Goal: Task Accomplishment & Management: Manage account settings

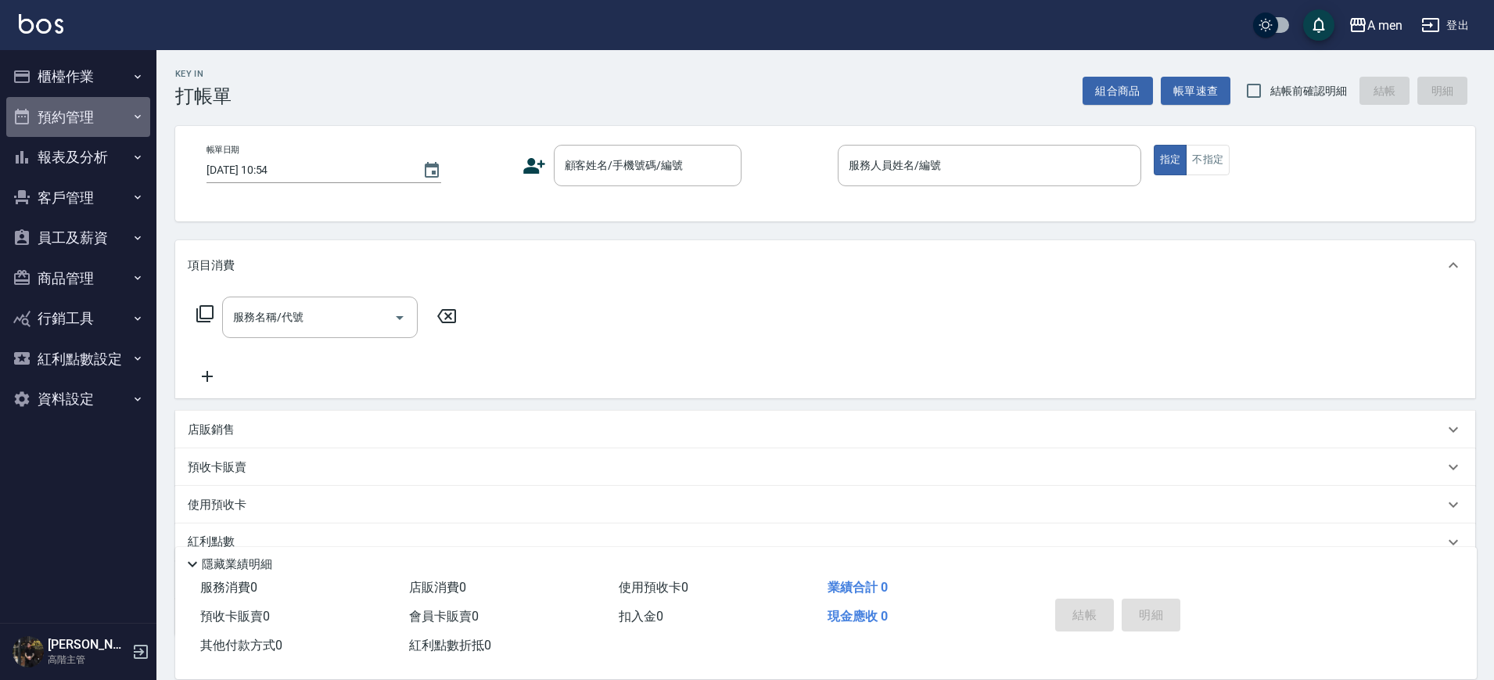
click at [97, 116] on button "預約管理" at bounding box center [78, 117] width 144 height 41
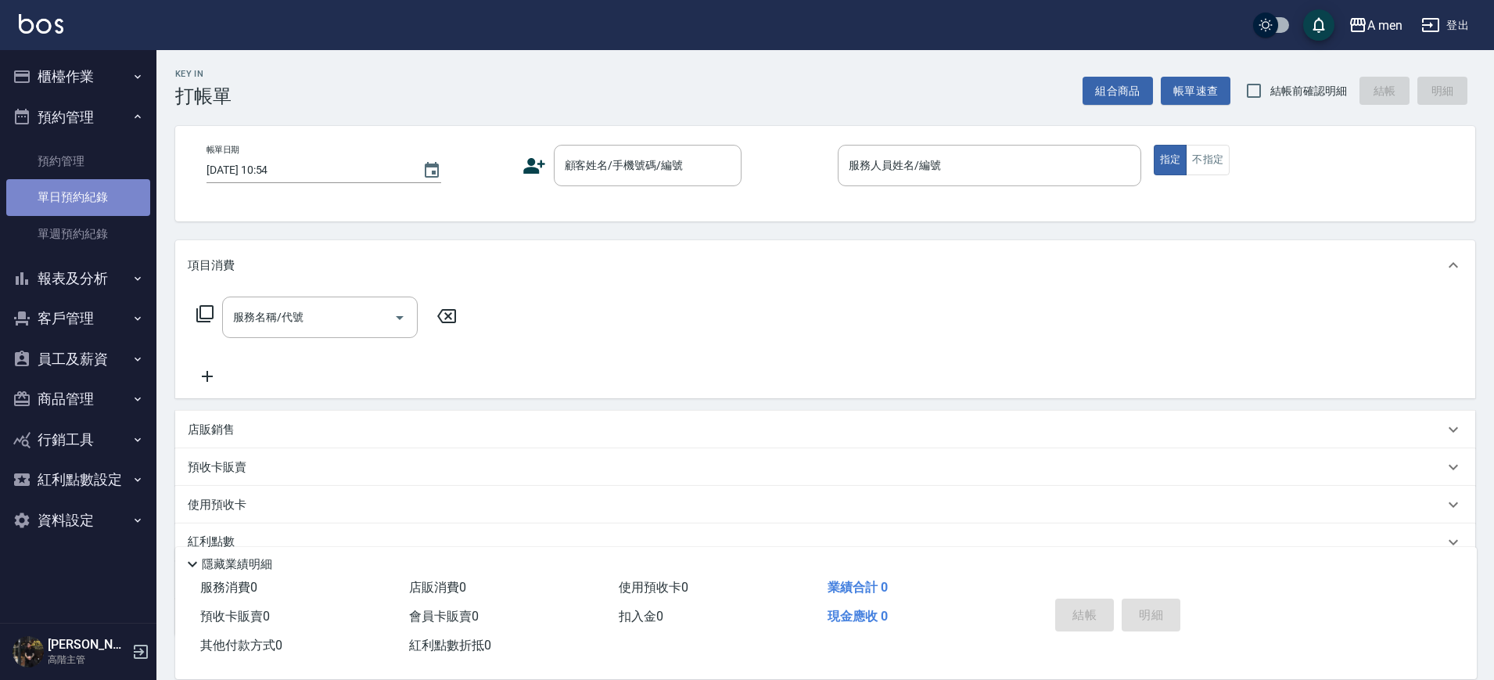
click at [98, 192] on link "單日預約紀錄" at bounding box center [78, 197] width 144 height 36
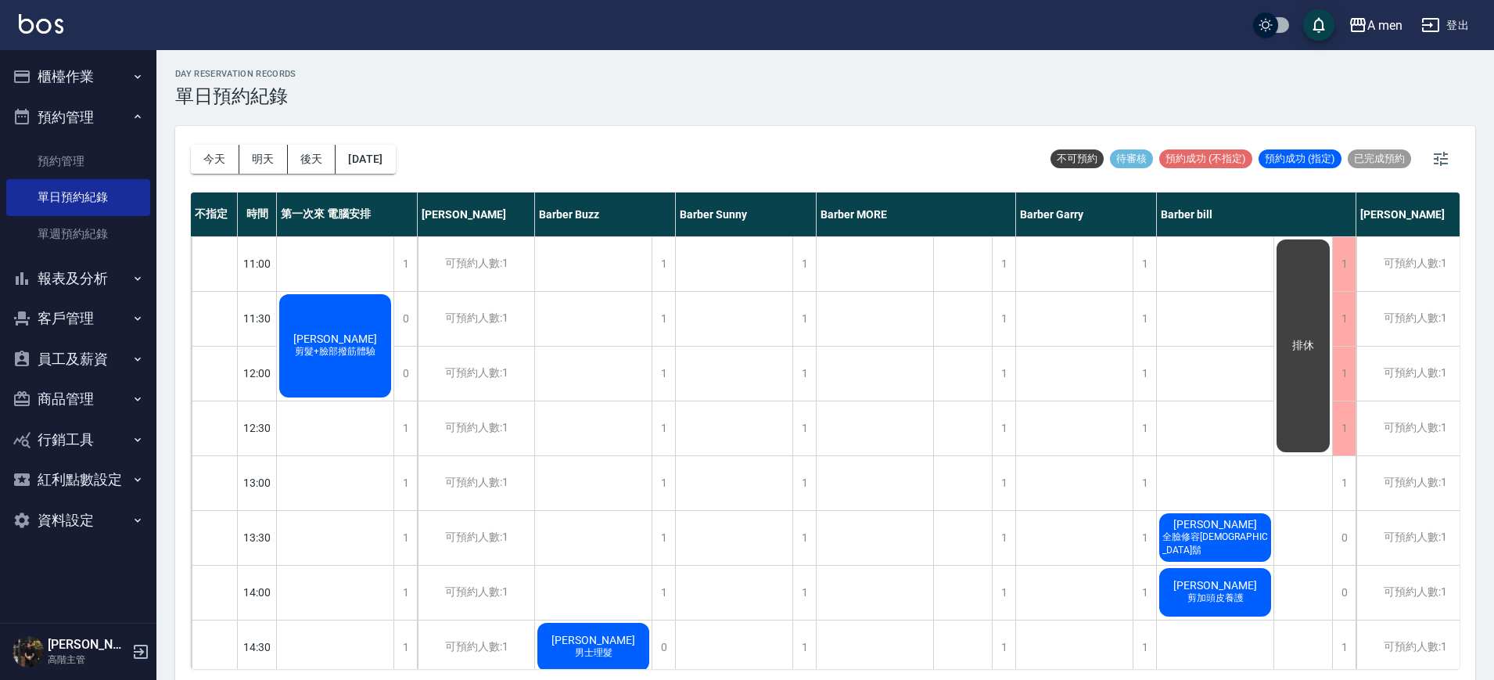
click at [378, 357] on span "剪髮+臉部撥筋體驗" at bounding box center [335, 351] width 87 height 13
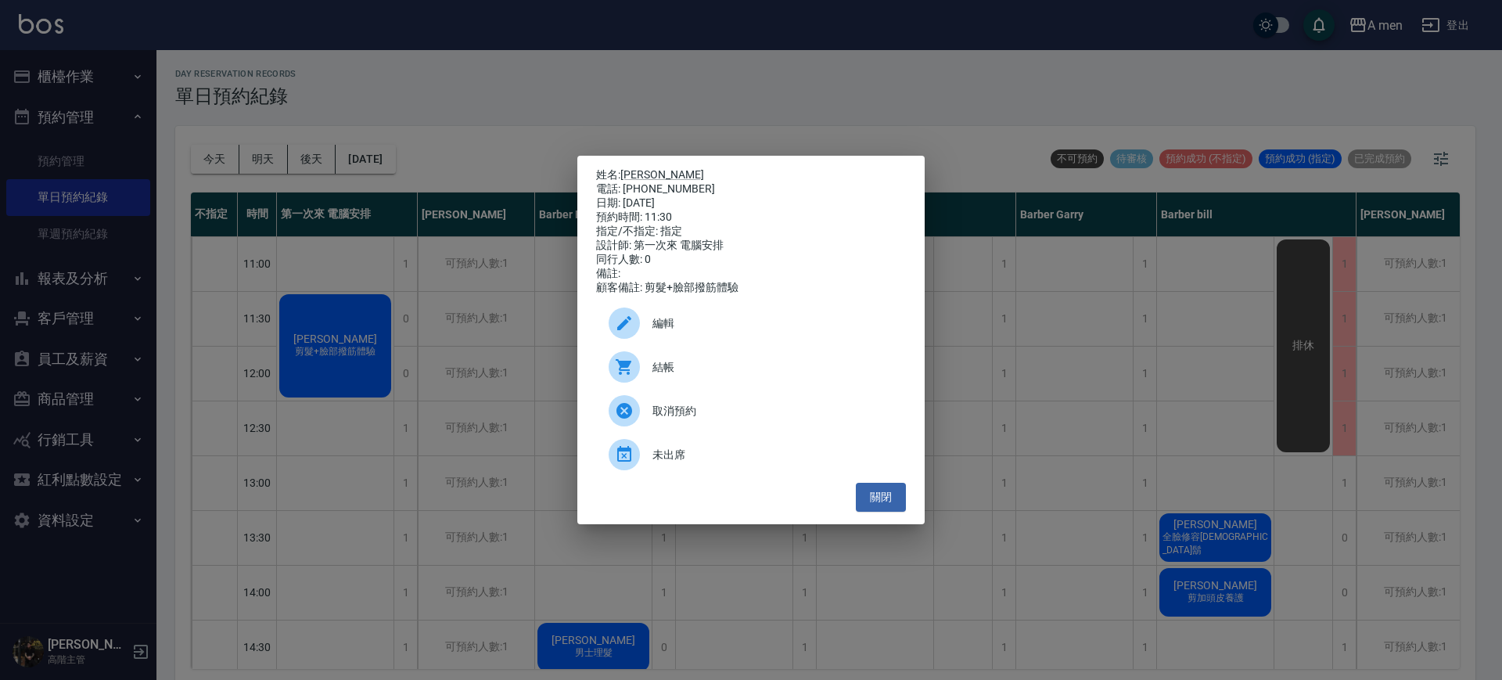
click at [652, 311] on div "編輯" at bounding box center [751, 323] width 310 height 44
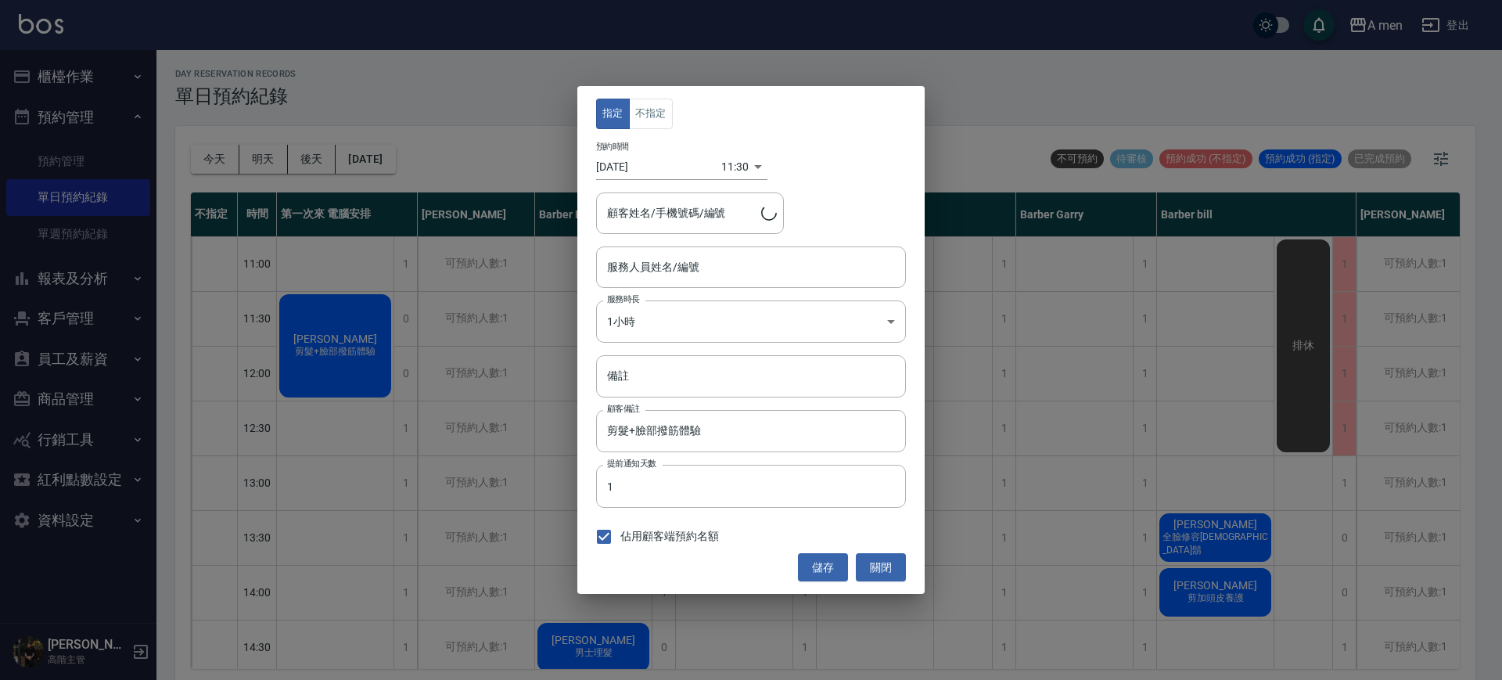
type input "Vincent/0981632862"
click at [643, 106] on button "不指定" at bounding box center [651, 114] width 44 height 31
click at [648, 261] on input "第一次來 電腦安排-100" at bounding box center [739, 266] width 272 height 27
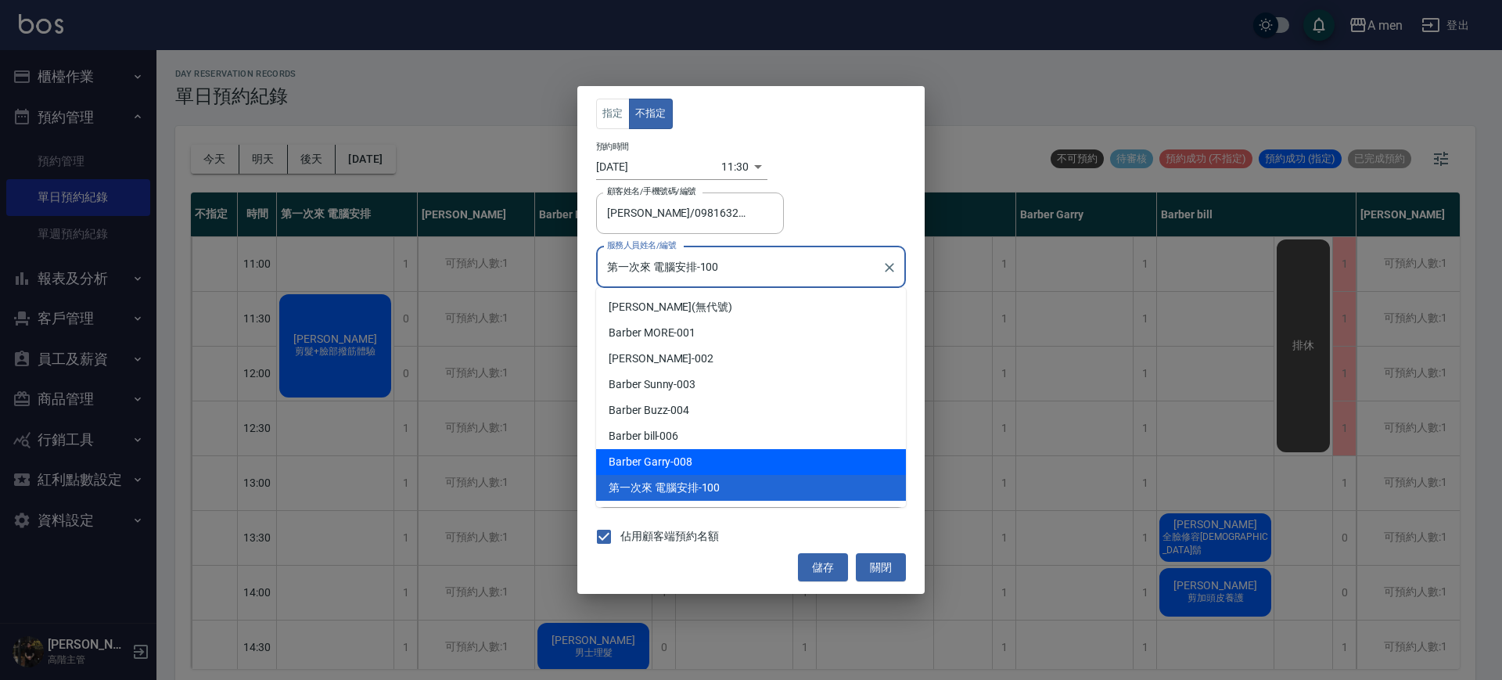
click at [665, 454] on span "Barber Garry" at bounding box center [640, 462] width 62 height 16
type input "Barber Garry-008"
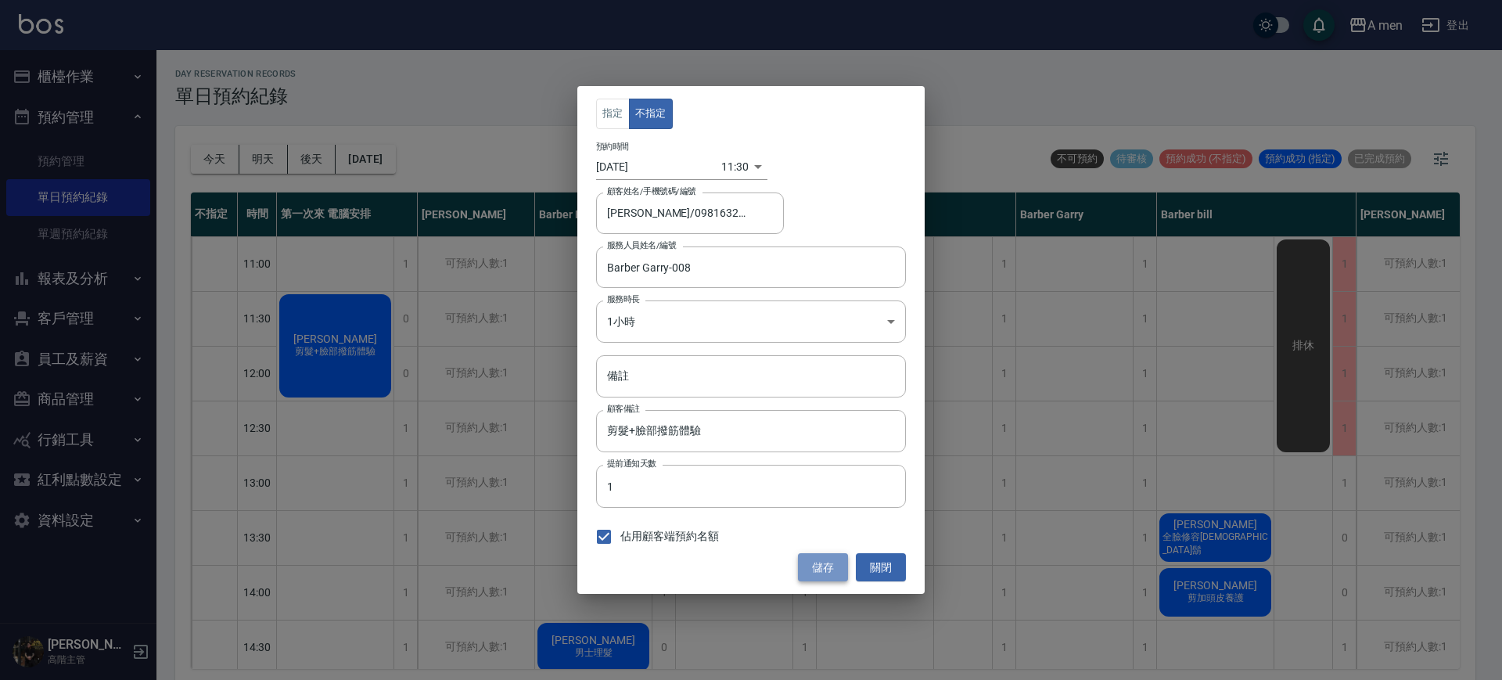
click at [823, 574] on button "儲存" at bounding box center [823, 567] width 50 height 29
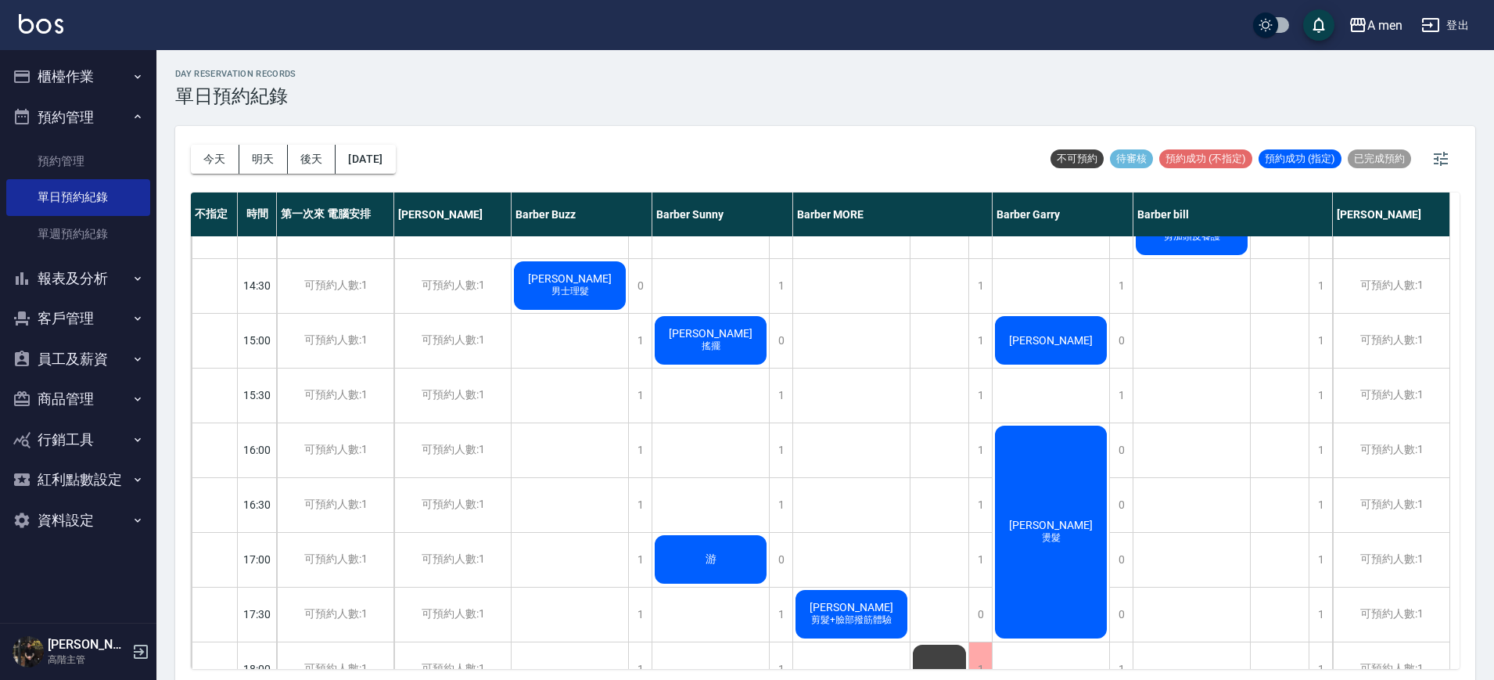
scroll to position [391, 0]
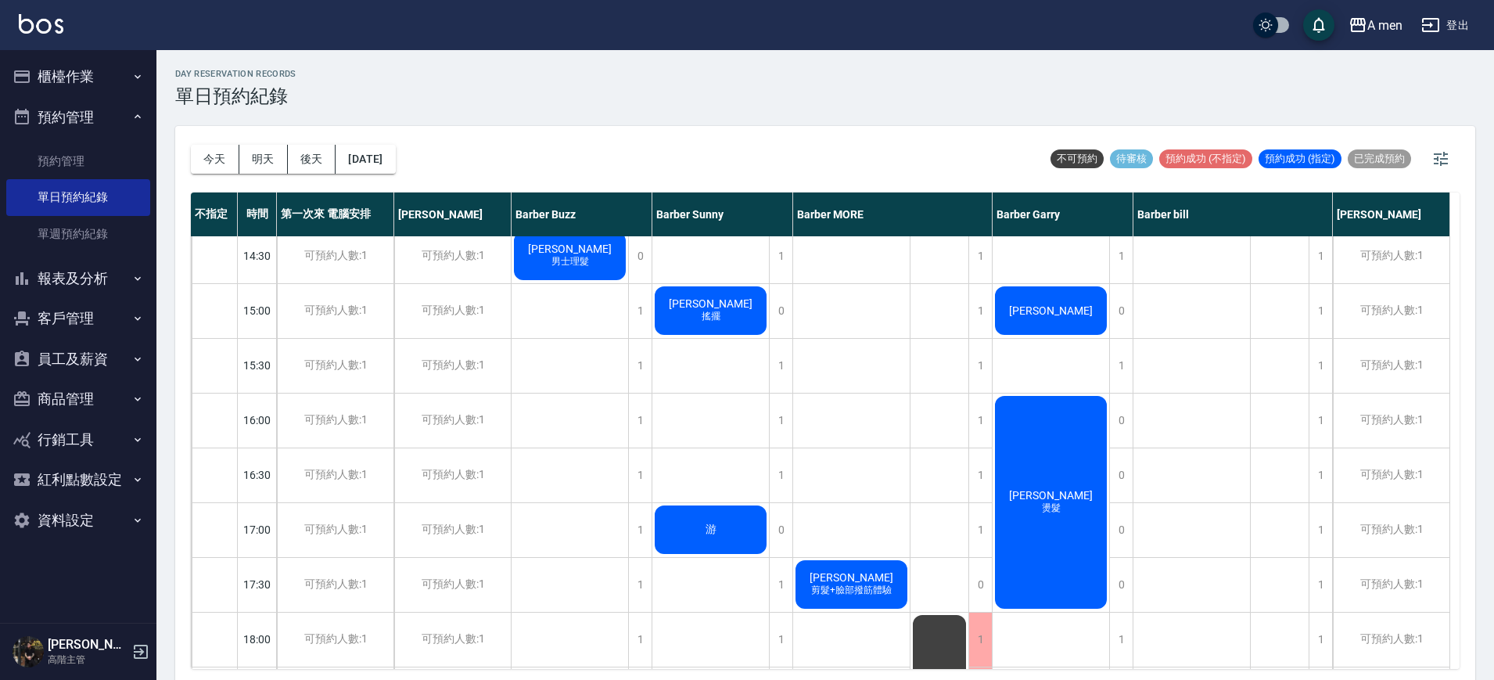
click at [699, 530] on div "游" at bounding box center [710, 529] width 117 height 53
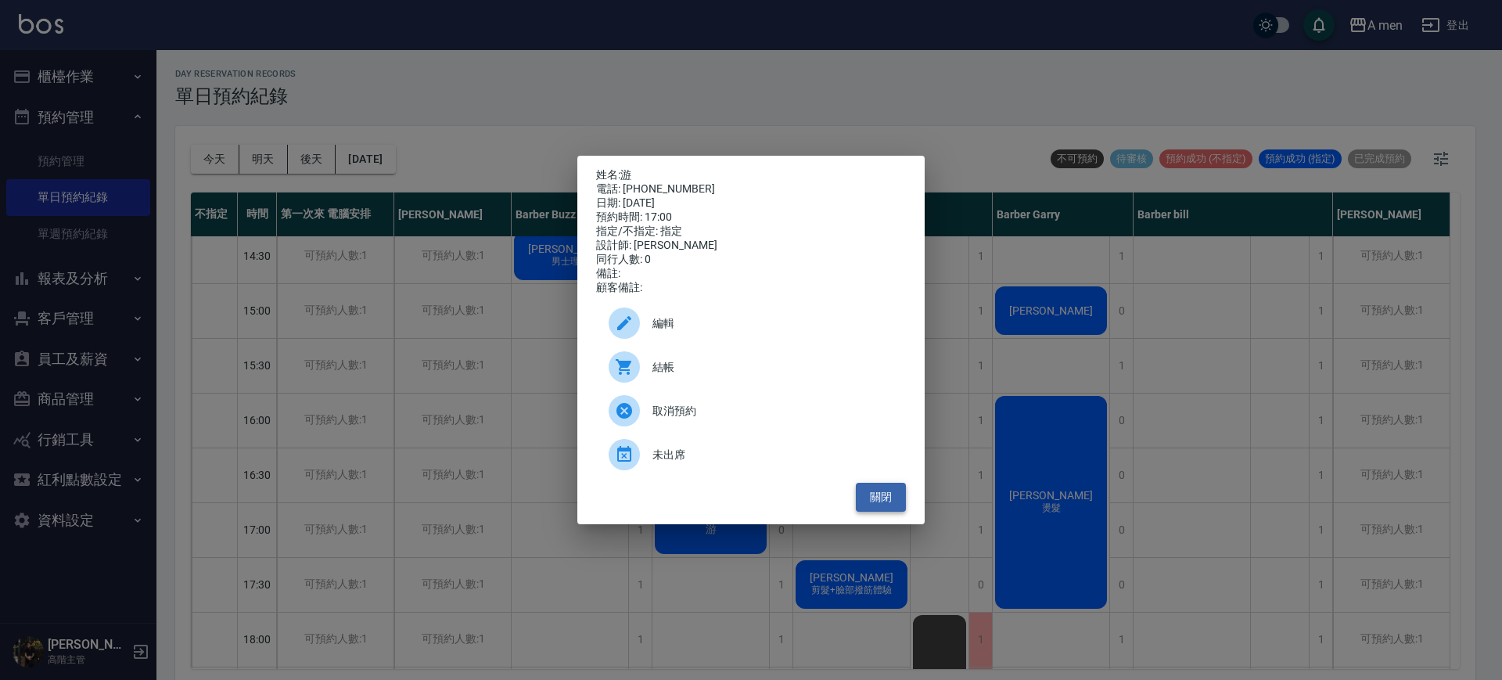
click at [857, 512] on button "關閉" at bounding box center [881, 497] width 50 height 29
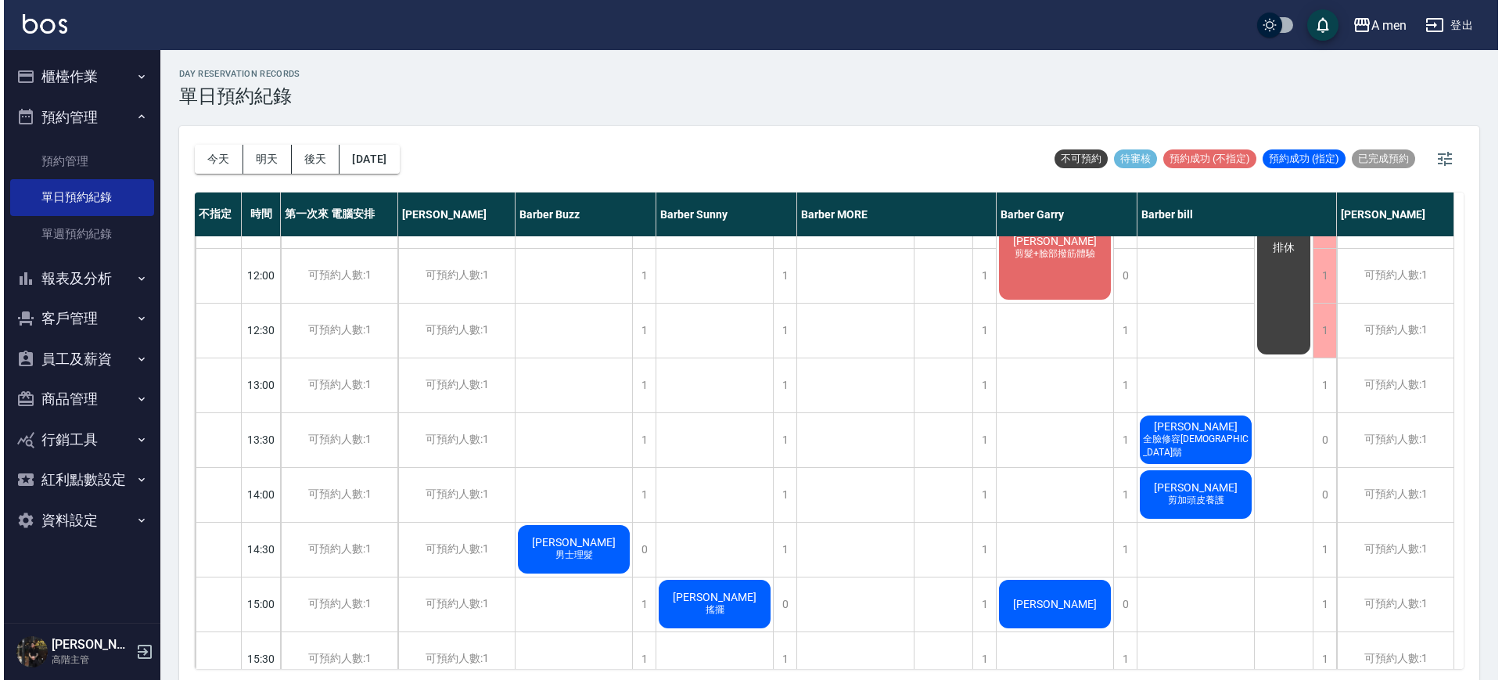
scroll to position [293, 0]
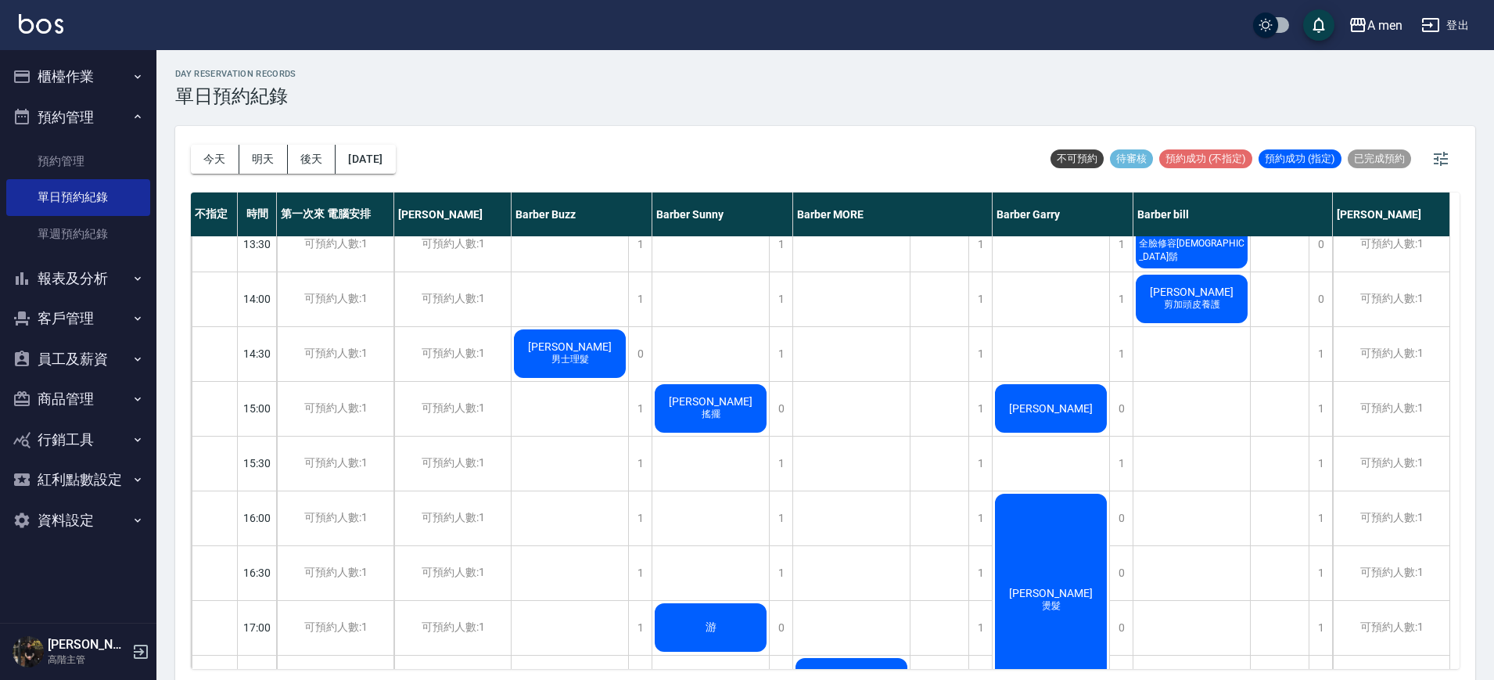
click at [698, 612] on div "游" at bounding box center [710, 627] width 117 height 53
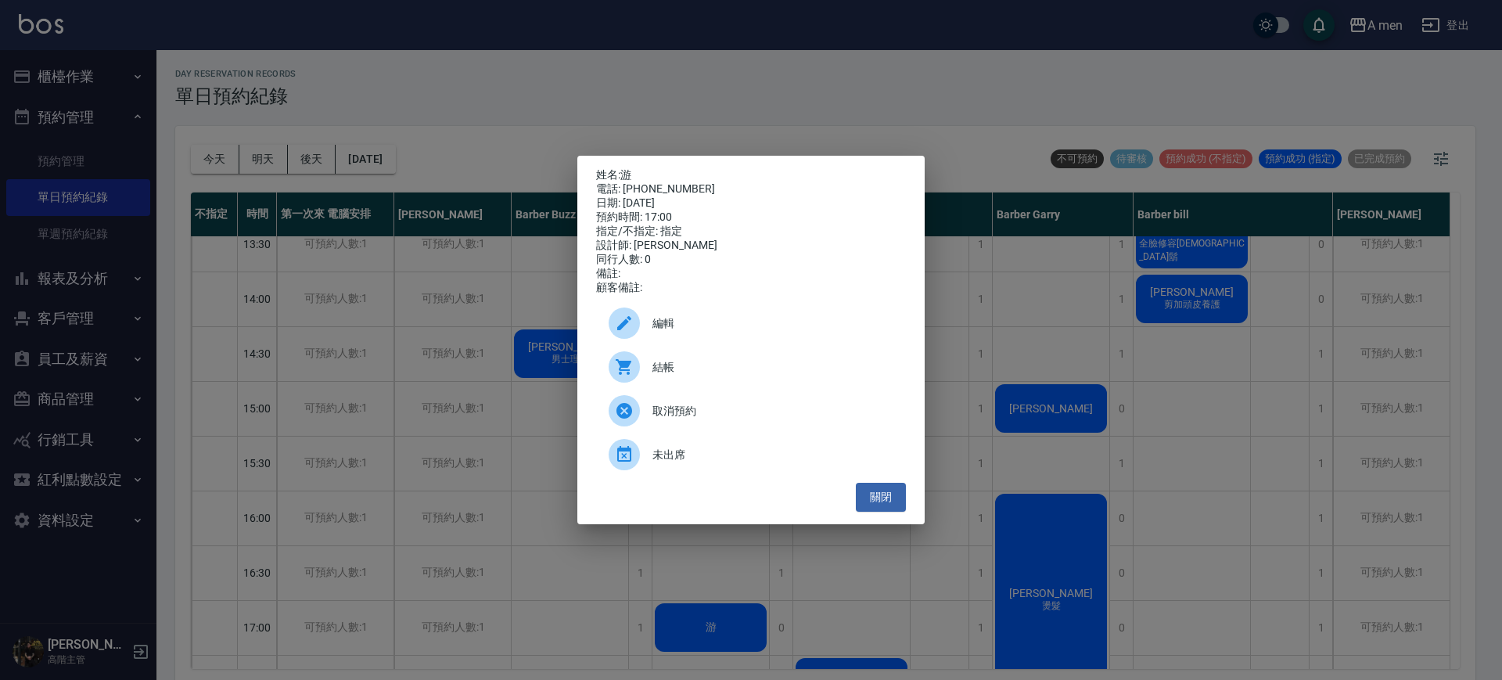
click at [783, 332] on span "編輯" at bounding box center [772, 323] width 241 height 16
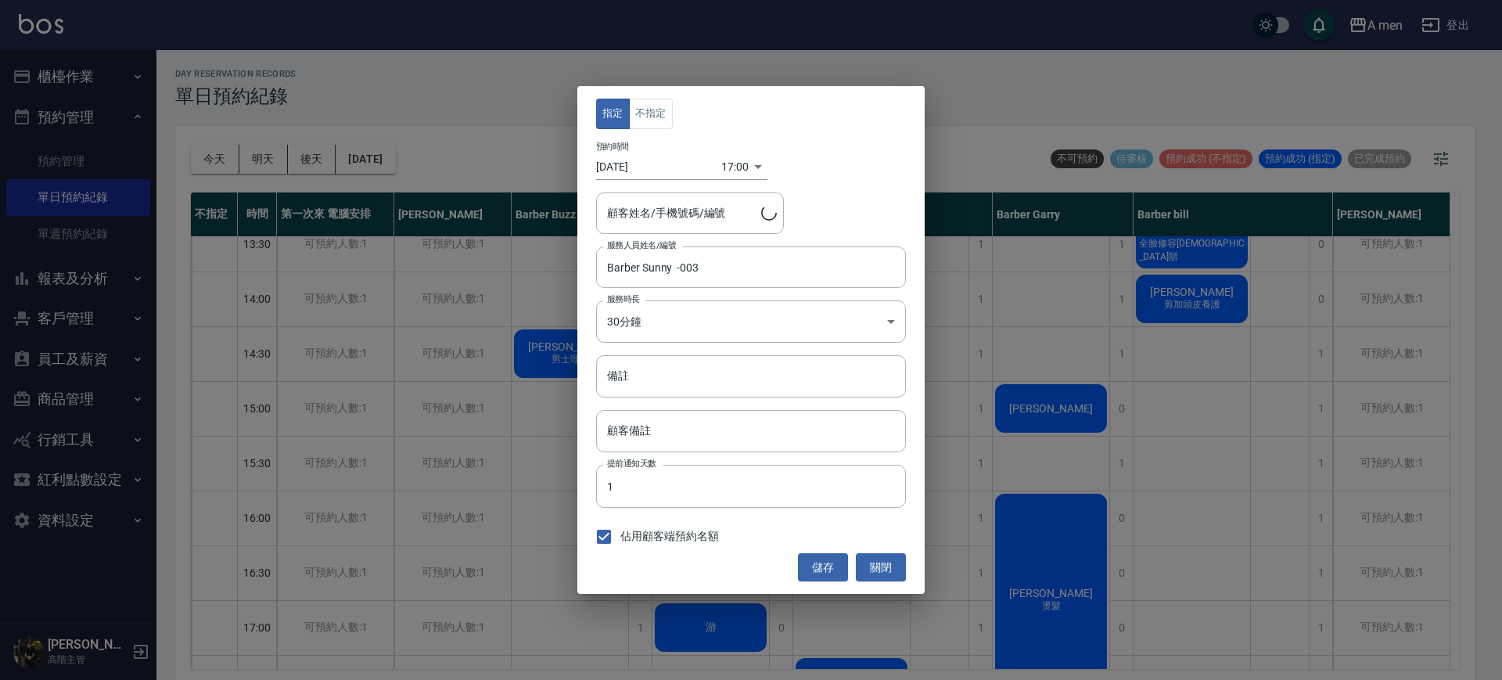
type input "游/0934028883"
click at [751, 167] on div "17:00 1758531600000" at bounding box center [744, 167] width 46 height 26
click at [746, 171] on div "17:00 1758531600000" at bounding box center [744, 167] width 46 height 26
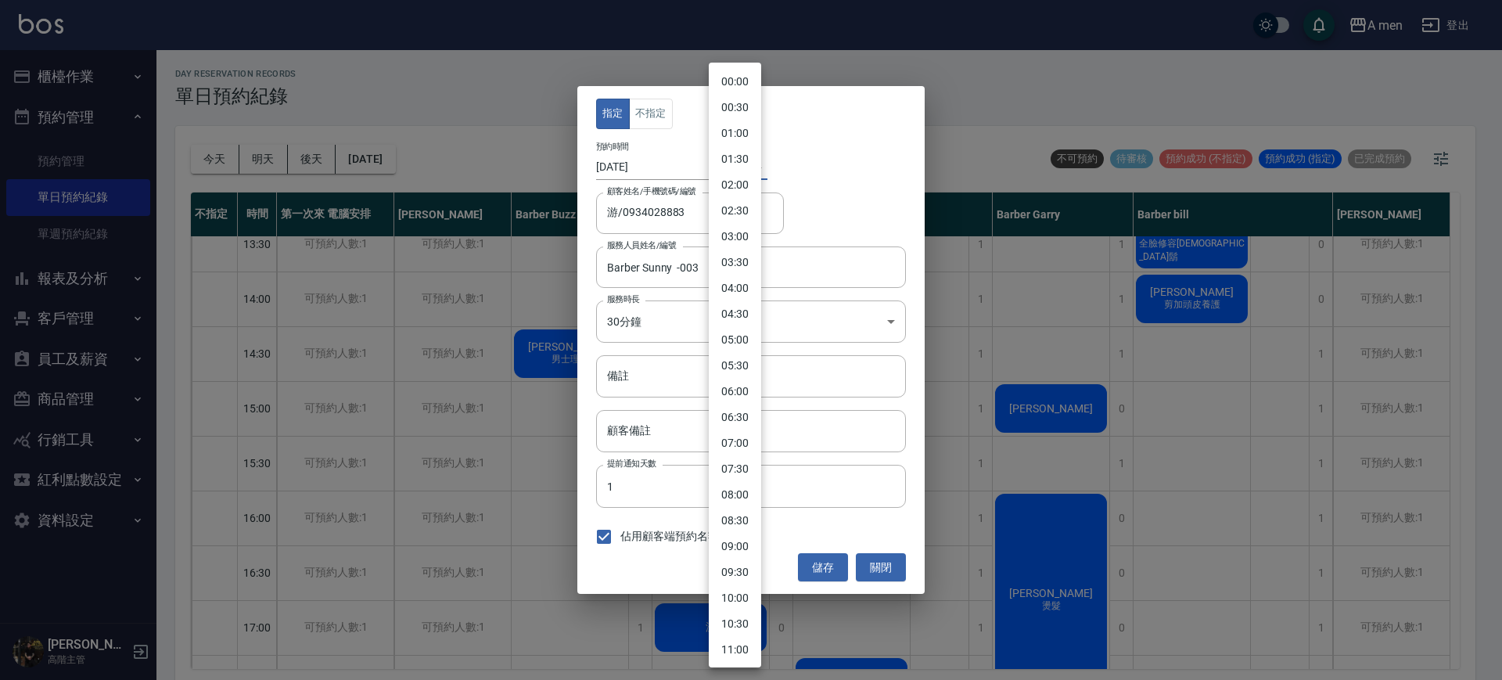
click at [741, 164] on body "A men 登出 櫃檯作業 打帳單 帳單列表 營業儀表板 現金收支登錄 高階收支登錄 材料自購登錄 每日結帳 排班表 現場電腦打卡 掃碼打卡 預約管理 預約管…" at bounding box center [751, 342] width 1502 height 684
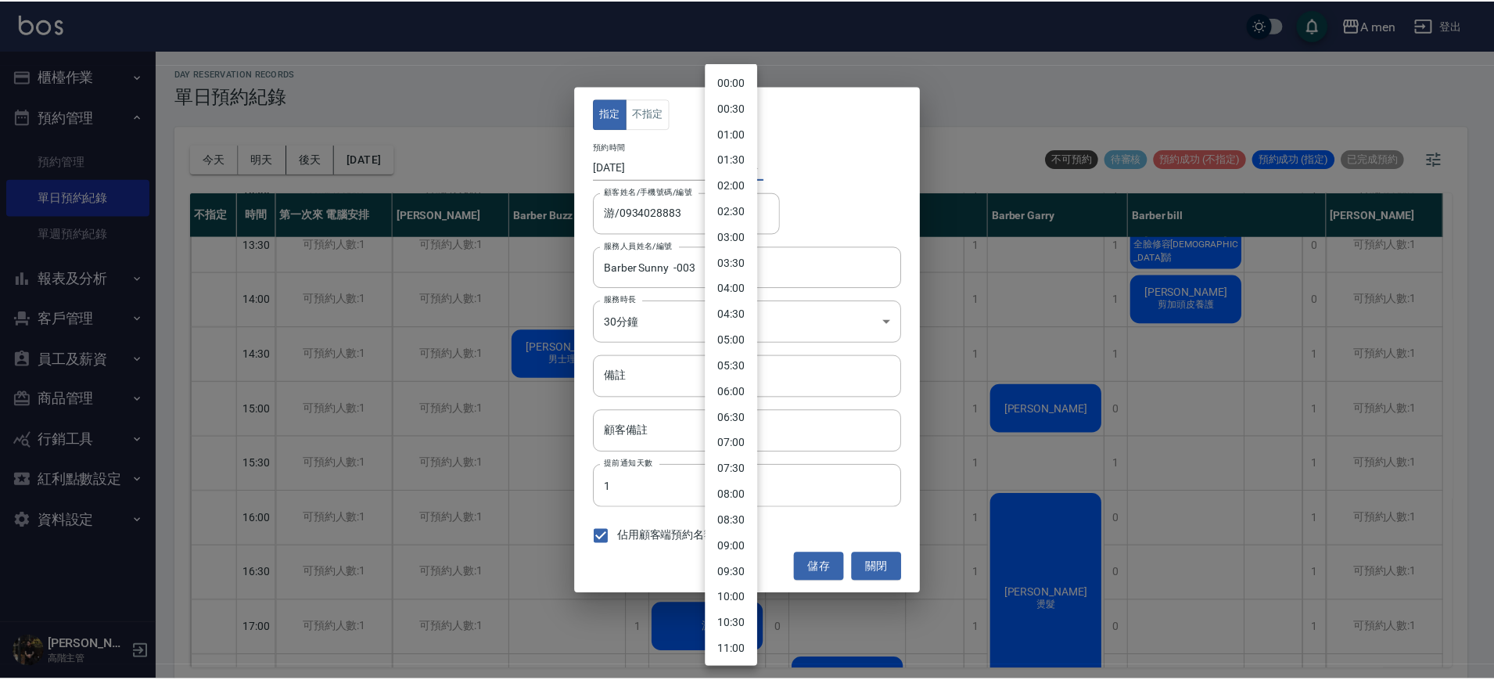
scroll to position [595, 0]
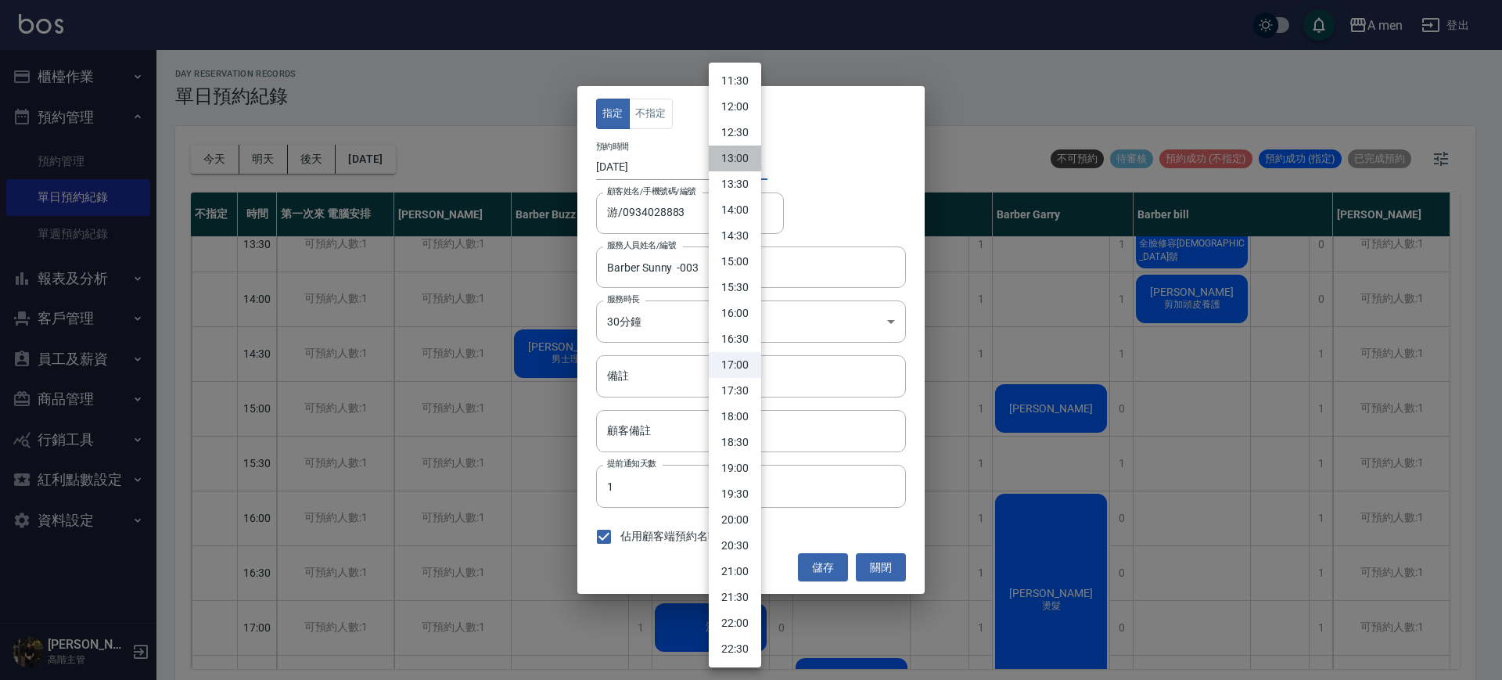
click at [745, 167] on li "13:00" at bounding box center [735, 159] width 52 height 26
type input "1758517200000"
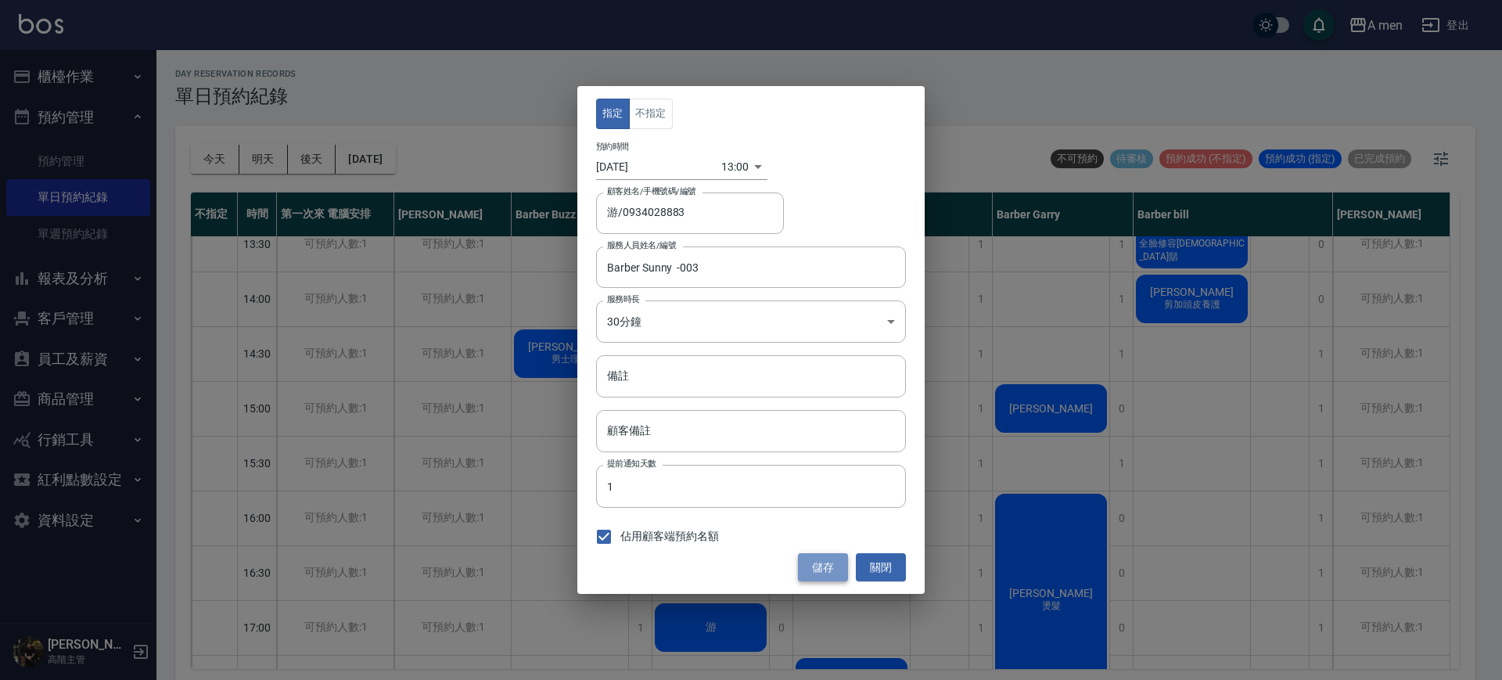
click at [832, 573] on button "儲存" at bounding box center [823, 567] width 50 height 29
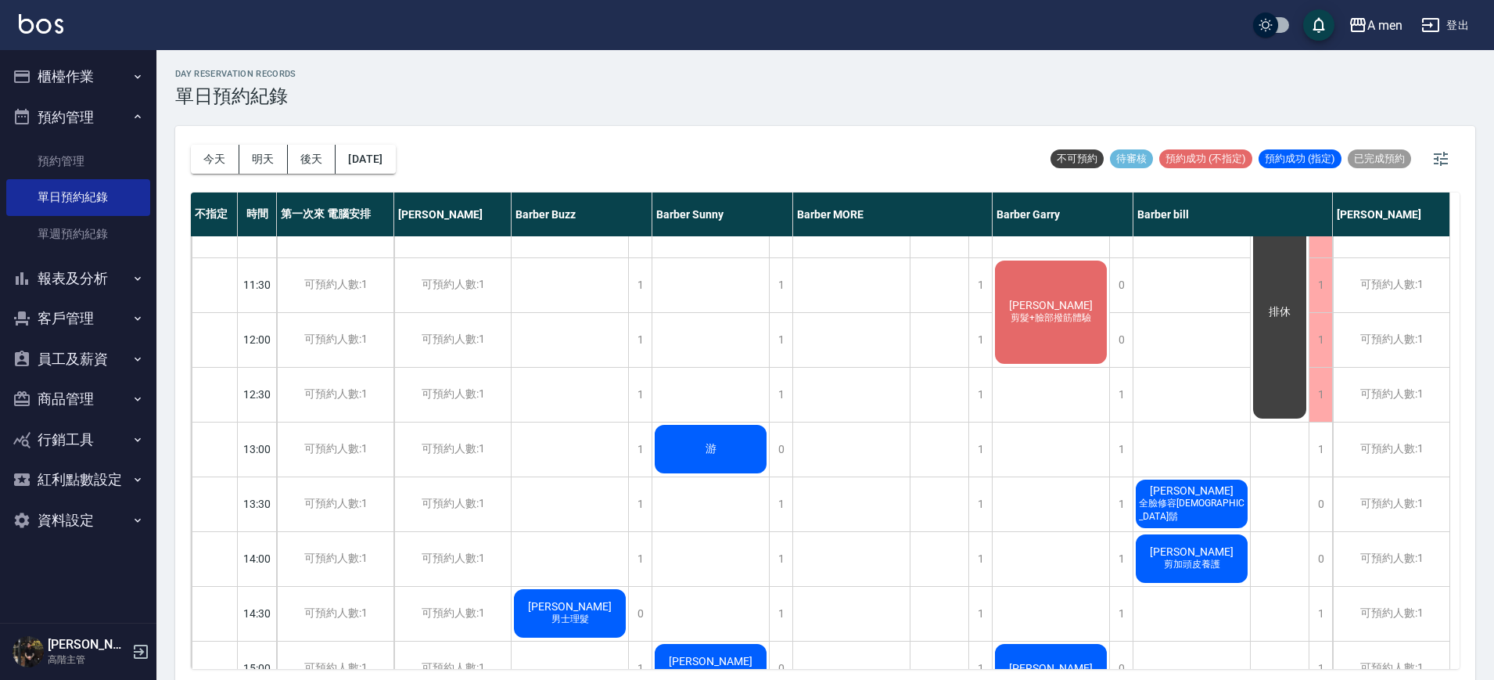
scroll to position [0, 0]
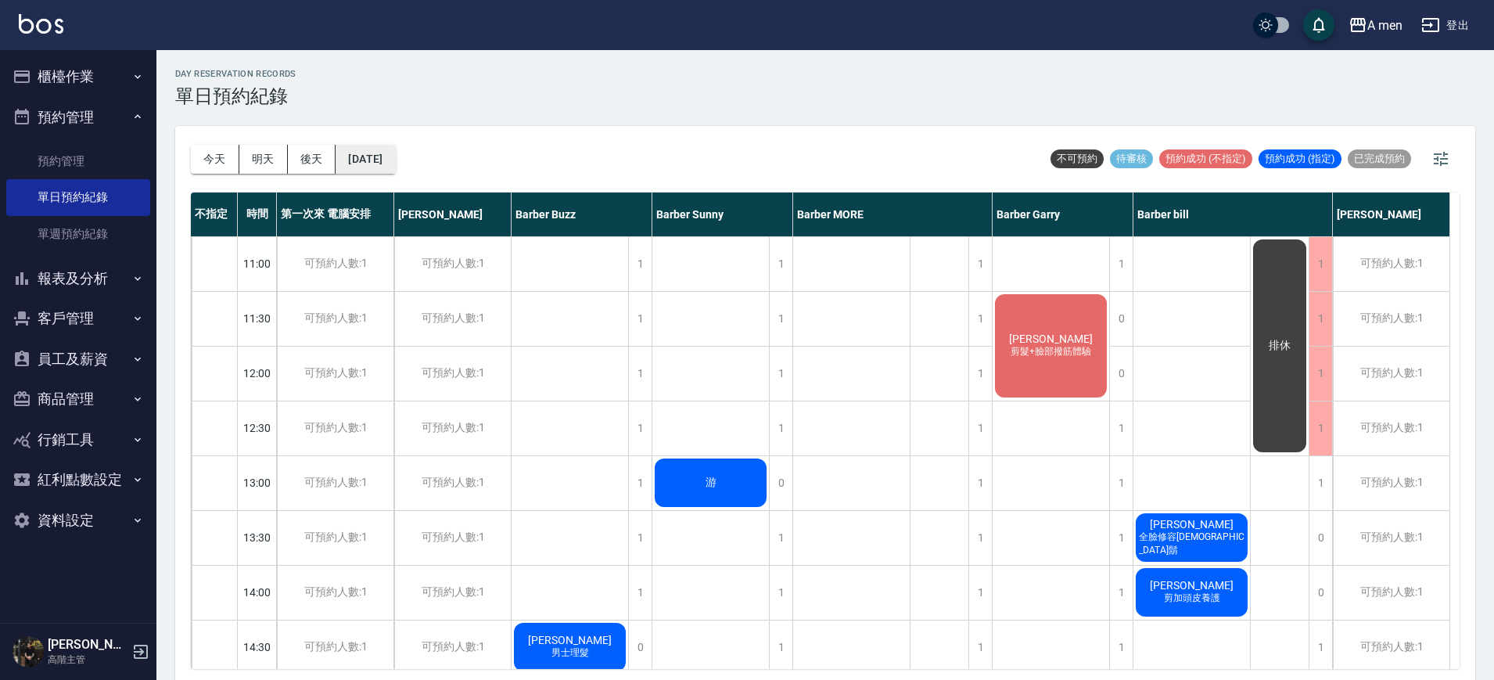
click at [376, 153] on button "2025/09/22" at bounding box center [365, 159] width 59 height 29
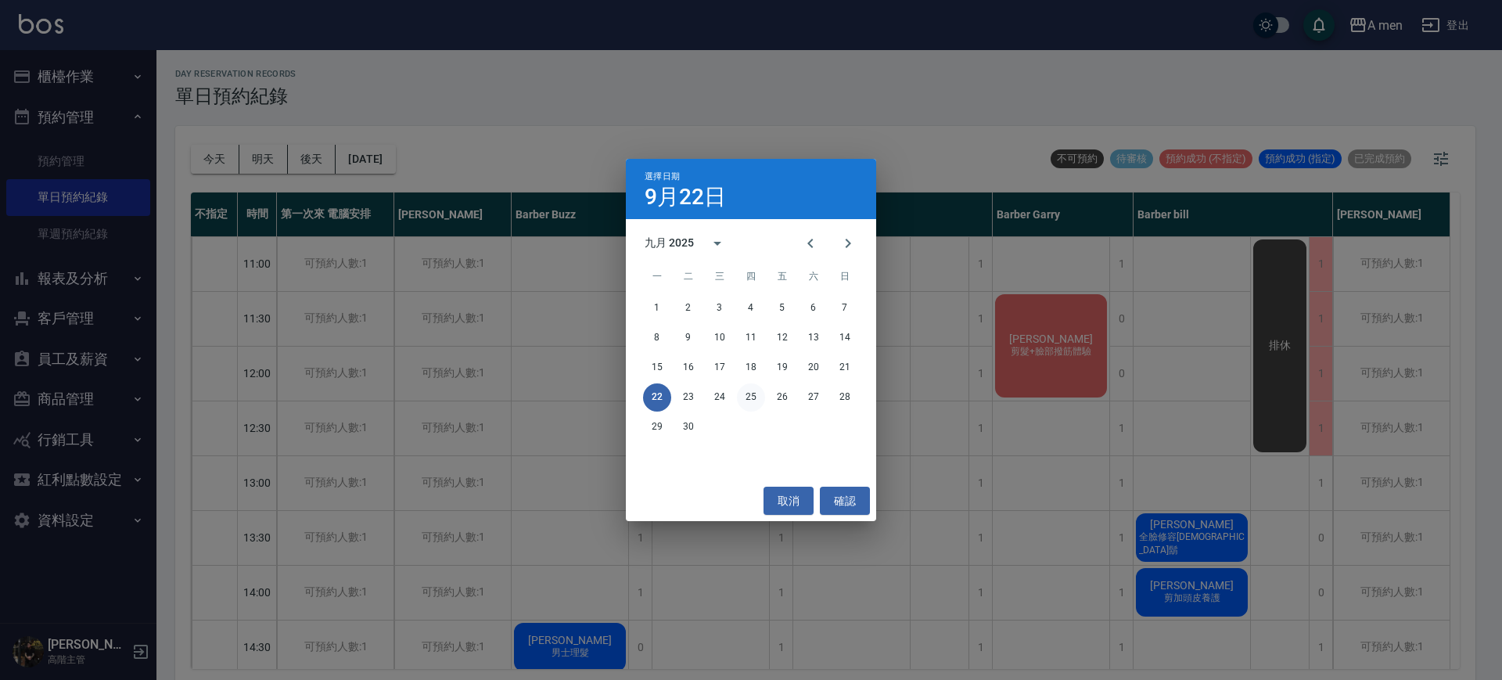
click at [745, 401] on button "25" at bounding box center [751, 397] width 28 height 28
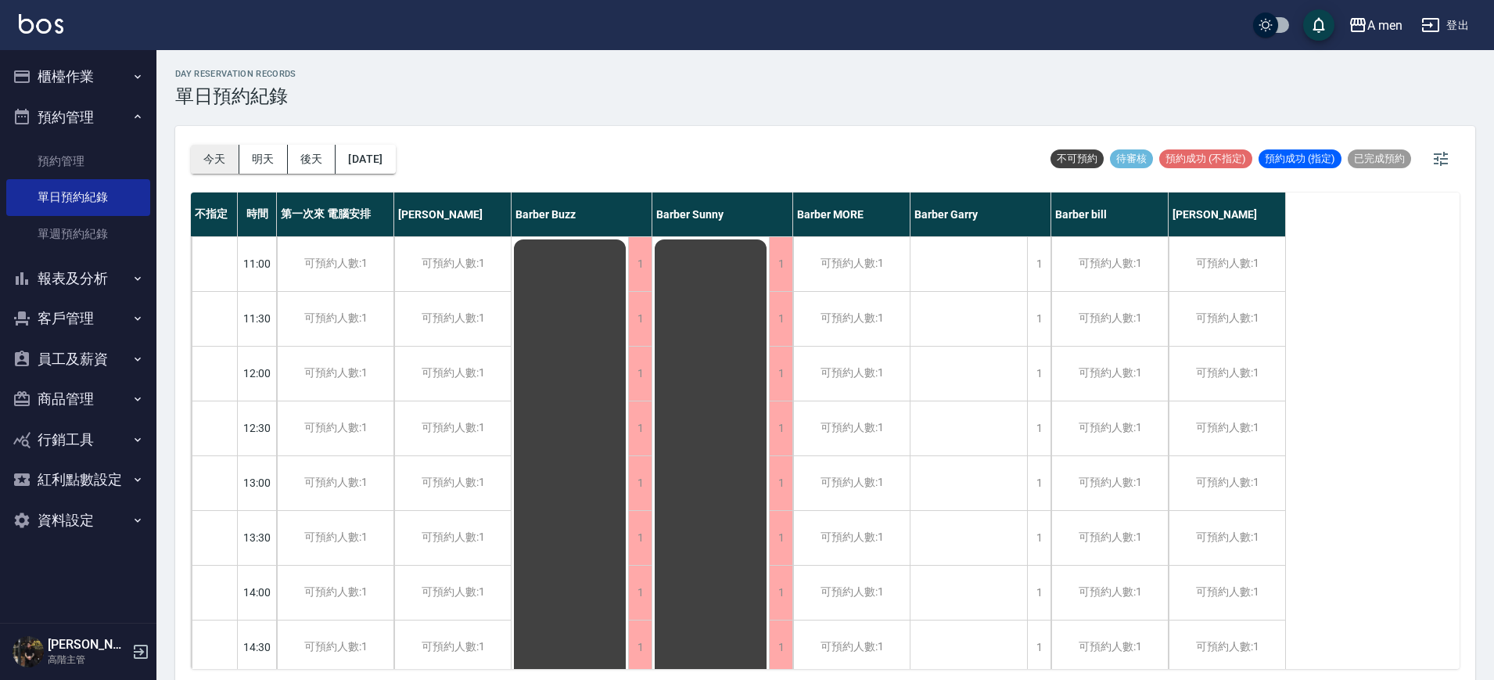
click at [223, 149] on button "今天" at bounding box center [215, 159] width 49 height 29
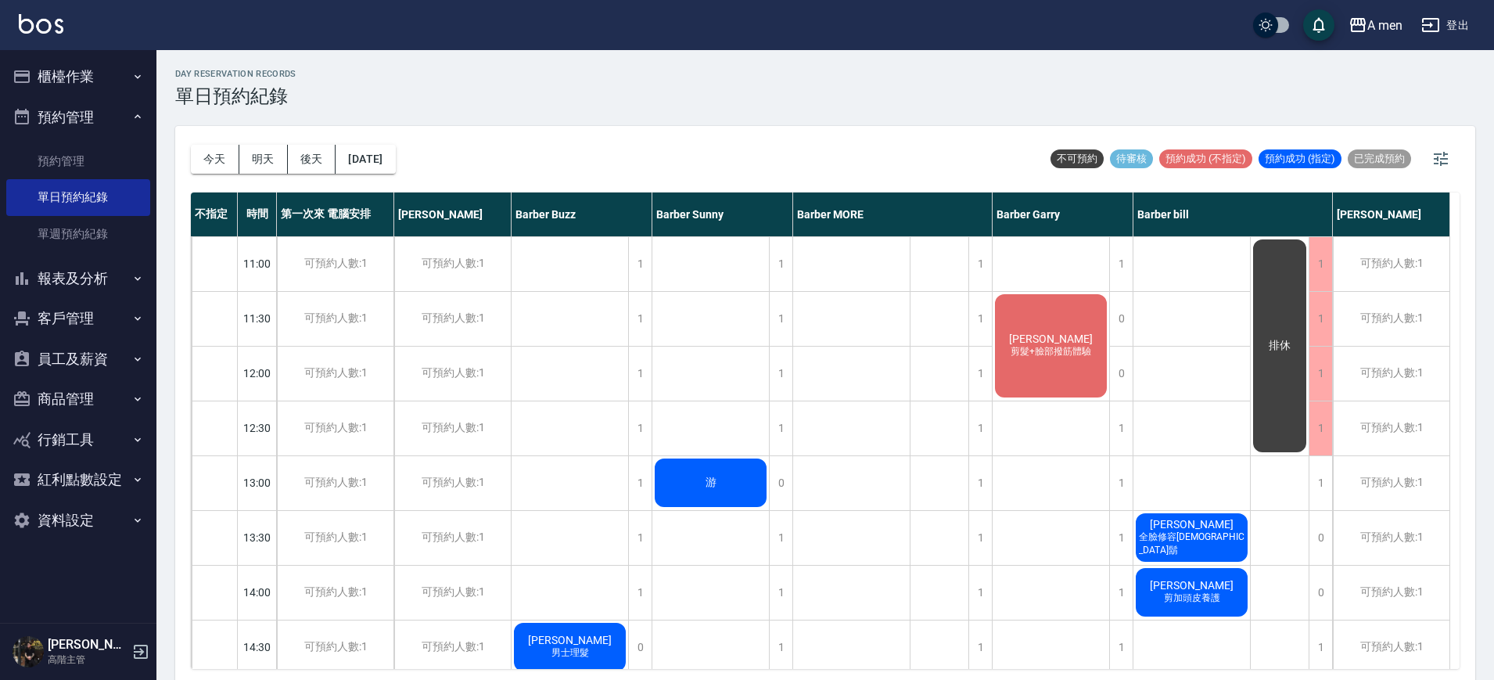
click at [1076, 340] on div "Vincent 剪髮+臉部撥筋體驗" at bounding box center [1051, 346] width 117 height 108
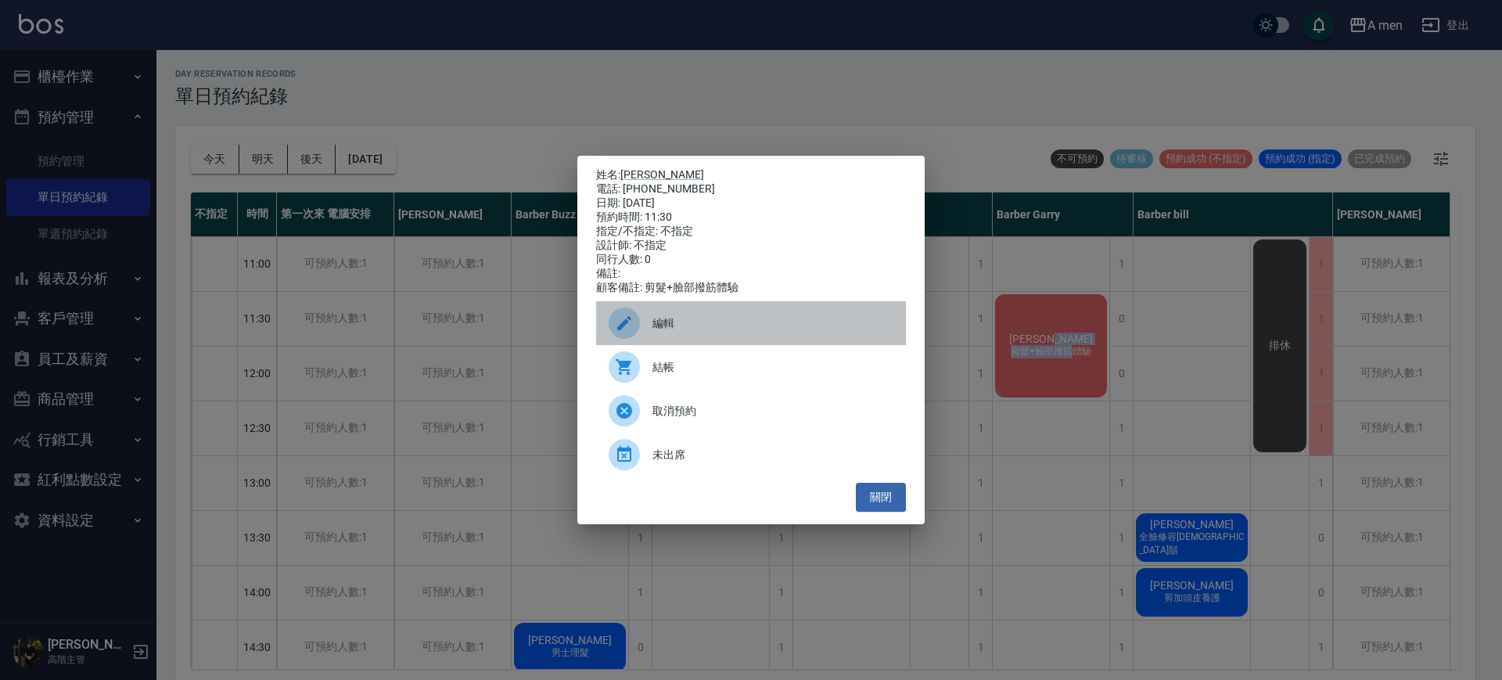
click at [763, 318] on div "編輯" at bounding box center [751, 323] width 310 height 44
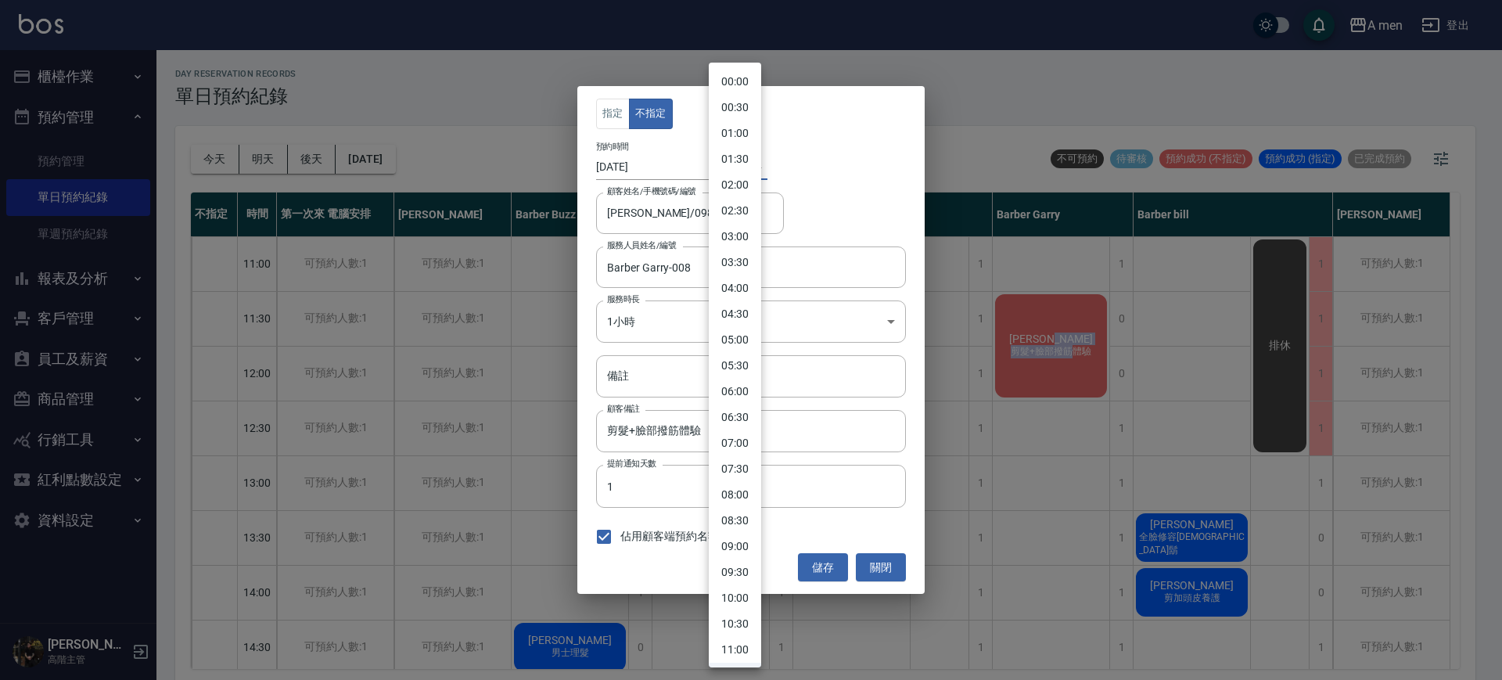
click at [723, 176] on body "A men 登出 櫃檯作業 打帳單 帳單列表 營業儀表板 現金收支登錄 高階收支登錄 材料自購登錄 每日結帳 排班表 現場電腦打卡 掃碼打卡 預約管理 預約管…" at bounding box center [751, 342] width 1502 height 684
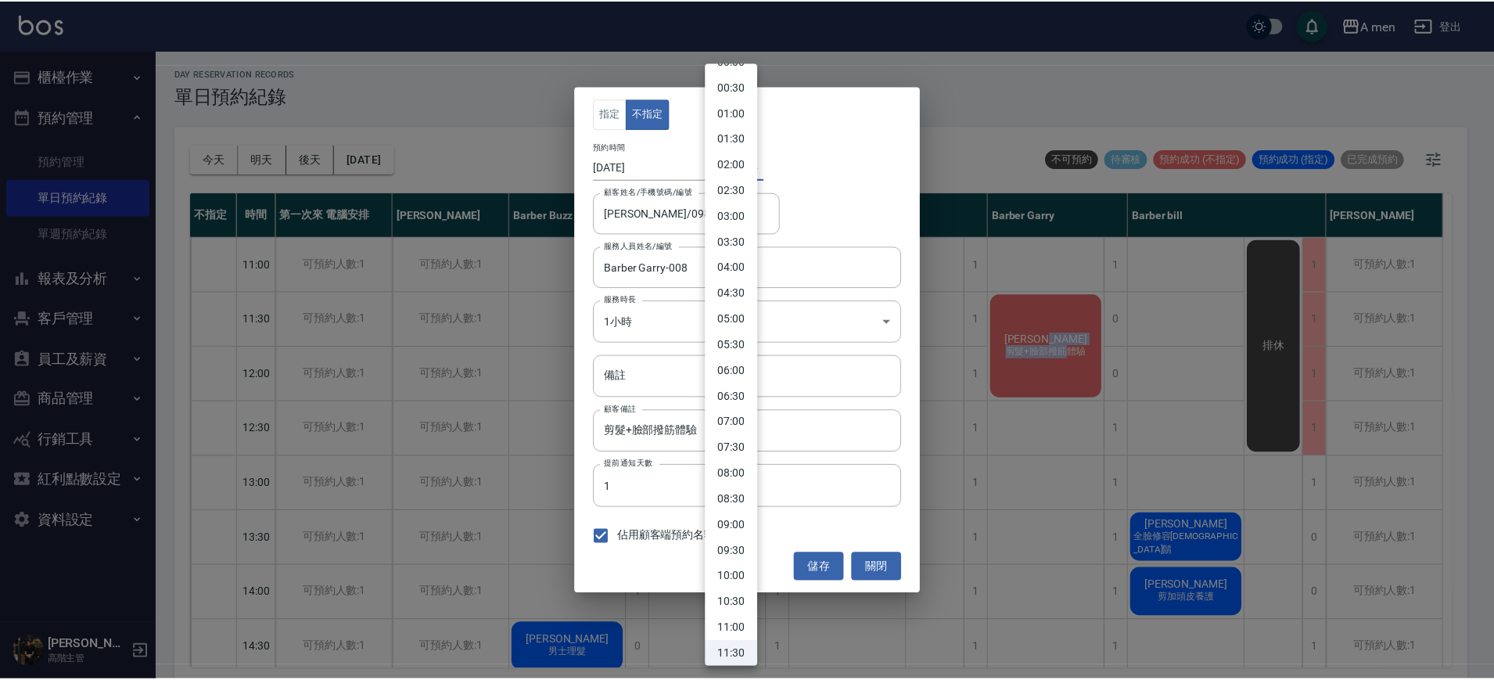
scroll to position [217, 0]
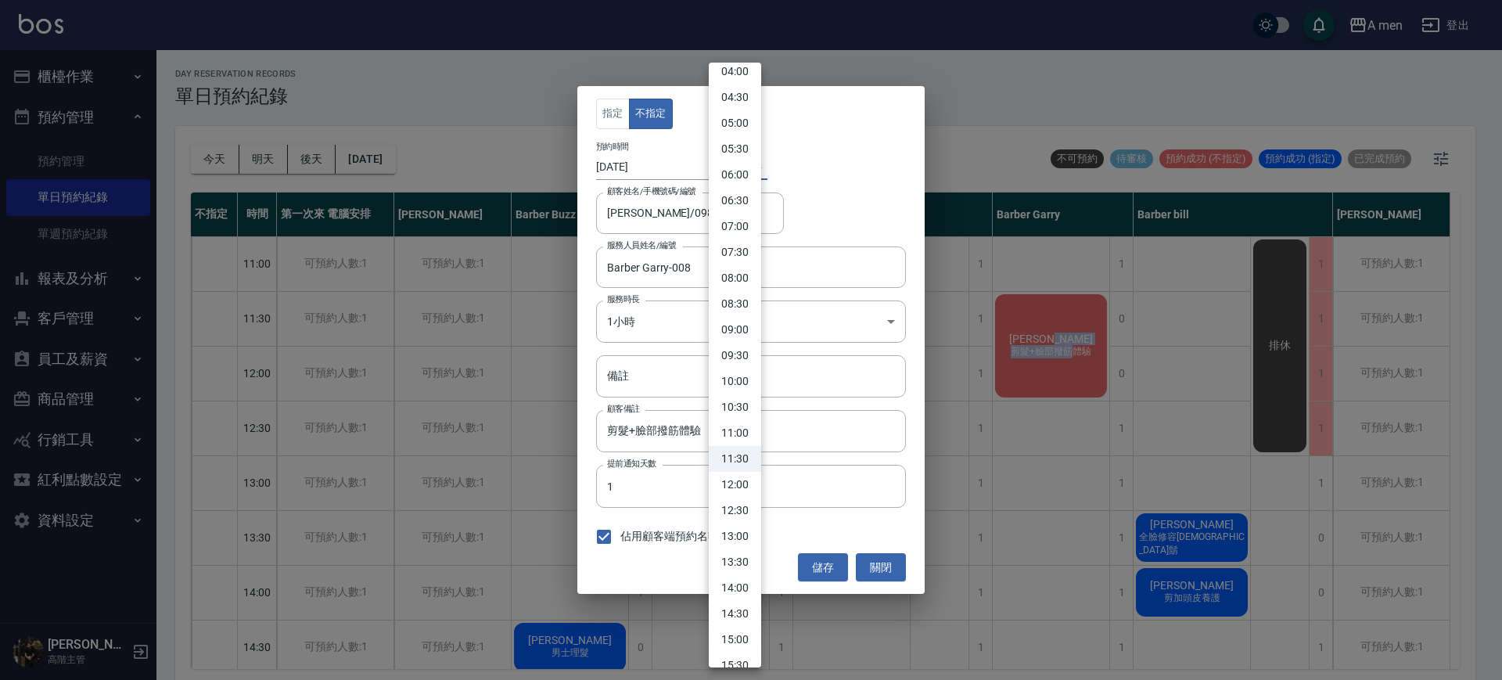
click at [745, 487] on li "12:00" at bounding box center [735, 485] width 52 height 26
type input "1758513600000"
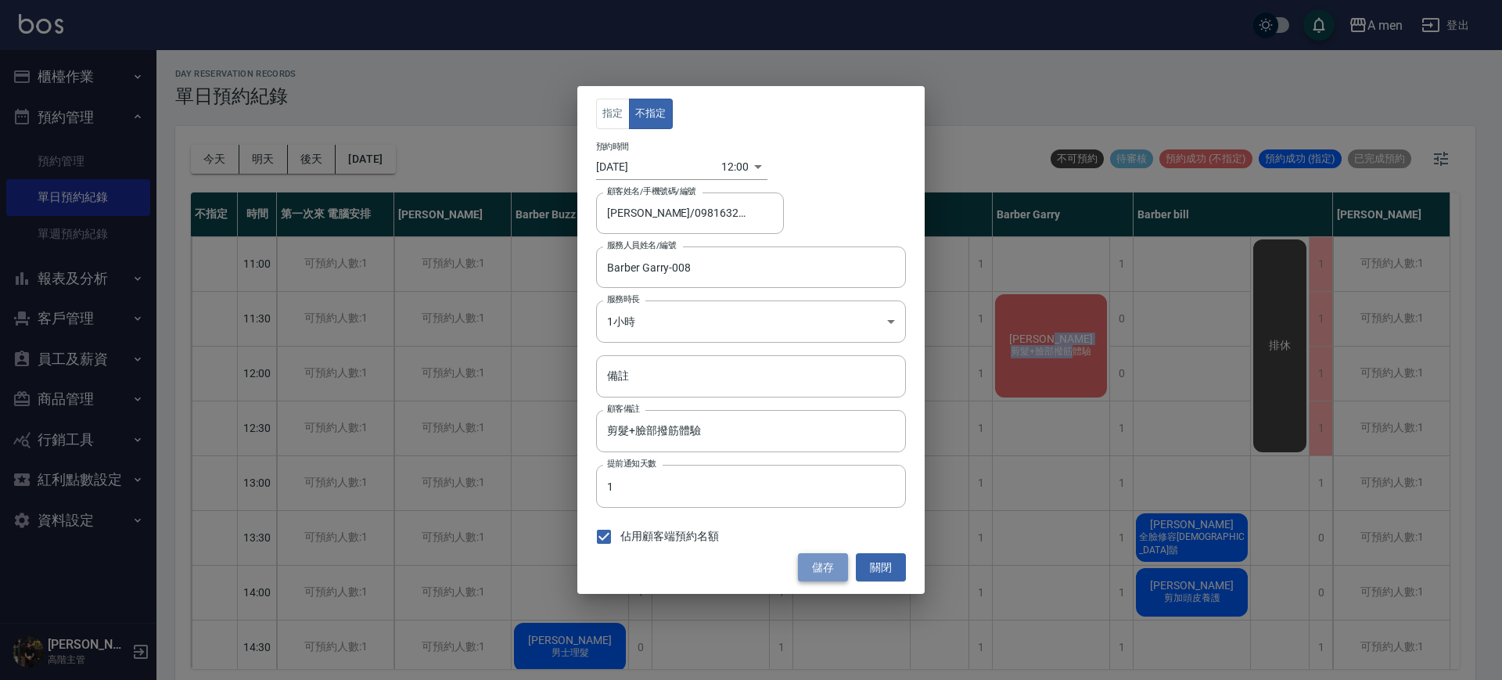
click at [839, 566] on button "儲存" at bounding box center [823, 567] width 50 height 29
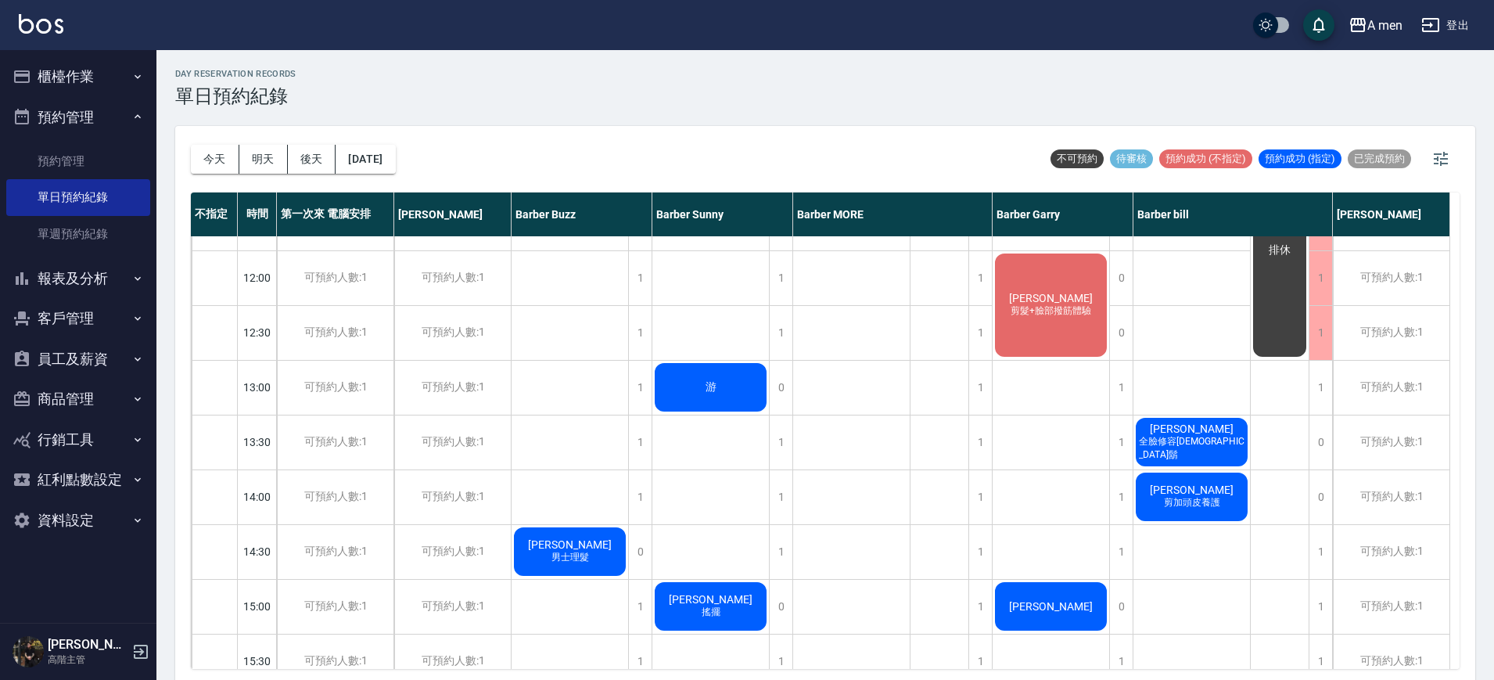
scroll to position [0, 0]
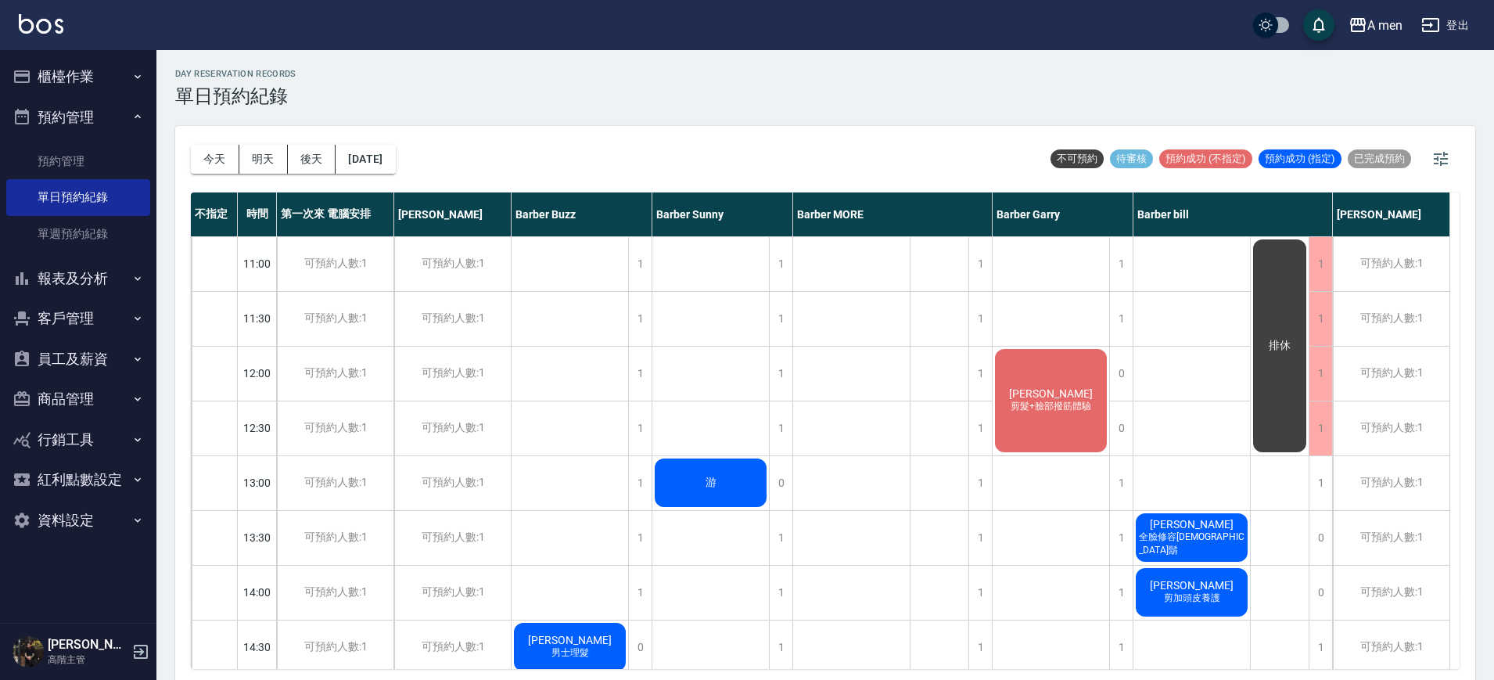
click at [1029, 388] on span "Vincent" at bounding box center [1051, 393] width 90 height 13
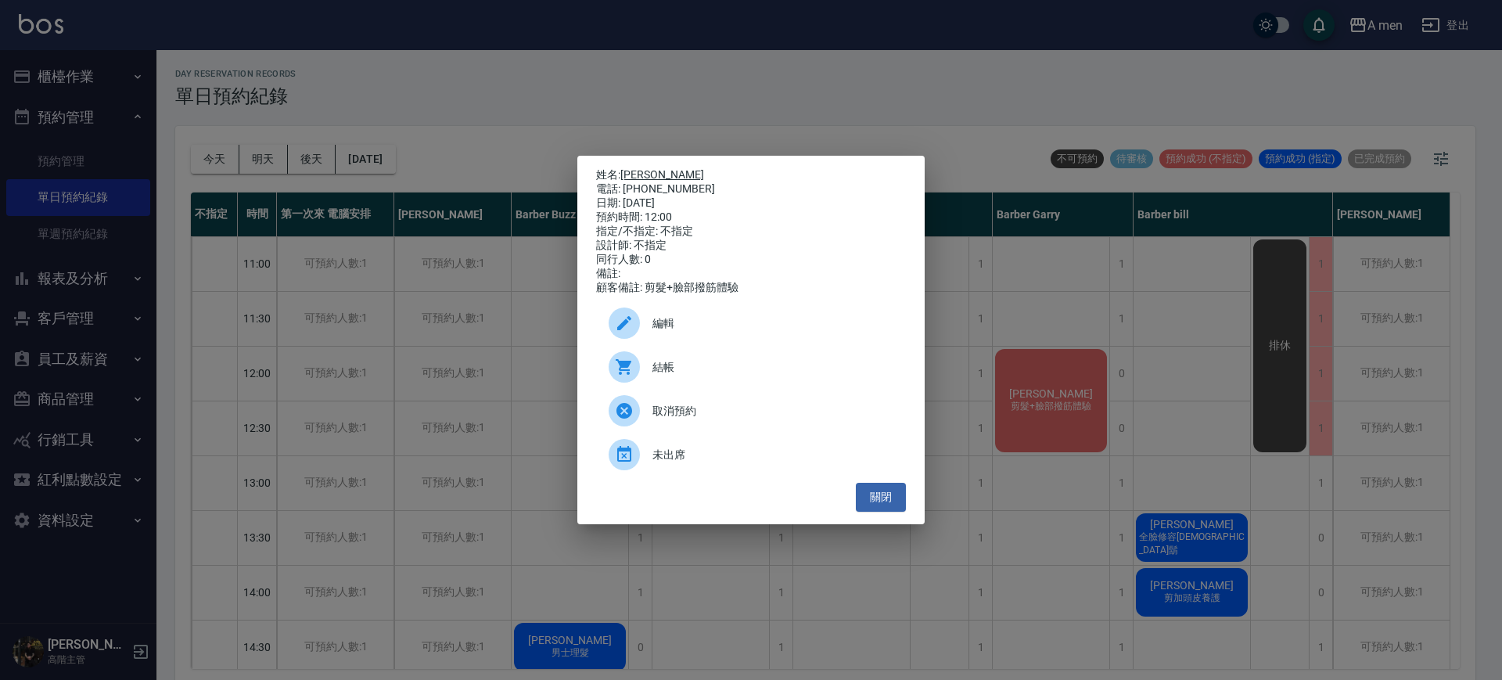
click at [649, 168] on link "Vincent" at bounding box center [662, 174] width 84 height 13
click at [875, 503] on button "關閉" at bounding box center [881, 497] width 50 height 29
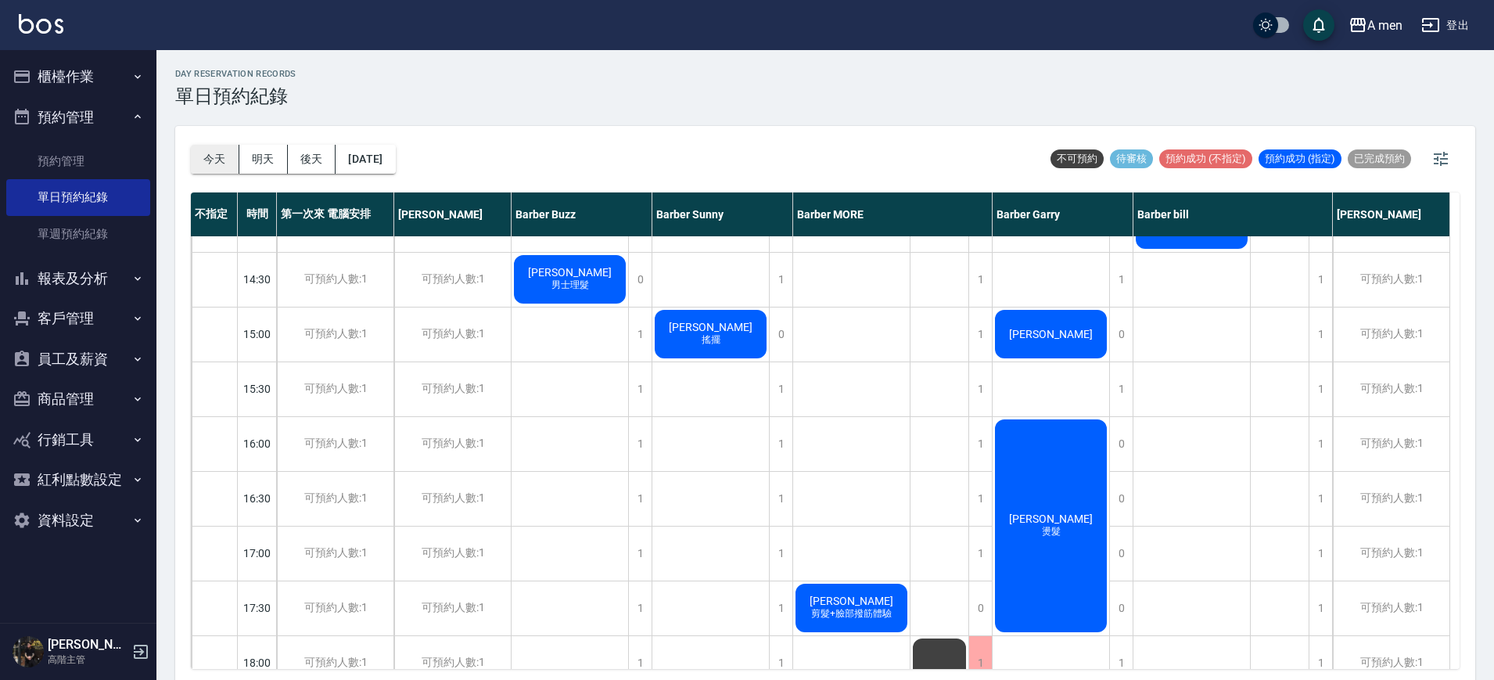
scroll to position [365, 0]
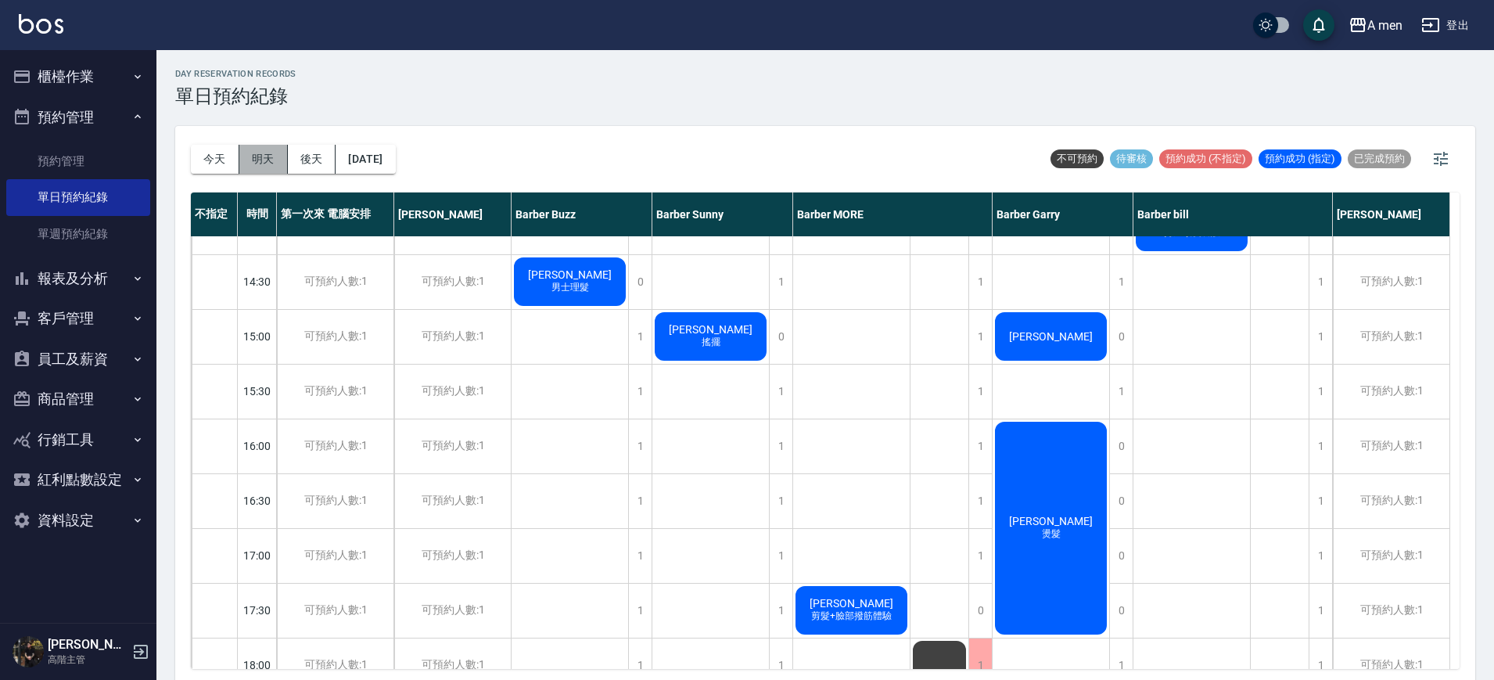
click at [265, 160] on button "明天" at bounding box center [263, 159] width 49 height 29
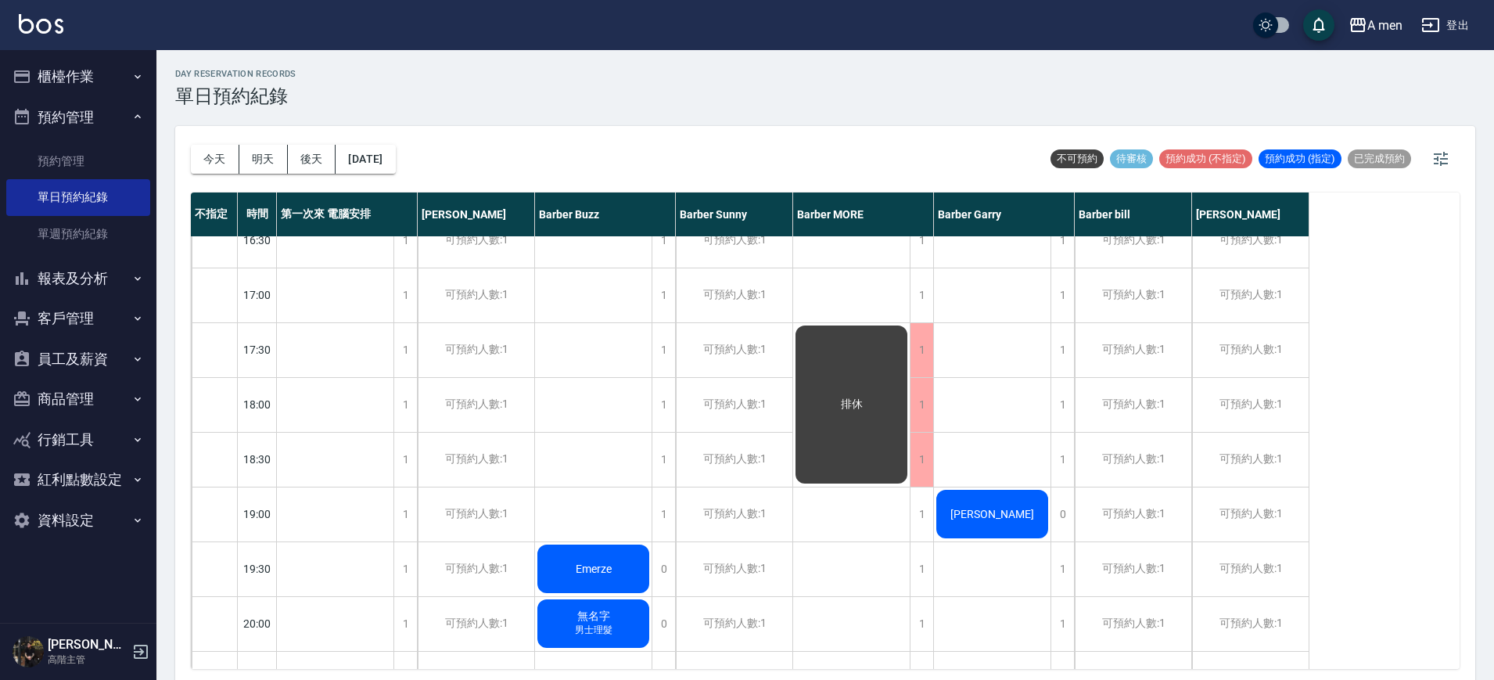
scroll to position [293, 0]
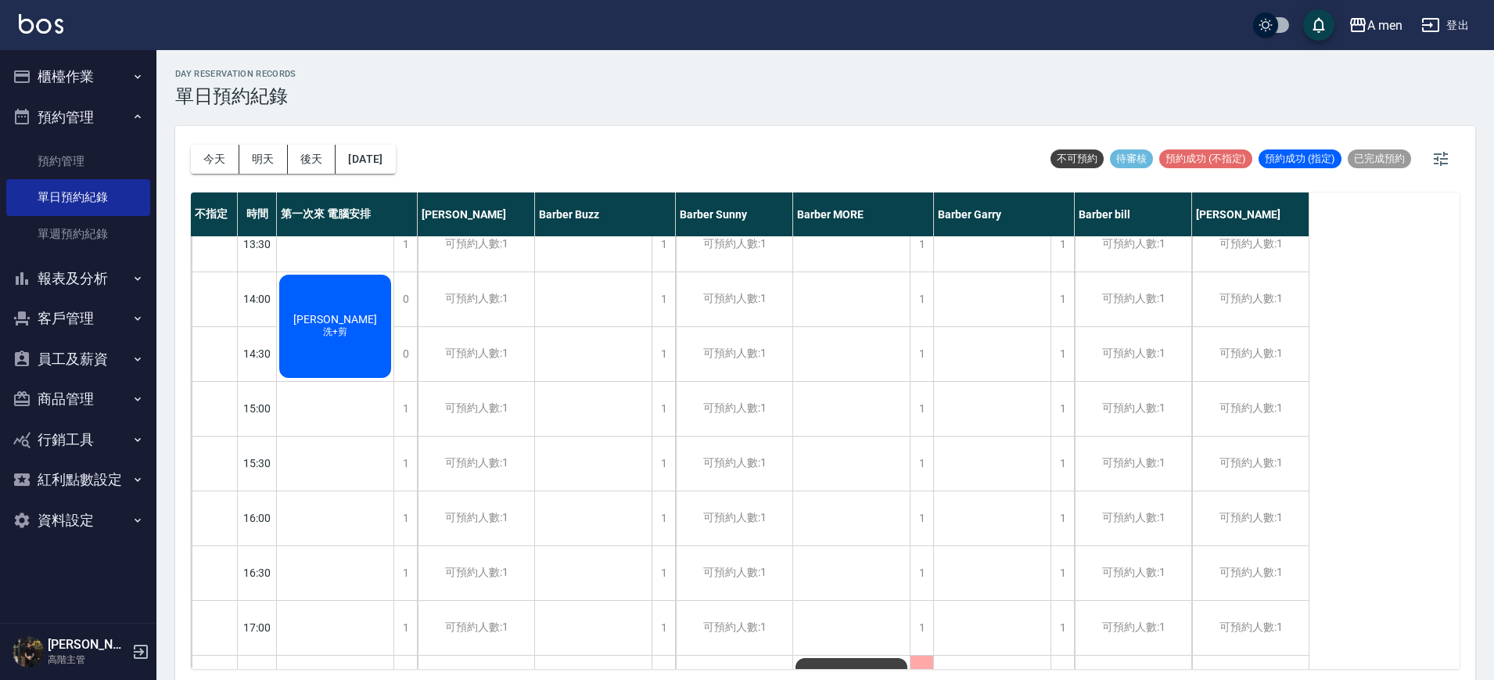
click at [350, 325] on div "Leo 洗+剪" at bounding box center [335, 326] width 117 height 108
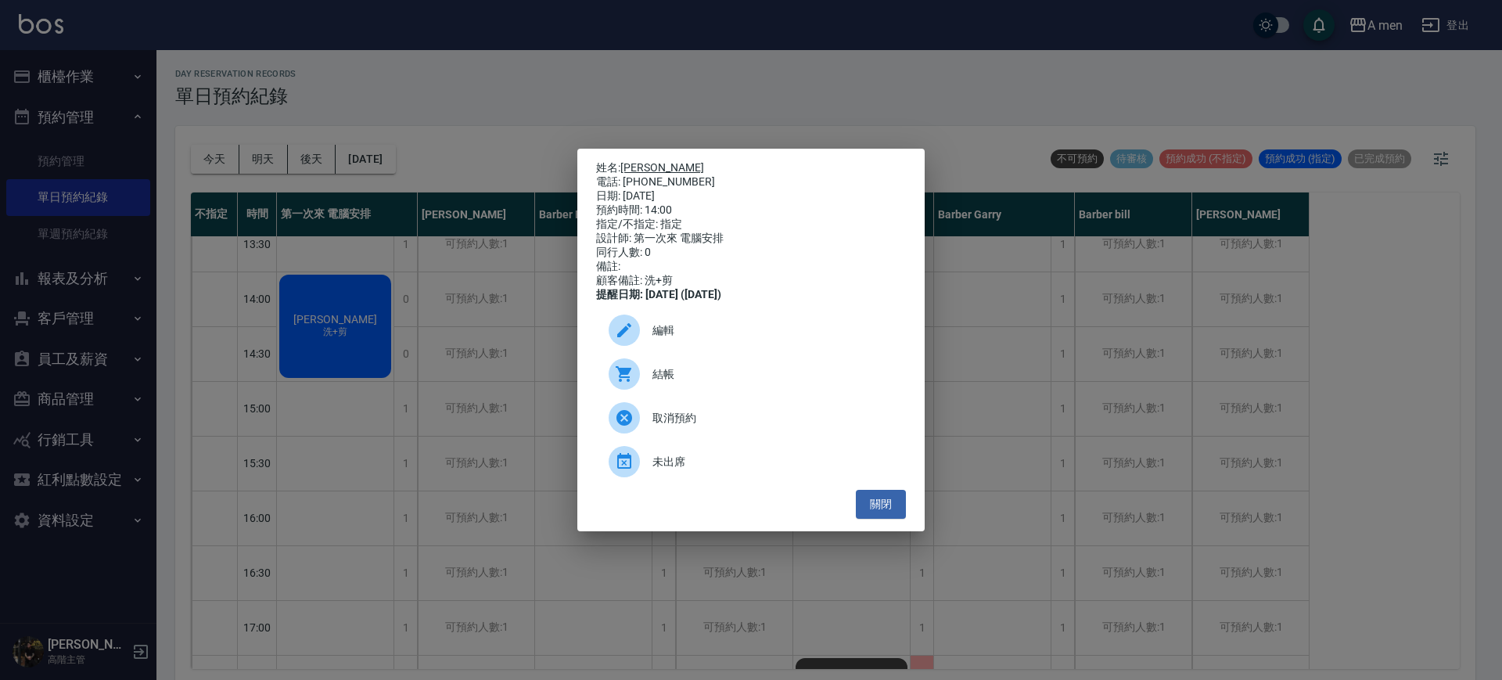
click at [641, 164] on link "[PERSON_NAME]" at bounding box center [662, 167] width 84 height 13
click at [880, 509] on button "關閉" at bounding box center [881, 504] width 50 height 29
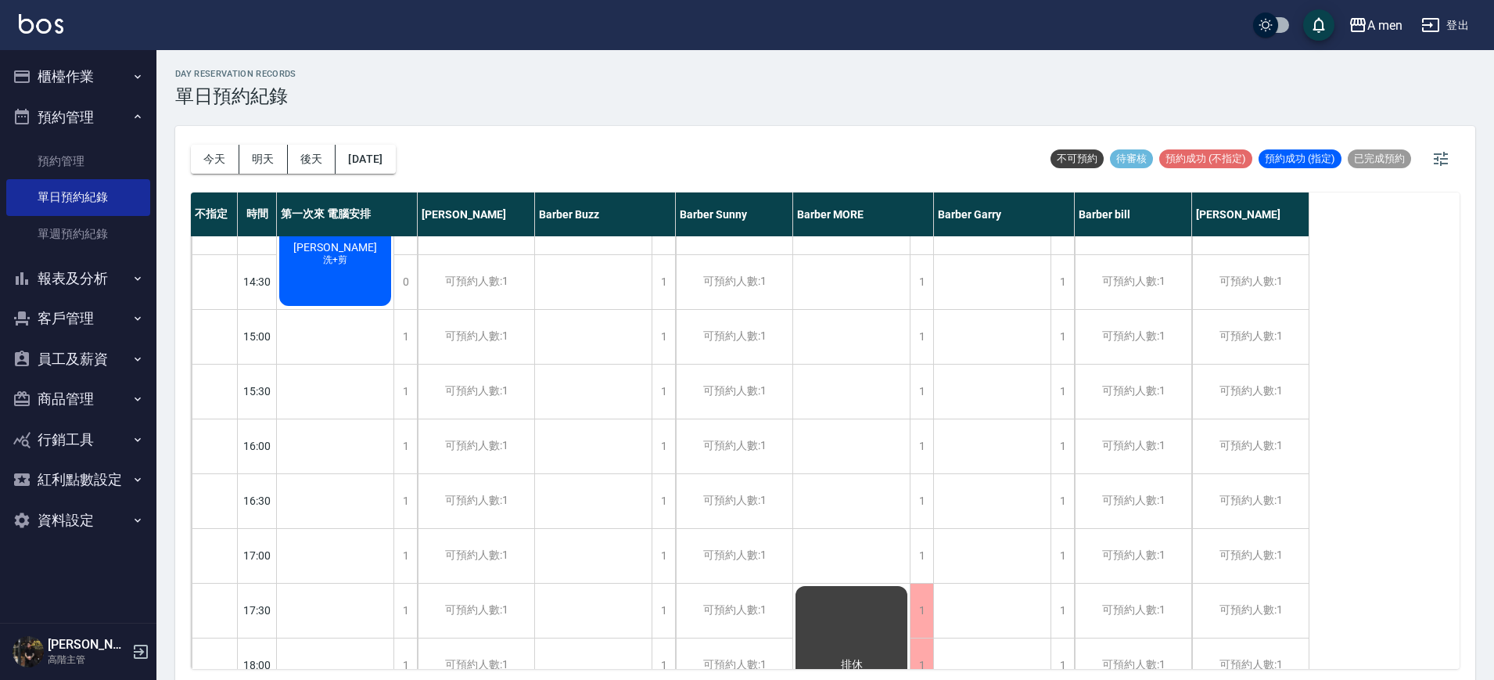
scroll to position [0, 0]
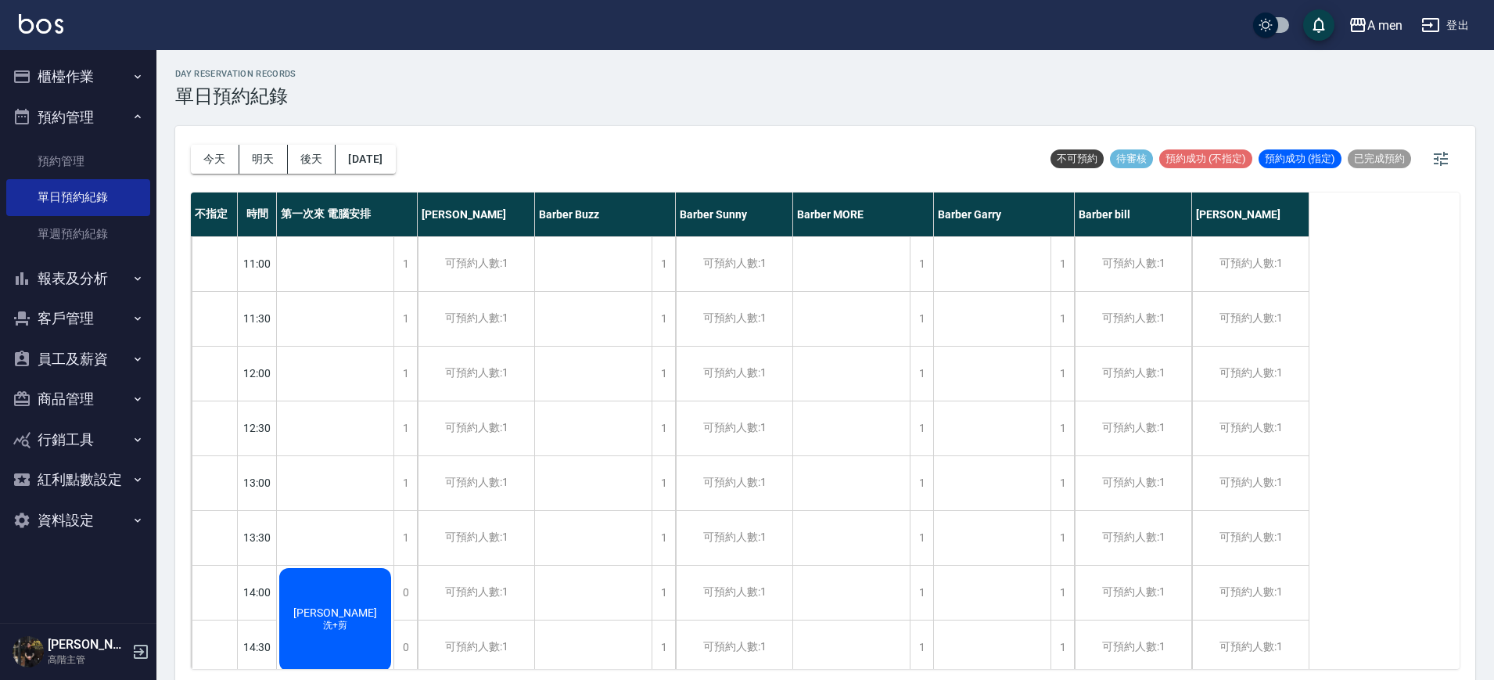
click at [345, 591] on div "Leo 洗+剪" at bounding box center [335, 620] width 117 height 108
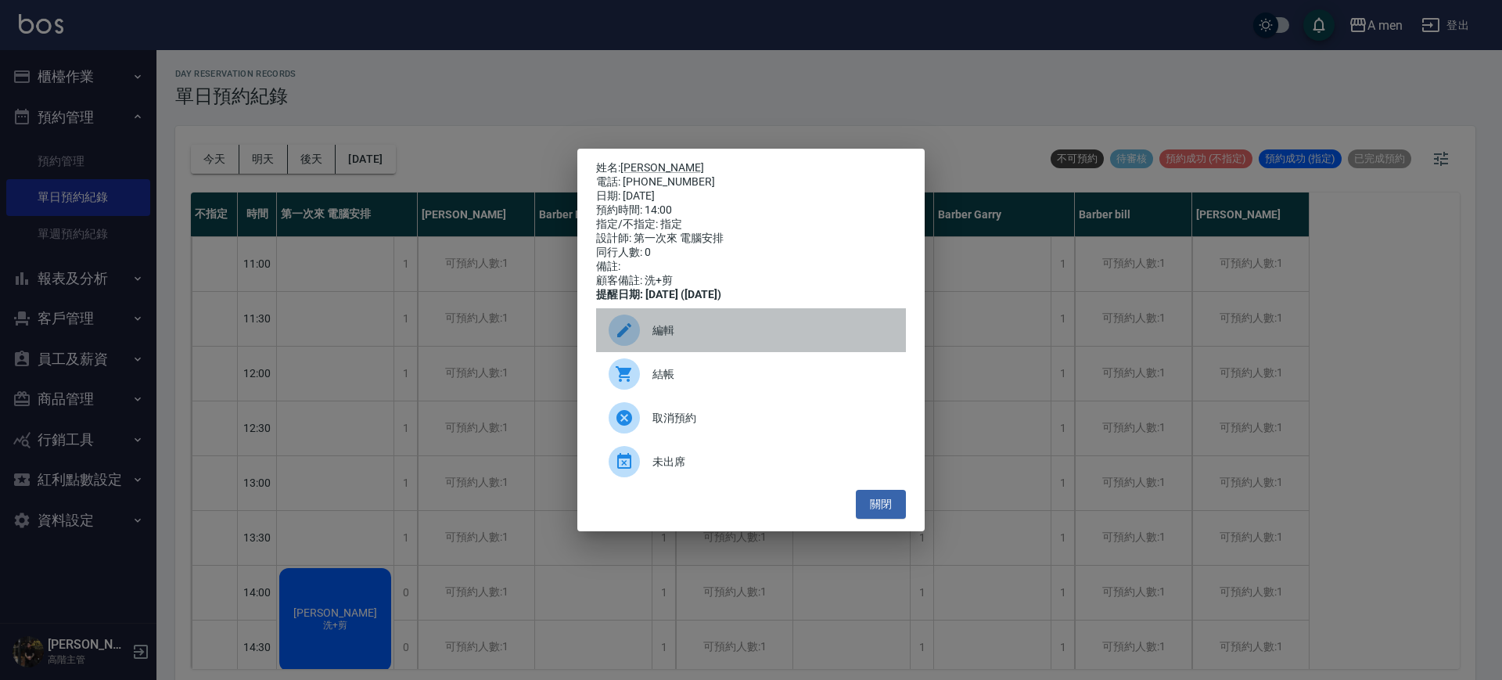
click at [684, 339] on span "編輯" at bounding box center [772, 330] width 241 height 16
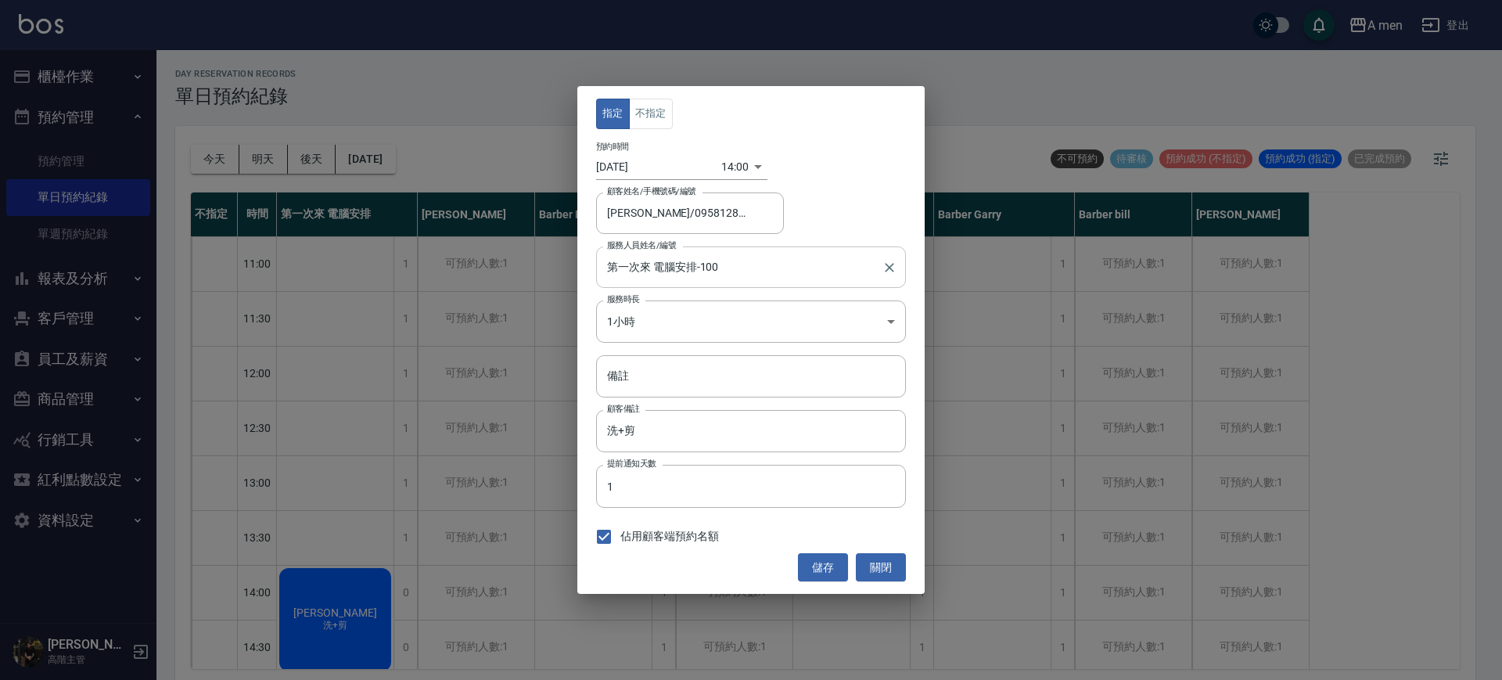
click at [651, 276] on input "第一次來 電腦安排-100" at bounding box center [739, 266] width 272 height 27
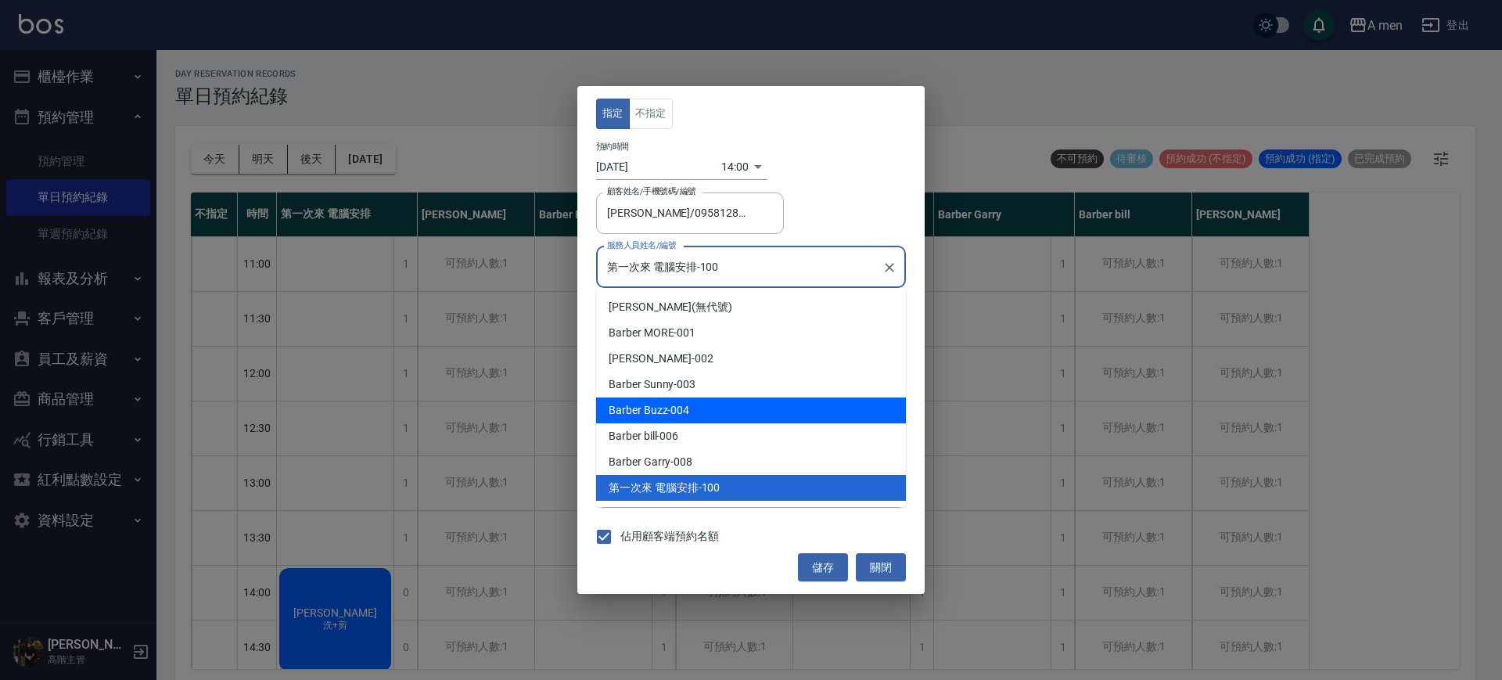
click at [679, 407] on div "Barber Buzz -004" at bounding box center [751, 410] width 310 height 26
type input "Barber Buzz-004"
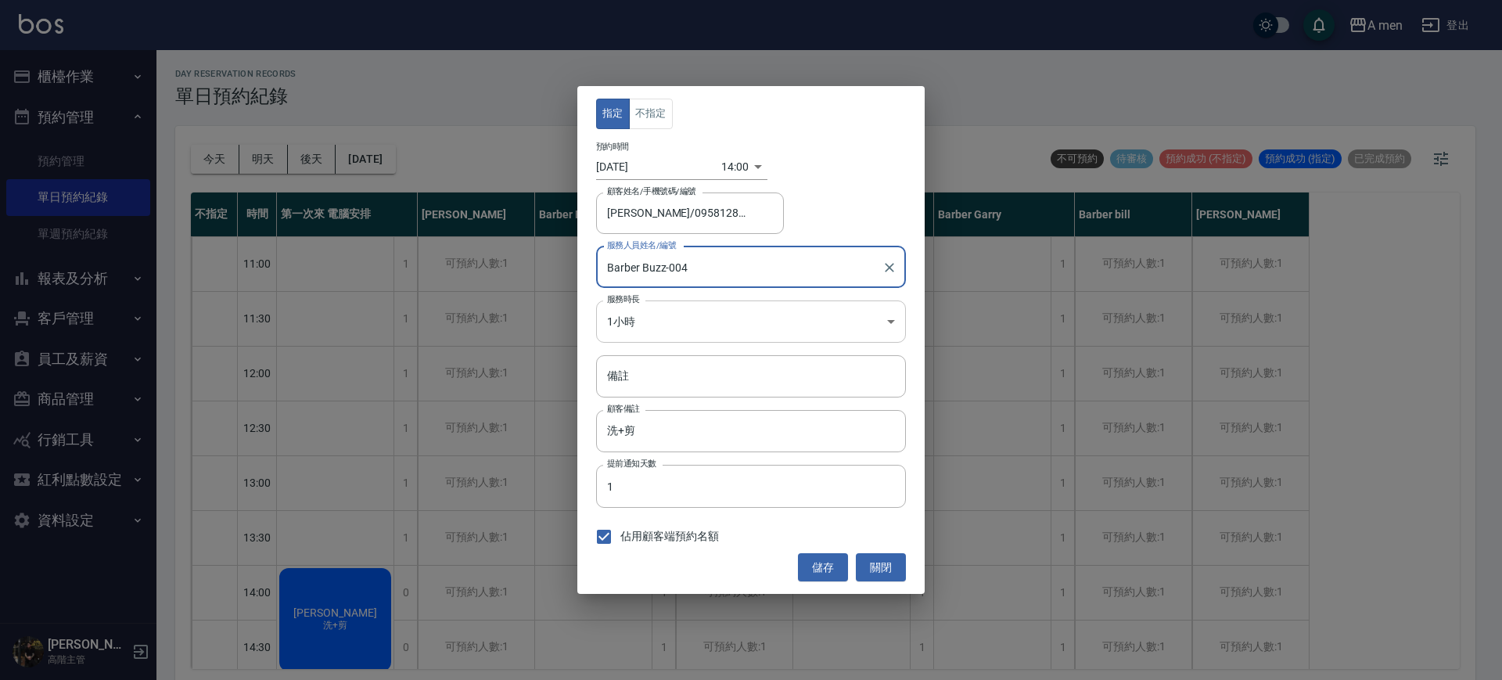
click at [677, 318] on body "A men 登出 櫃檯作業 打帳單 帳單列表 營業儀表板 現金收支登錄 高階收支登錄 材料自購登錄 每日結帳 排班表 現場電腦打卡 掃碼打卡 預約管理 預約管…" at bounding box center [751, 342] width 1502 height 684
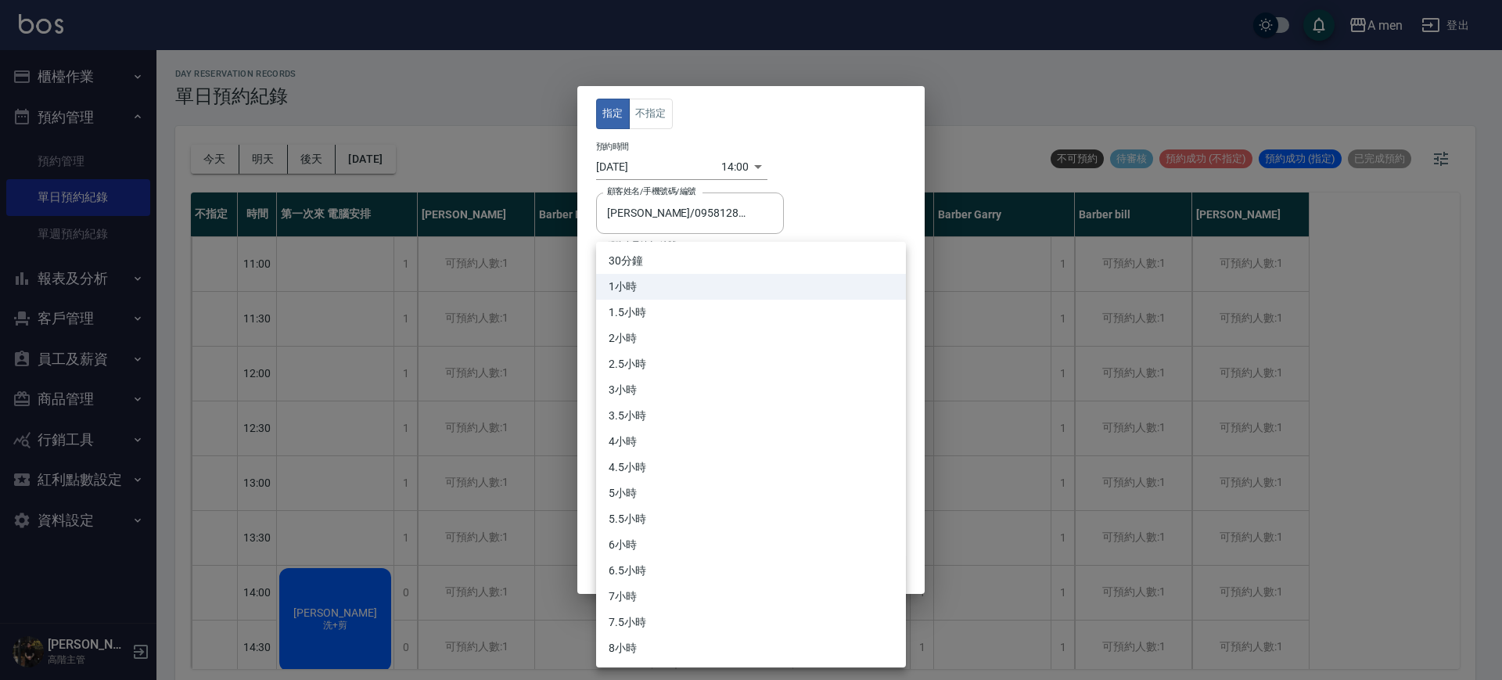
click at [638, 264] on li "30分鐘" at bounding box center [751, 261] width 310 height 26
type input "1"
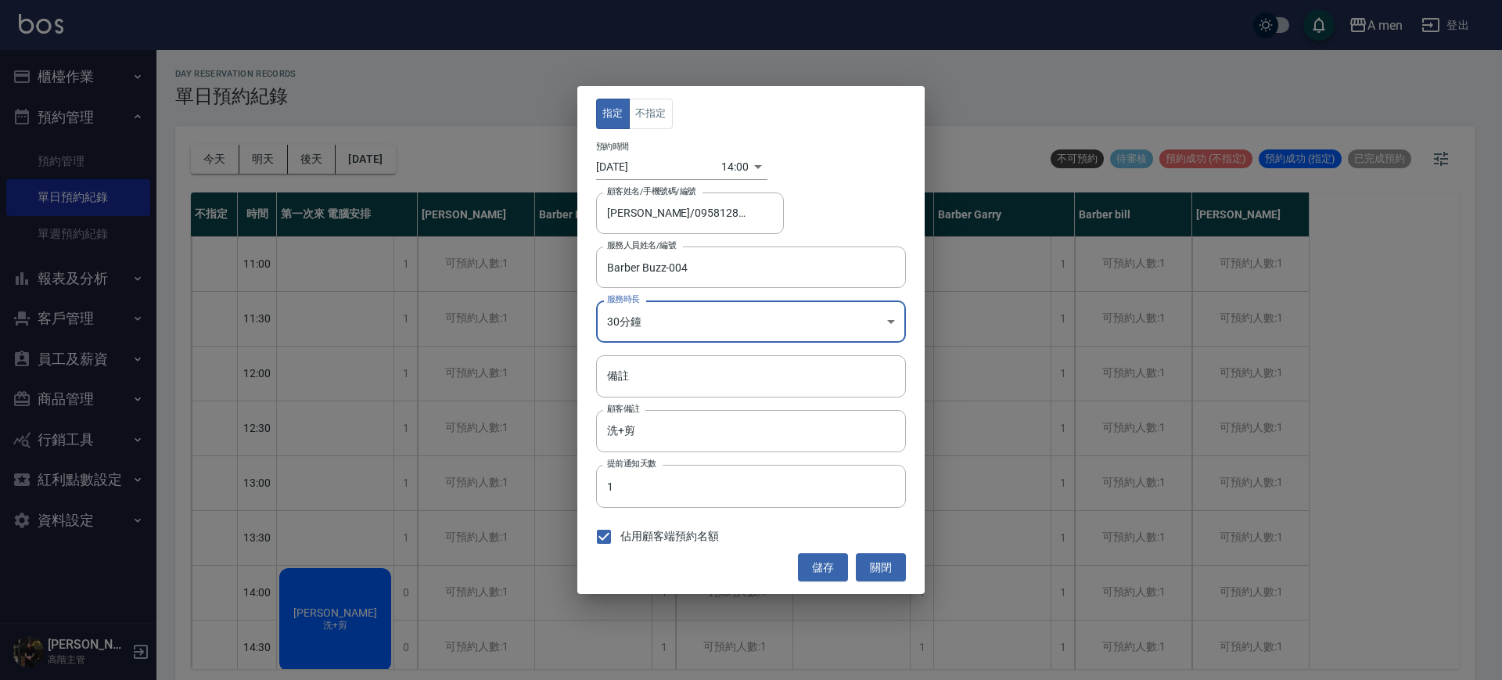
click at [828, 567] on button "儲存" at bounding box center [823, 567] width 50 height 29
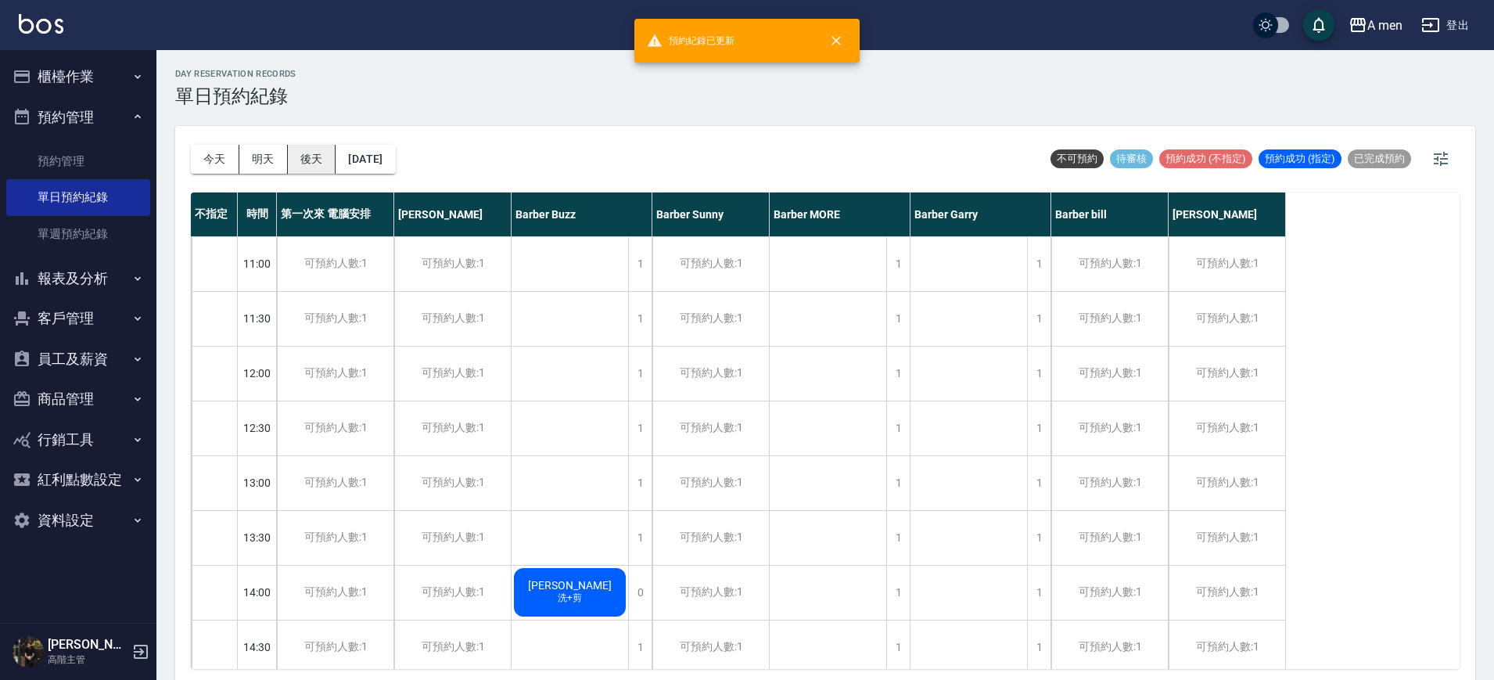
click at [308, 145] on button "後天" at bounding box center [312, 159] width 49 height 29
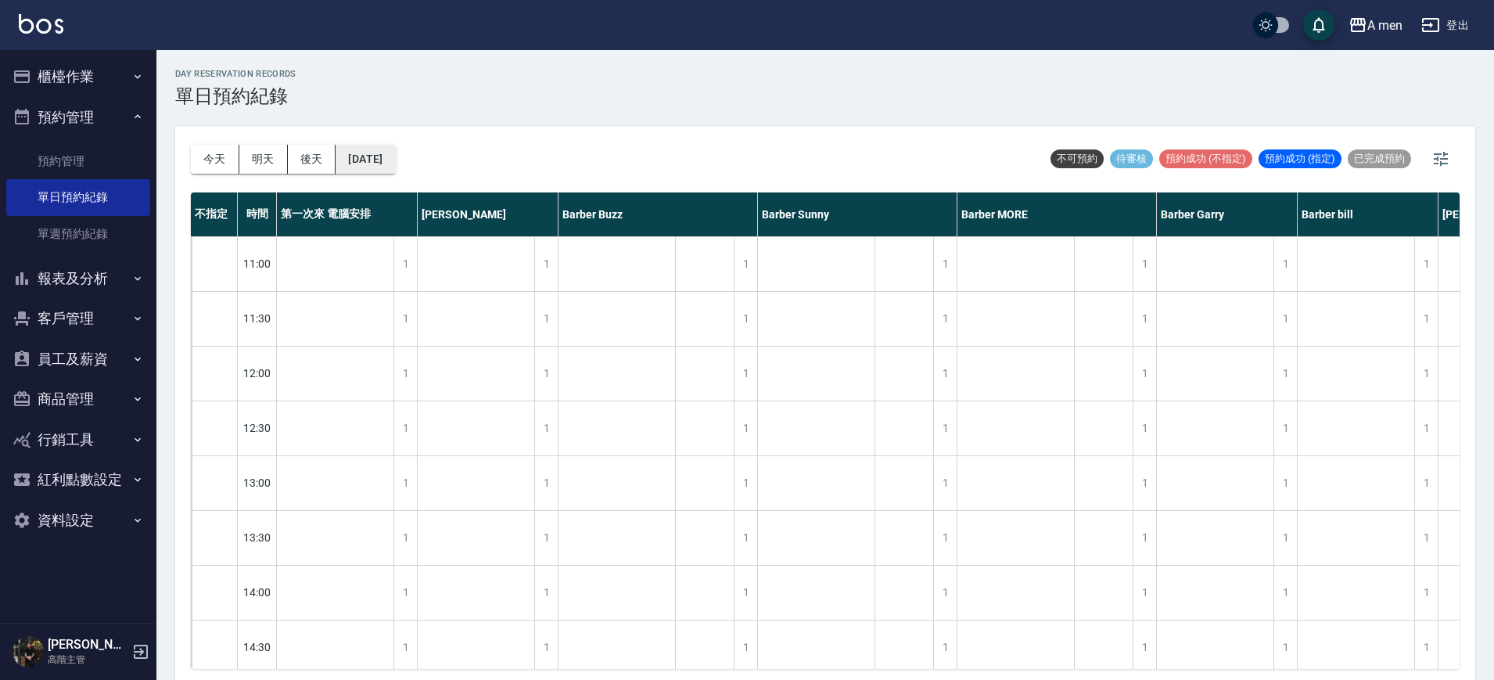
click at [395, 170] on button "2025/09/24" at bounding box center [365, 159] width 59 height 29
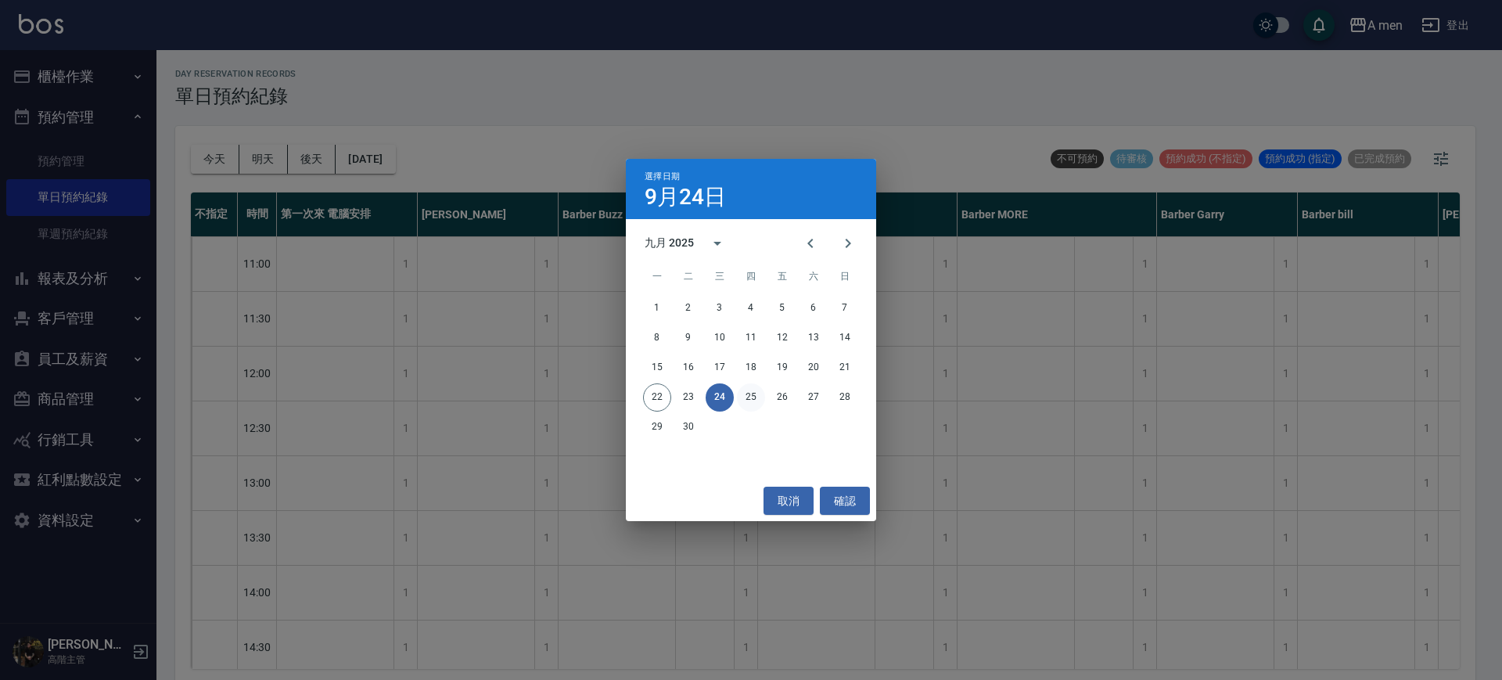
click at [759, 389] on button "25" at bounding box center [751, 397] width 28 height 28
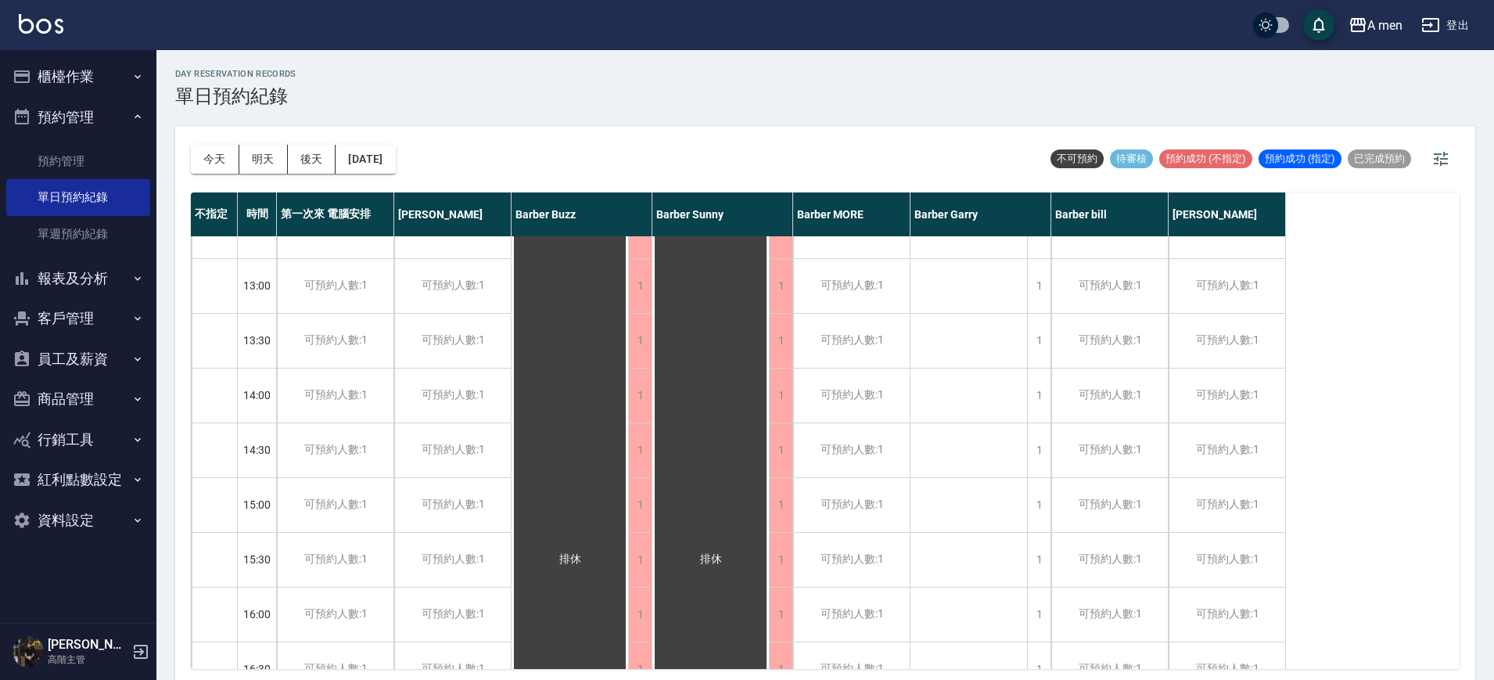
scroll to position [587, 0]
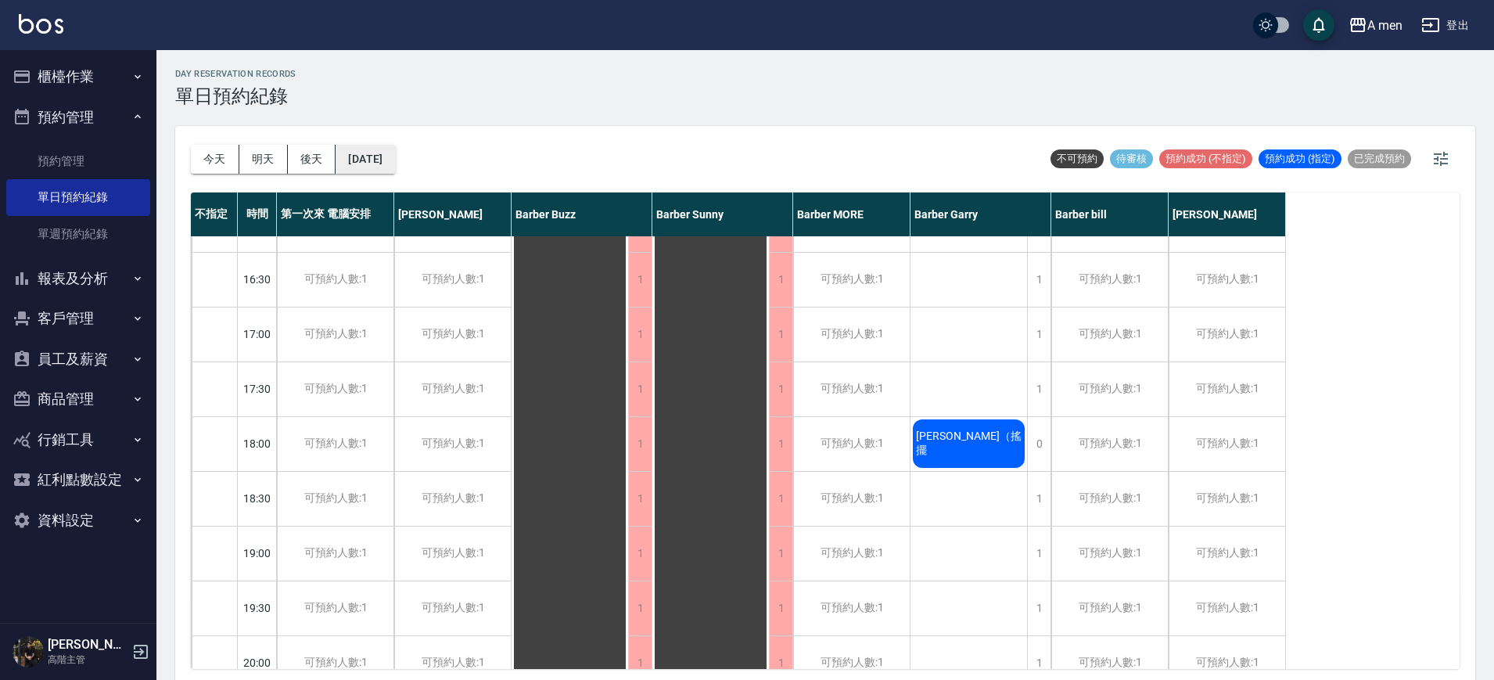
click at [395, 165] on button "2025/09/25" at bounding box center [365, 159] width 59 height 29
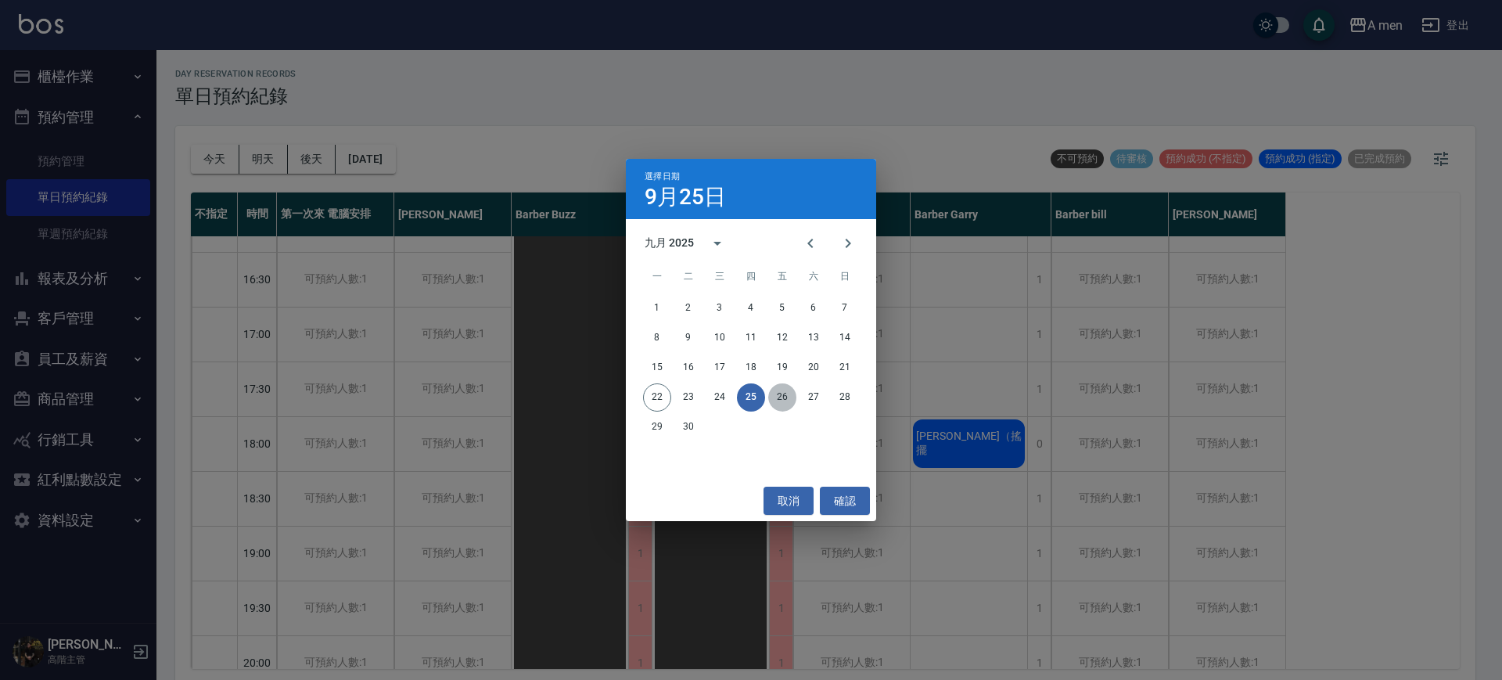
click at [790, 393] on button "26" at bounding box center [782, 397] width 28 height 28
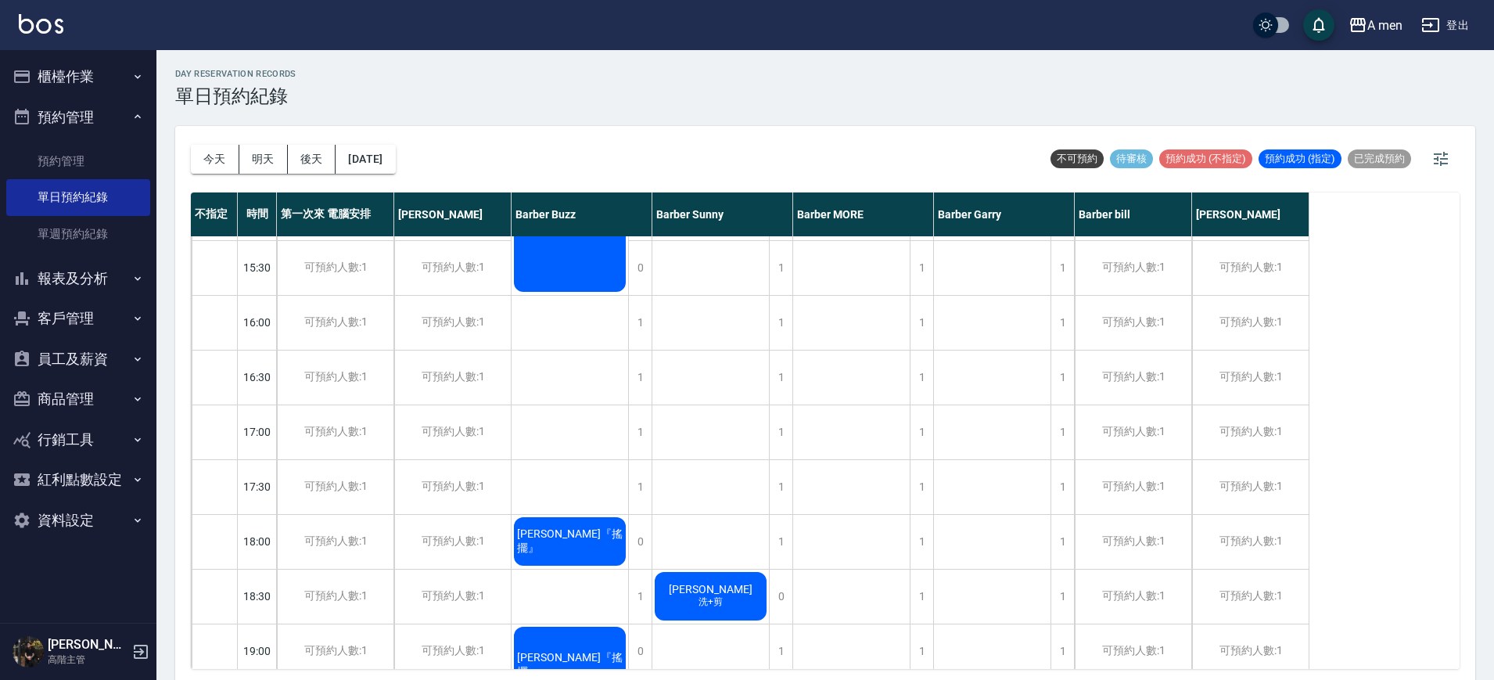
scroll to position [196, 0]
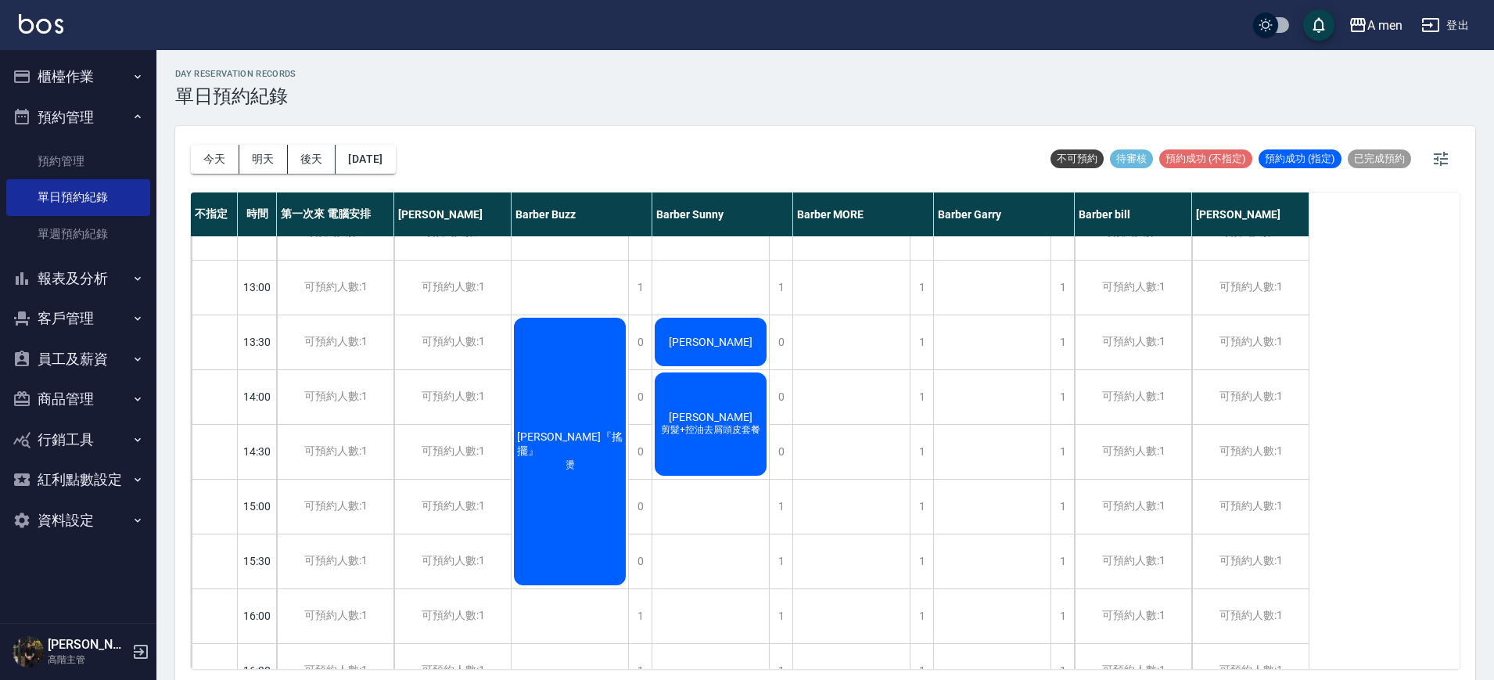
click at [396, 176] on div "今天 明天 後天 2025/09/26" at bounding box center [293, 159] width 205 height 66
click at [395, 161] on button "2025/09/26" at bounding box center [365, 159] width 59 height 29
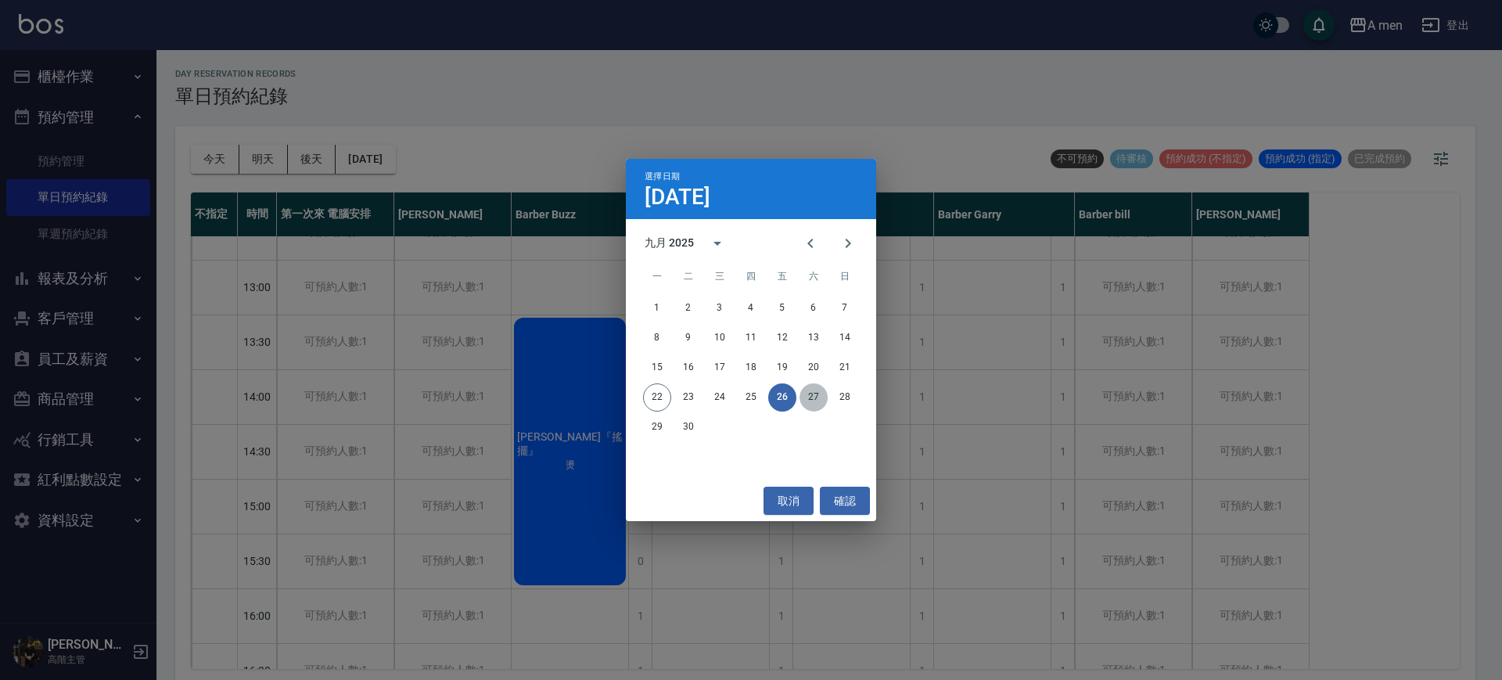
click at [820, 390] on button "27" at bounding box center [813, 397] width 28 height 28
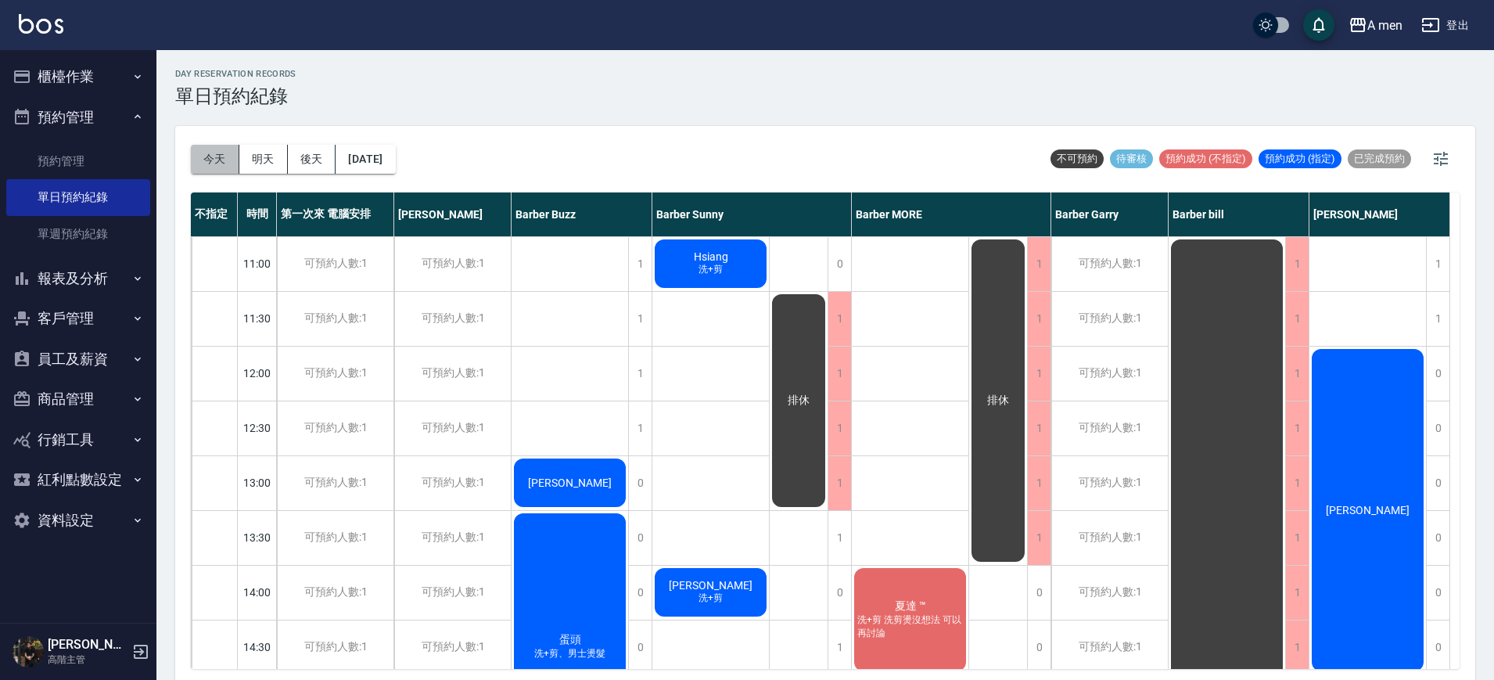
click at [214, 164] on button "今天" at bounding box center [215, 159] width 49 height 29
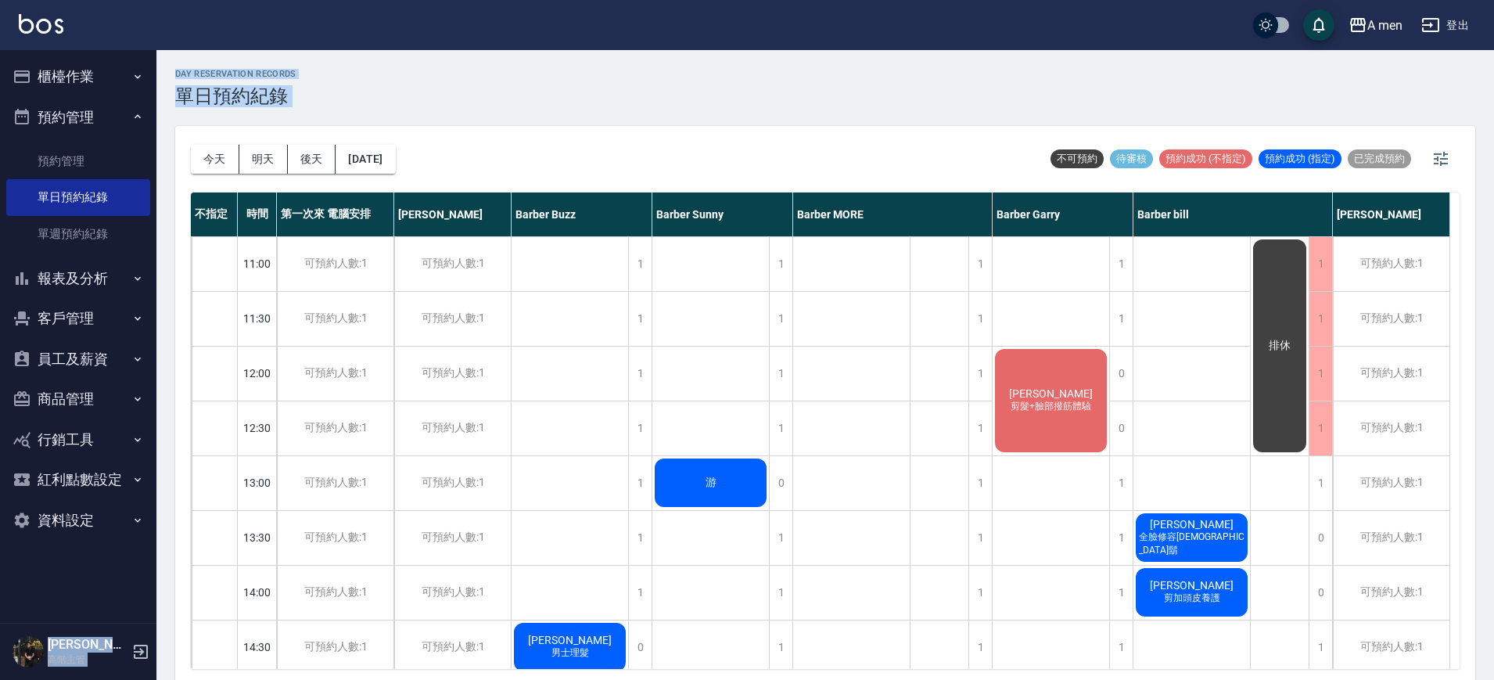
drag, startPoint x: 792, startPoint y: 127, endPoint x: 990, endPoint y: 26, distance: 221.5
click at [997, 23] on div "A men 登出 櫃檯作業 打帳單 帳單列表 營業儀表板 現金收支登錄 高階收支登錄 材料自購登錄 每日結帳 排班表 現場電腦打卡 掃碼打卡 預約管理 預約管…" at bounding box center [747, 342] width 1494 height 684
drag, startPoint x: 377, startPoint y: 126, endPoint x: 392, endPoint y: 149, distance: 27.1
click at [379, 126] on div "今天 明天 後天 2025/09/22" at bounding box center [293, 159] width 205 height 66
click at [395, 160] on button "2025/09/22" at bounding box center [365, 159] width 59 height 29
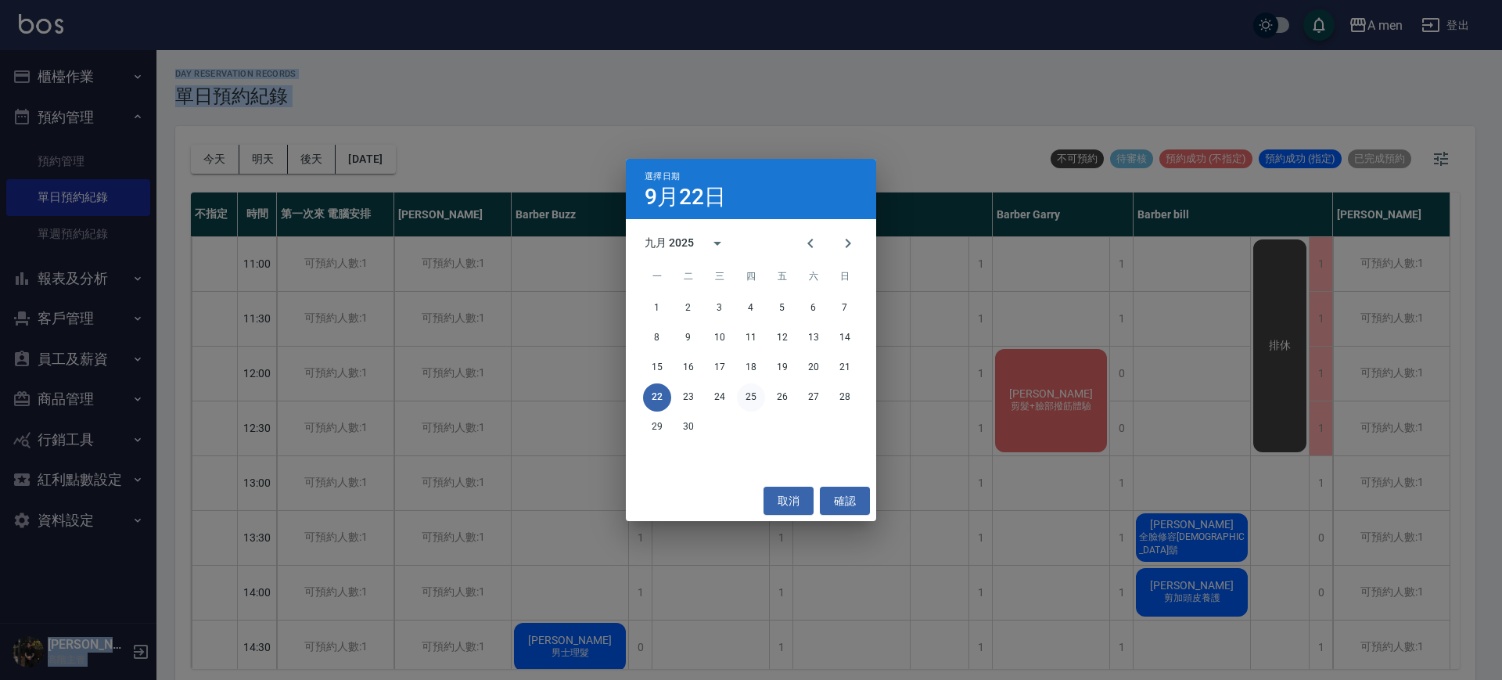
click at [758, 397] on button "25" at bounding box center [751, 397] width 28 height 28
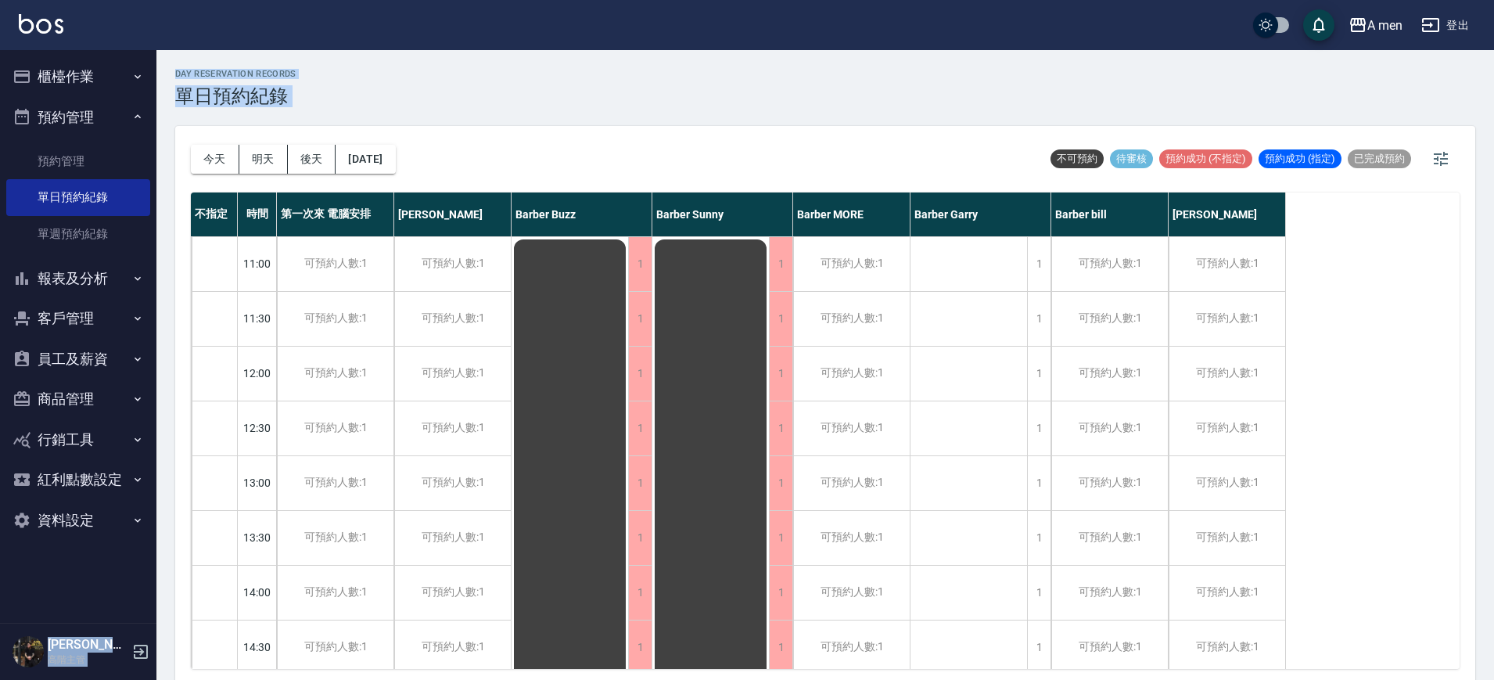
click at [471, 94] on div "day Reservation records 單日預約紀錄" at bounding box center [825, 88] width 1300 height 38
click at [222, 156] on button "今天" at bounding box center [215, 159] width 49 height 29
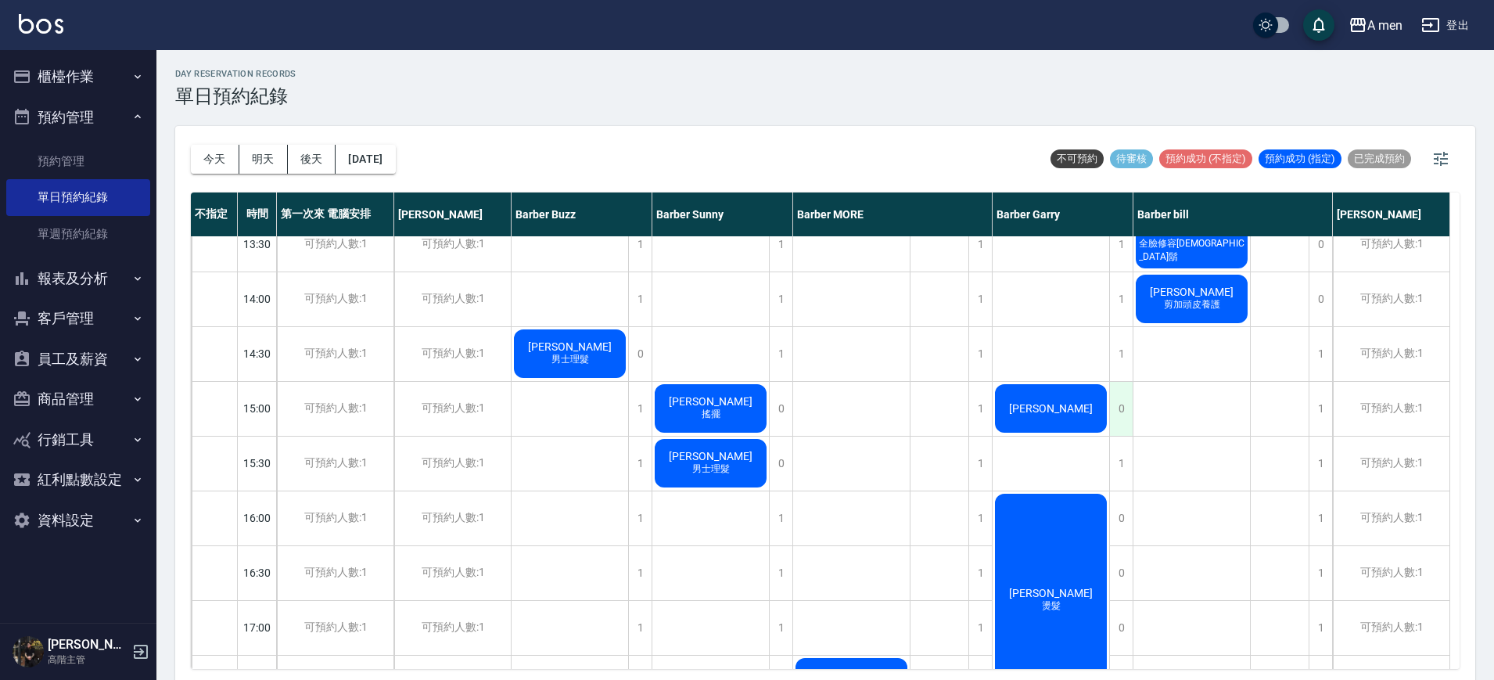
scroll to position [489, 0]
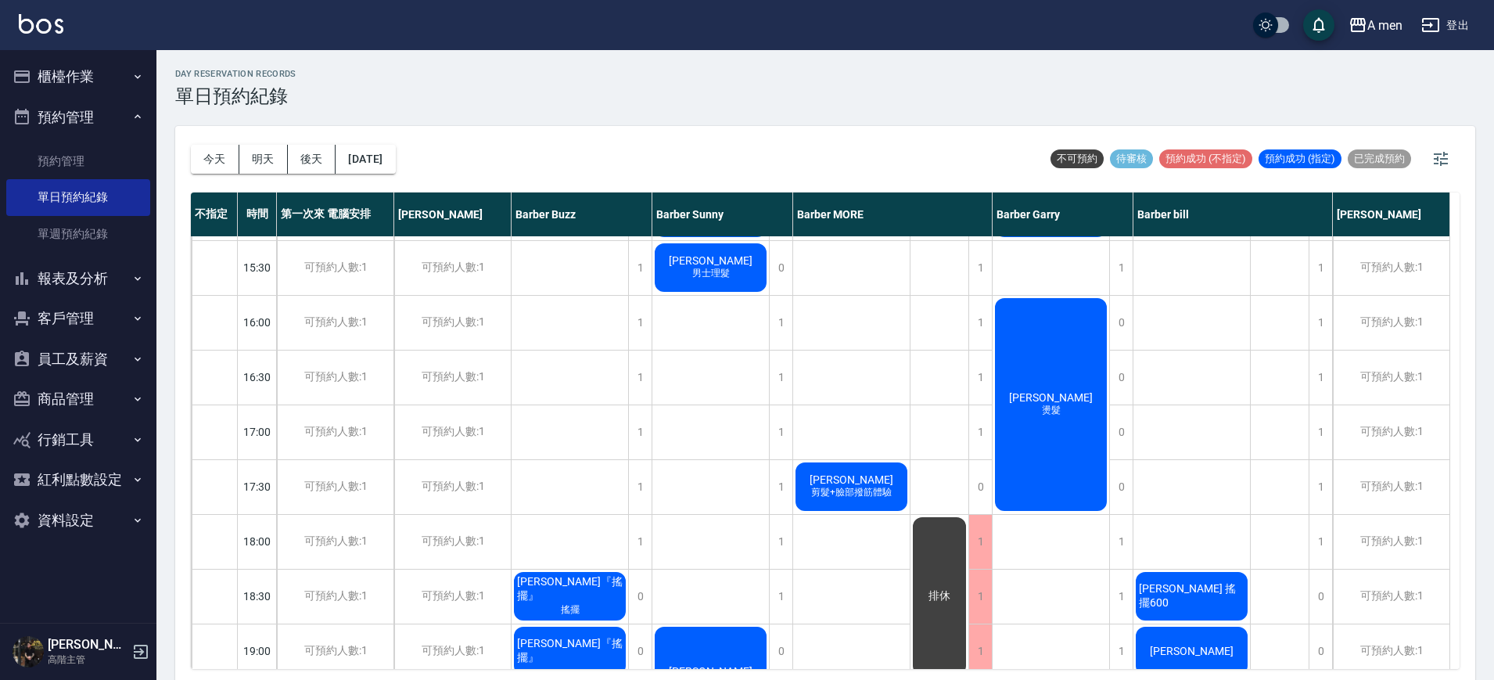
click at [1173, 350] on div "林長逸 全臉修容修鬍 彭先生 剪加頭皮養護 伍麒 搖擺600 朱" at bounding box center [1191, 431] width 117 height 1369
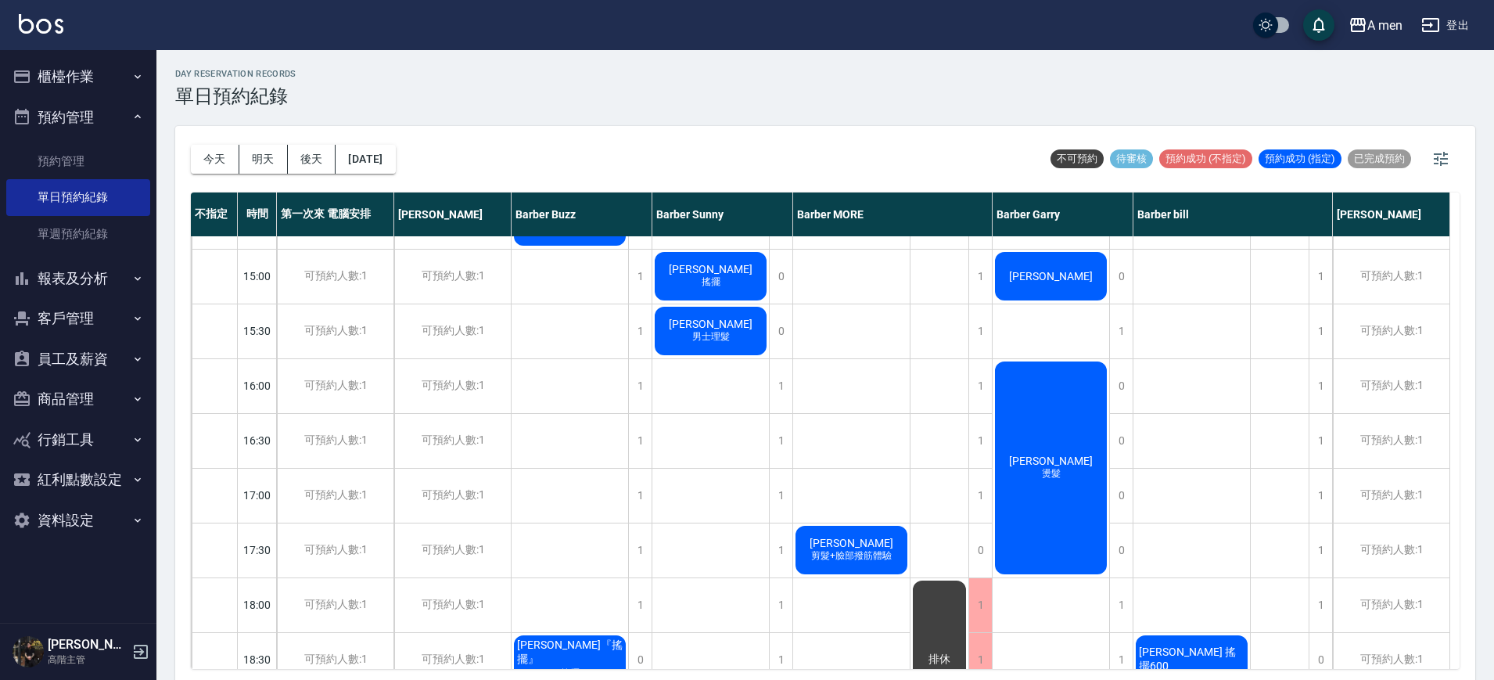
scroll to position [391, 0]
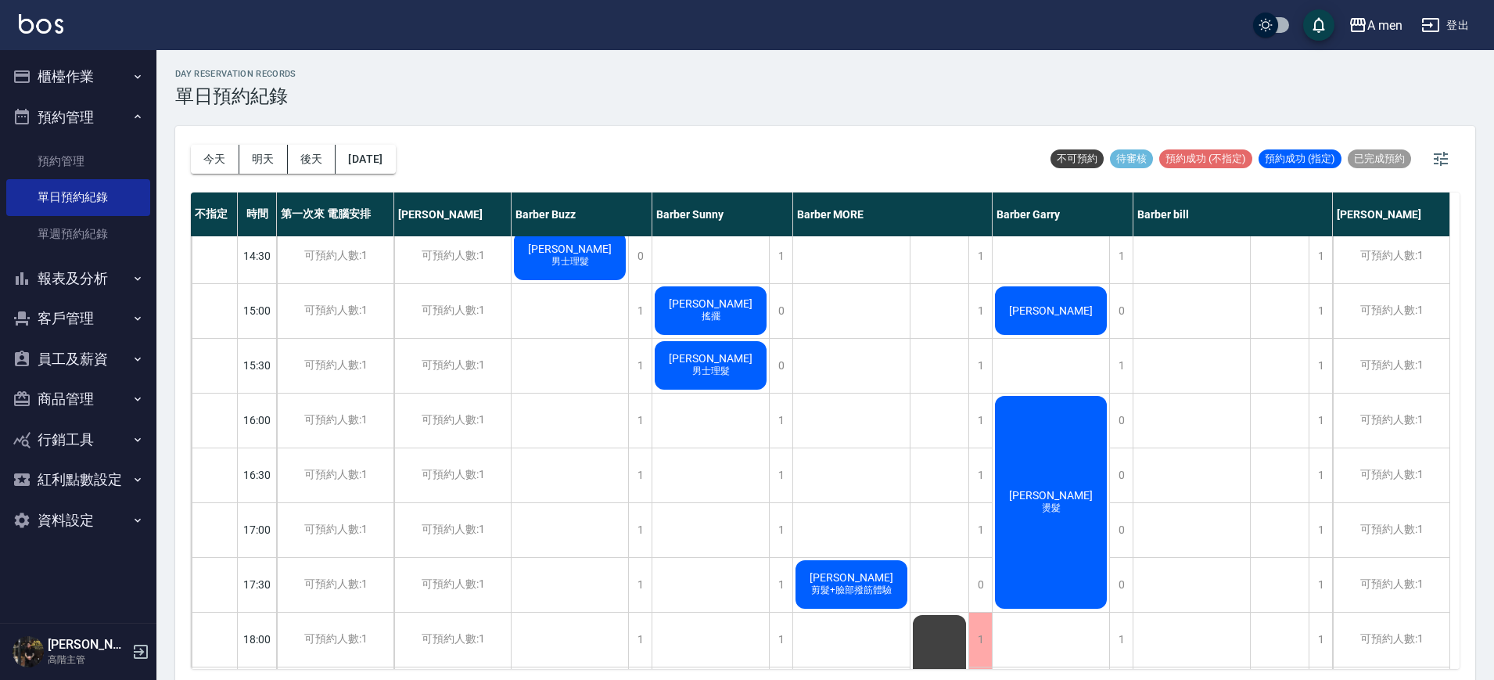
click at [1164, 455] on div "林長逸 全臉修容修鬍 彭先生 剪加頭皮養護 伍麒 搖擺600 朱" at bounding box center [1191, 529] width 117 height 1369
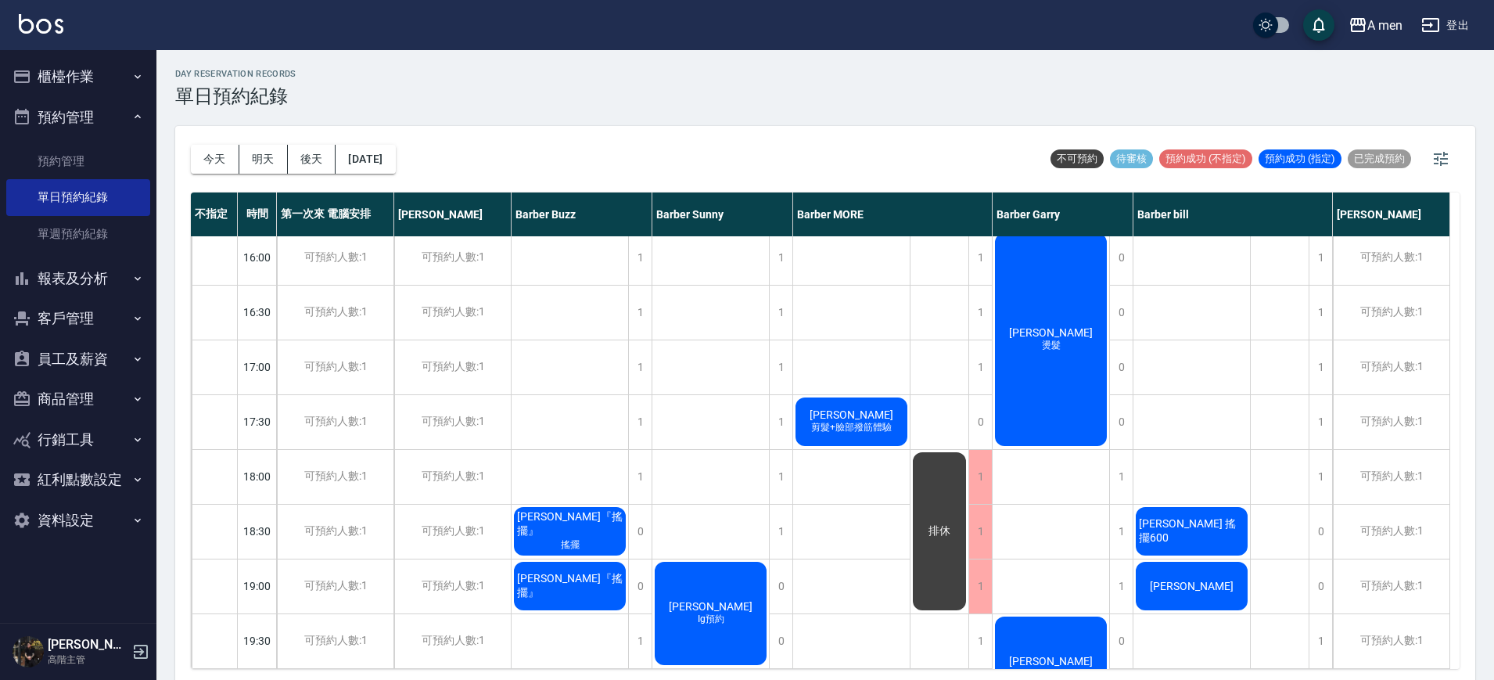
scroll to position [587, 0]
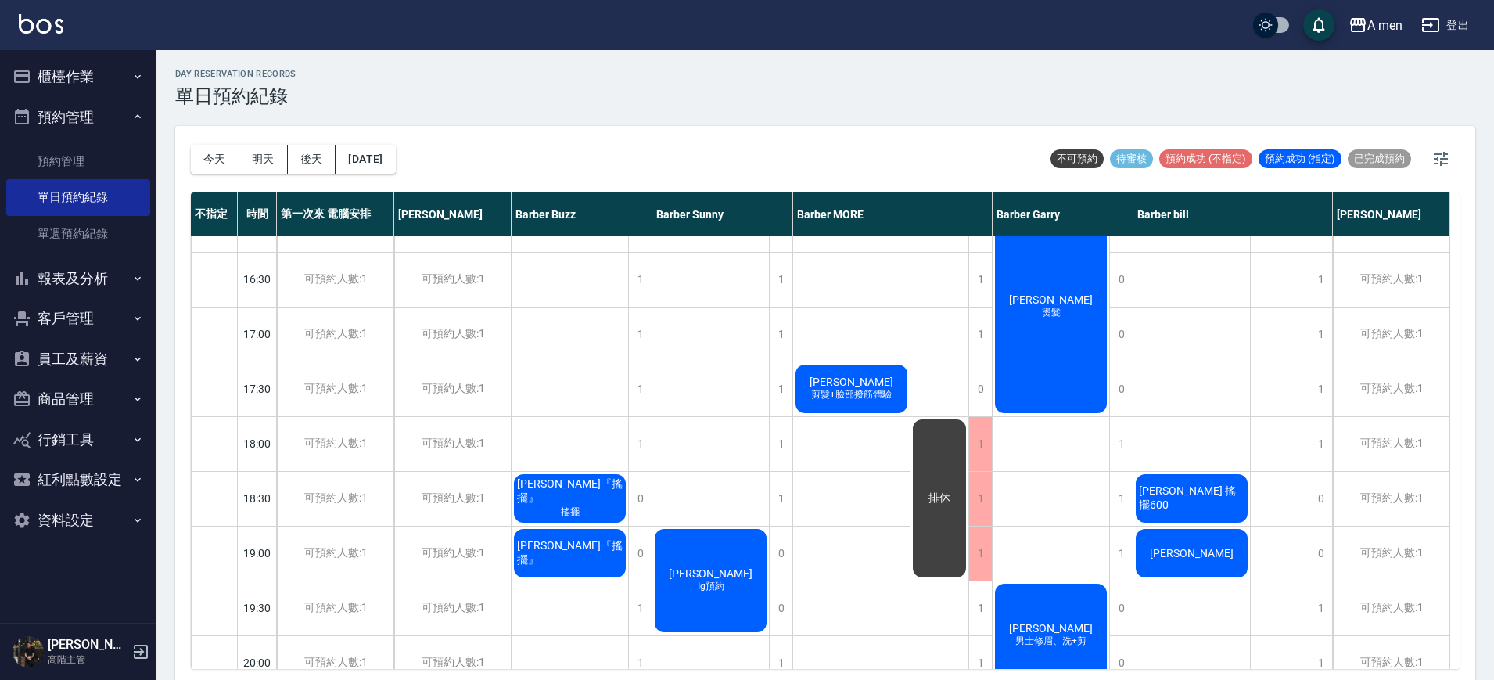
click at [713, 552] on div "葉佳傑 Ig預約" at bounding box center [710, 580] width 117 height 108
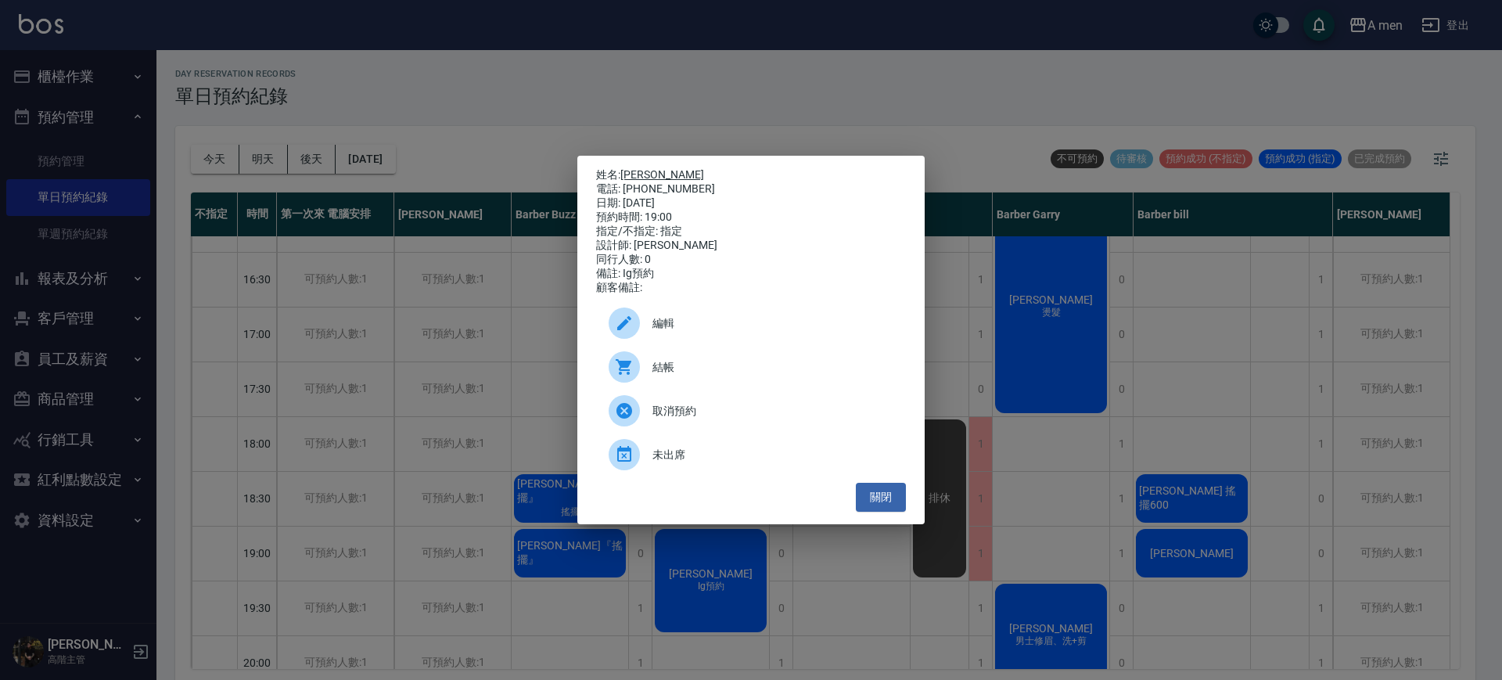
click at [649, 174] on link "葉佳傑" at bounding box center [662, 174] width 84 height 13
click at [897, 509] on button "關閉" at bounding box center [881, 497] width 50 height 29
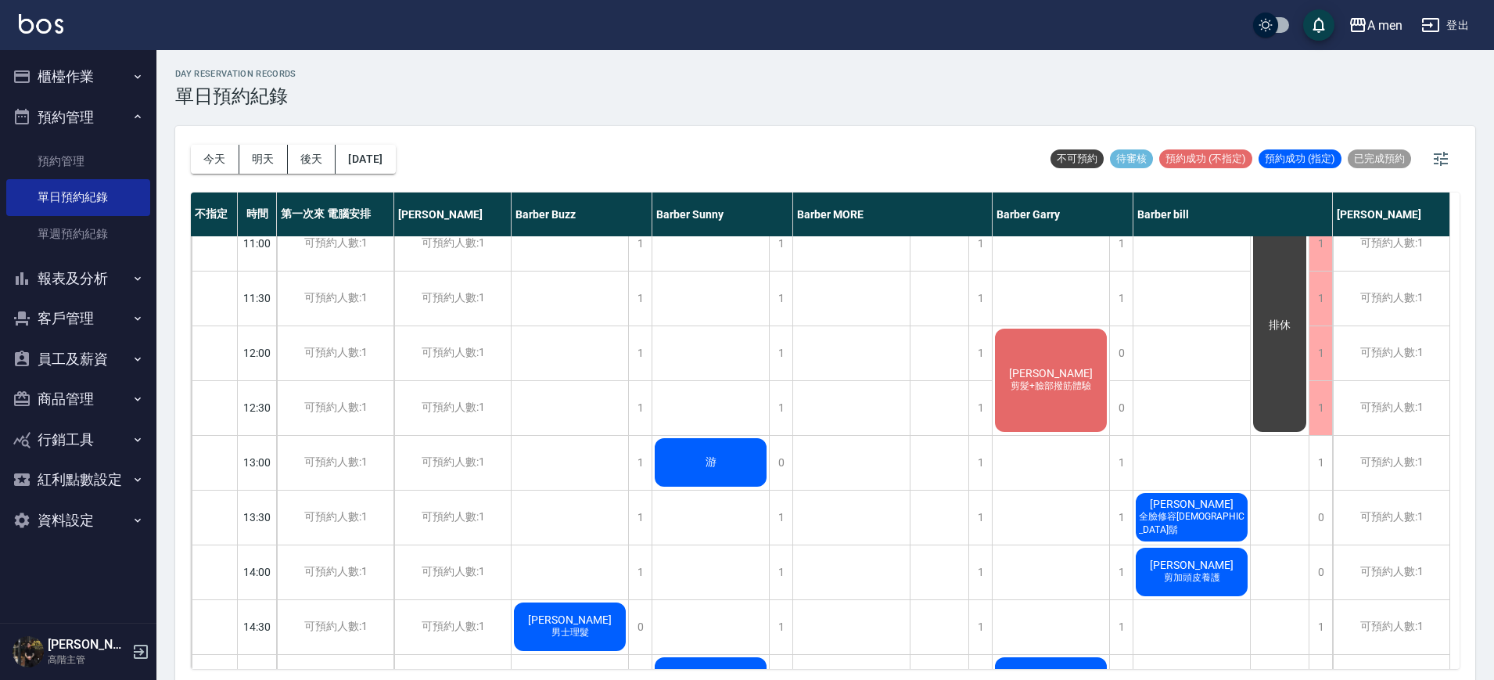
scroll to position [0, 0]
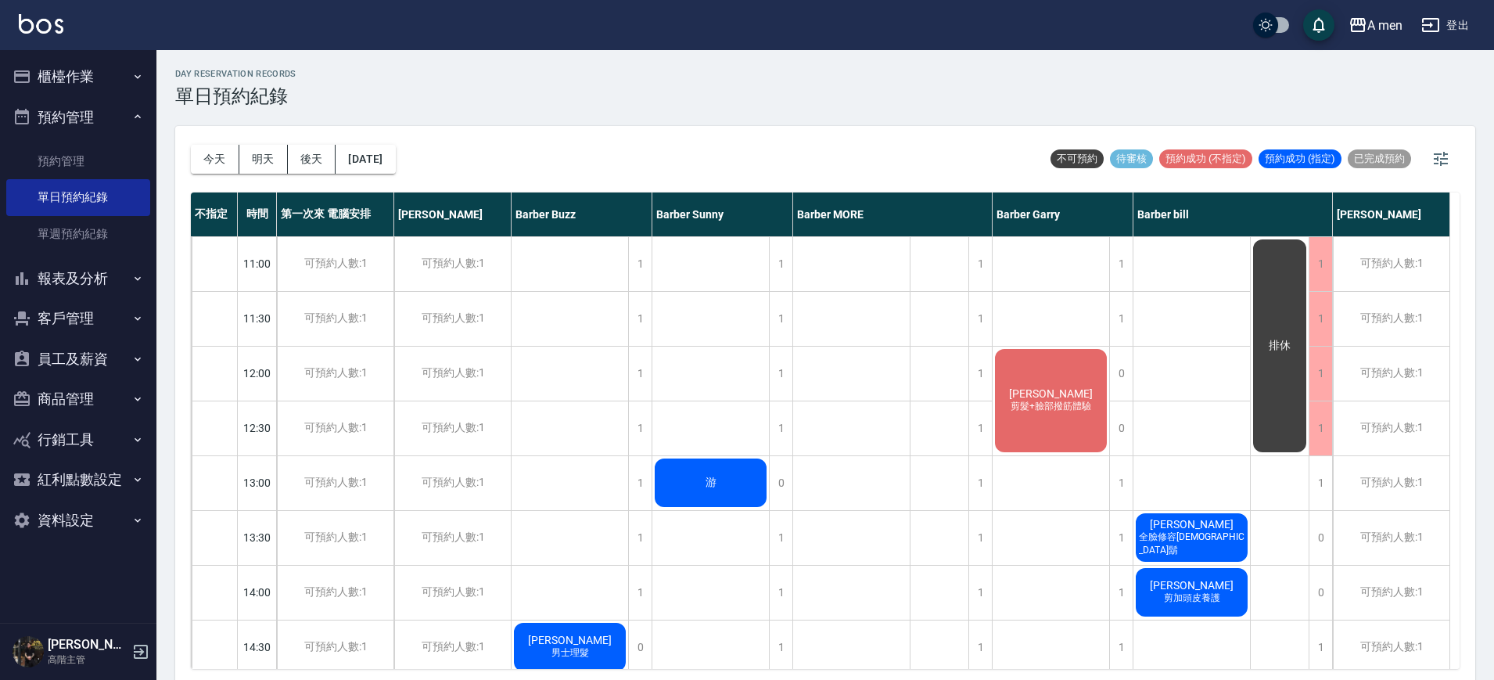
click at [1068, 414] on div "Vincent 剪髮+臉部撥筋體驗" at bounding box center [1051, 401] width 117 height 108
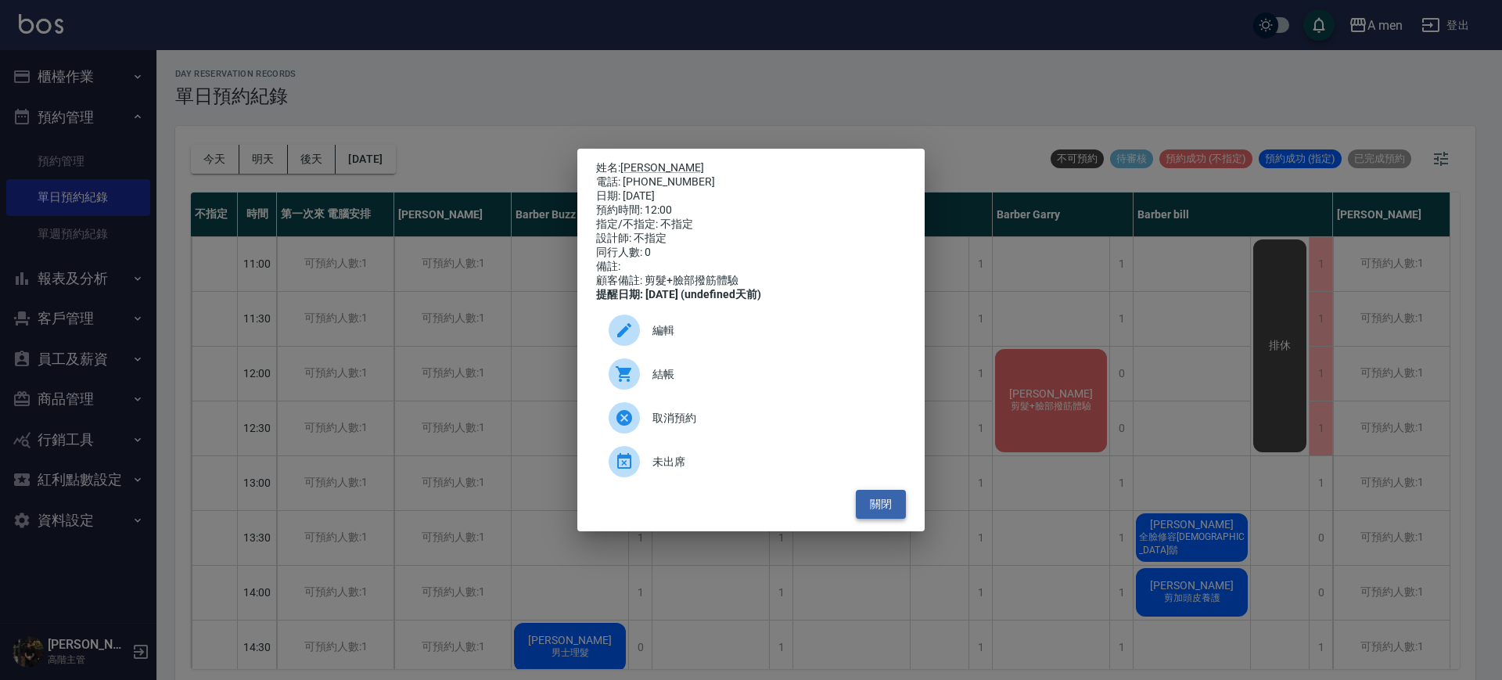
click at [897, 512] on button "關閉" at bounding box center [881, 504] width 50 height 29
